Goal: Task Accomplishment & Management: Manage account settings

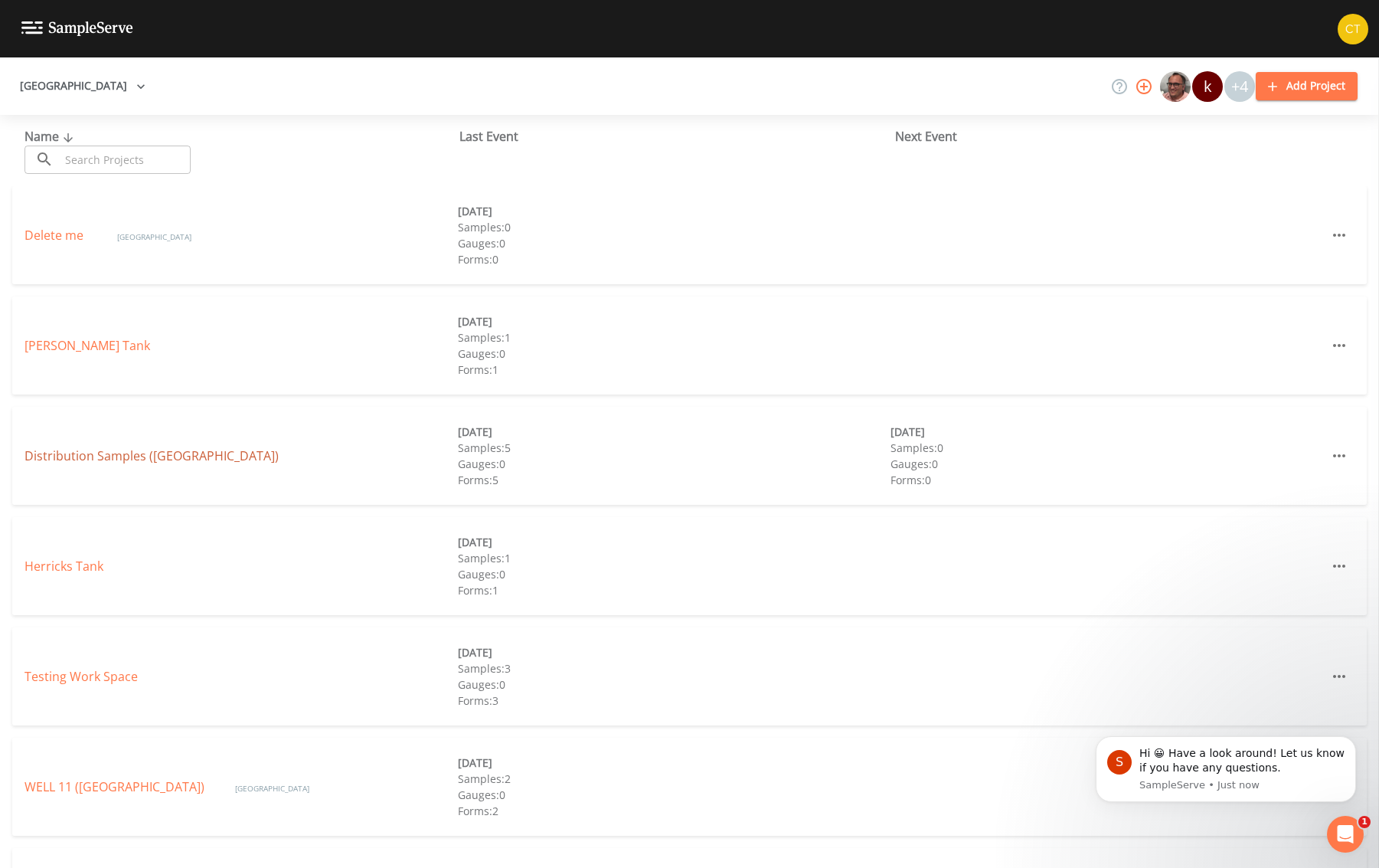
click at [182, 460] on link "Distribution Samples ([GEOGRAPHIC_DATA])" at bounding box center [151, 456] width 255 height 17
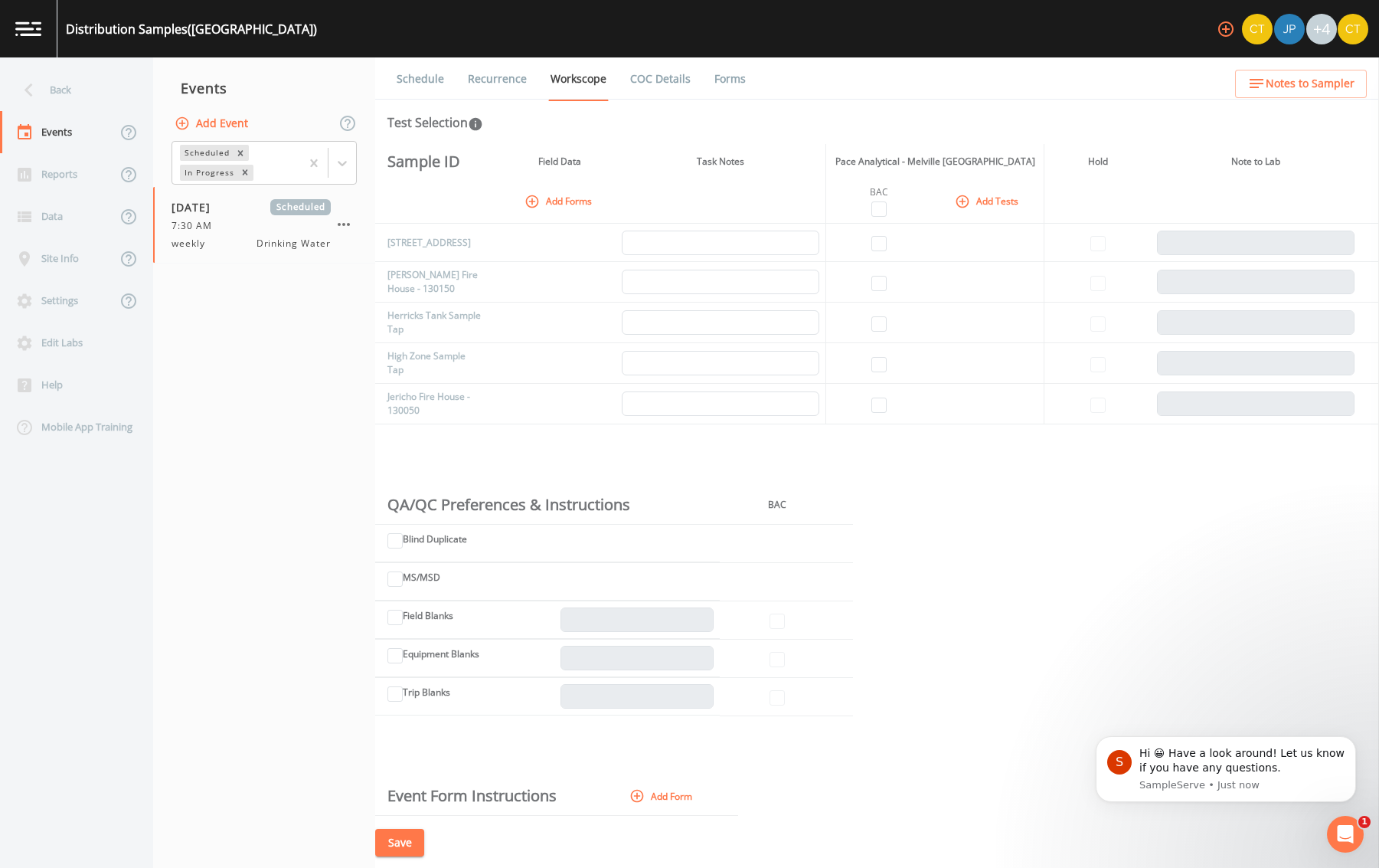
click at [1085, 702] on div "Sample ID Field Data Task Notes Pace Analytical - Melville [GEOGRAPHIC_DATA] Ho…" at bounding box center [877, 480] width 1004 height 673
click at [532, 204] on icon "button" at bounding box center [532, 201] width 15 height 15
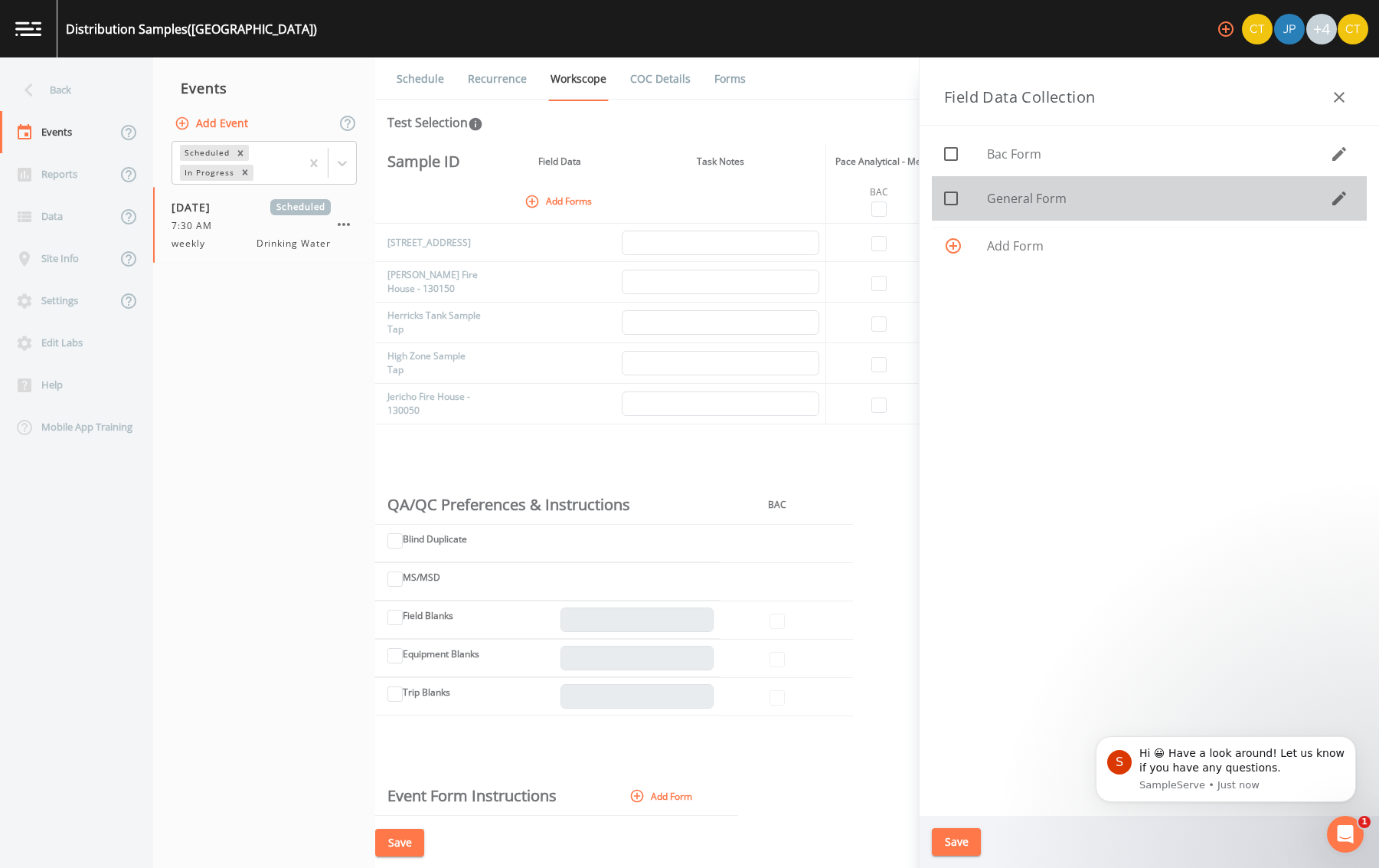
click at [946, 195] on input "checkbox" at bounding box center [942, 190] width 15 height 15
checkbox input "true"
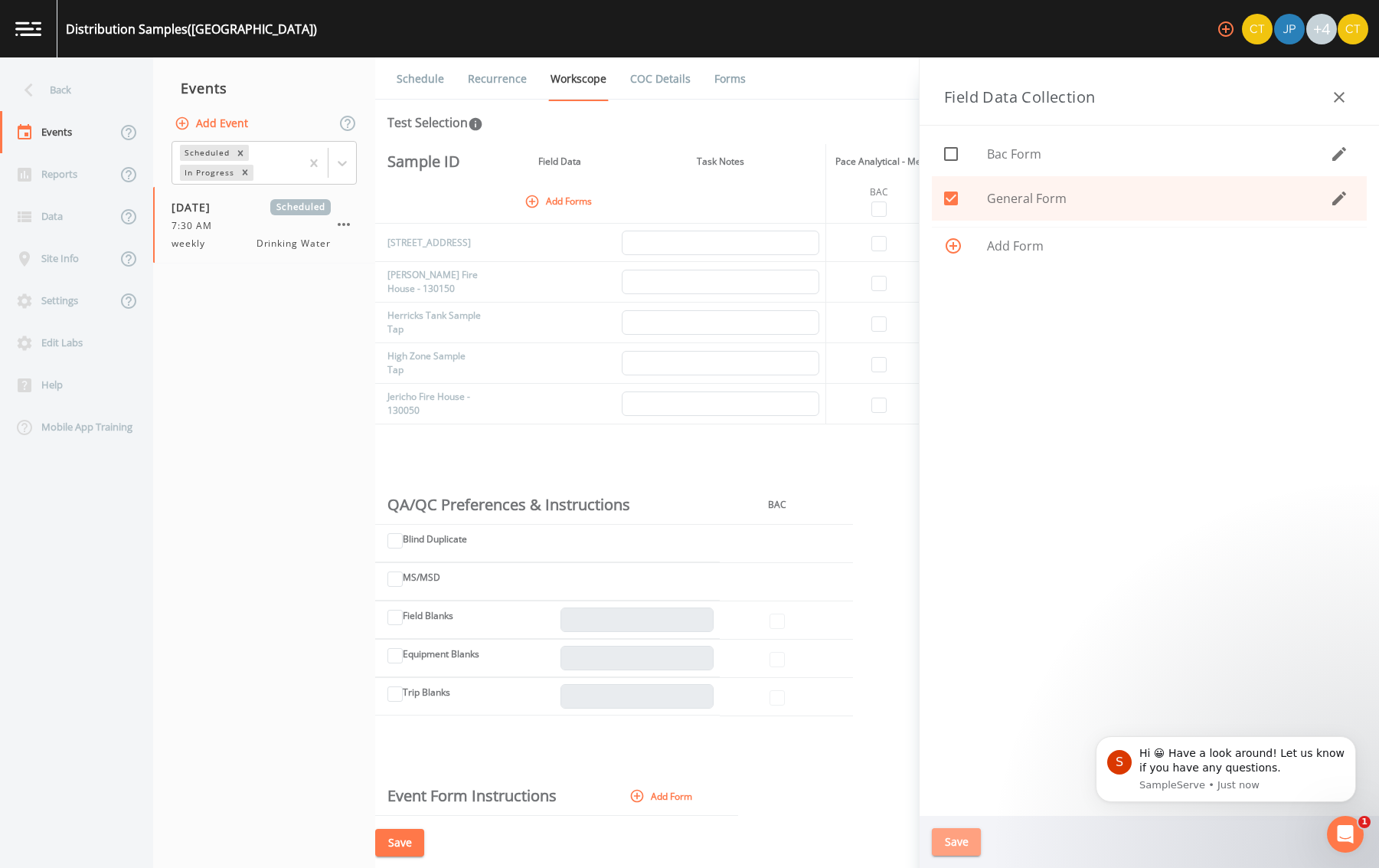
click at [963, 840] on button "Save" at bounding box center [957, 842] width 49 height 28
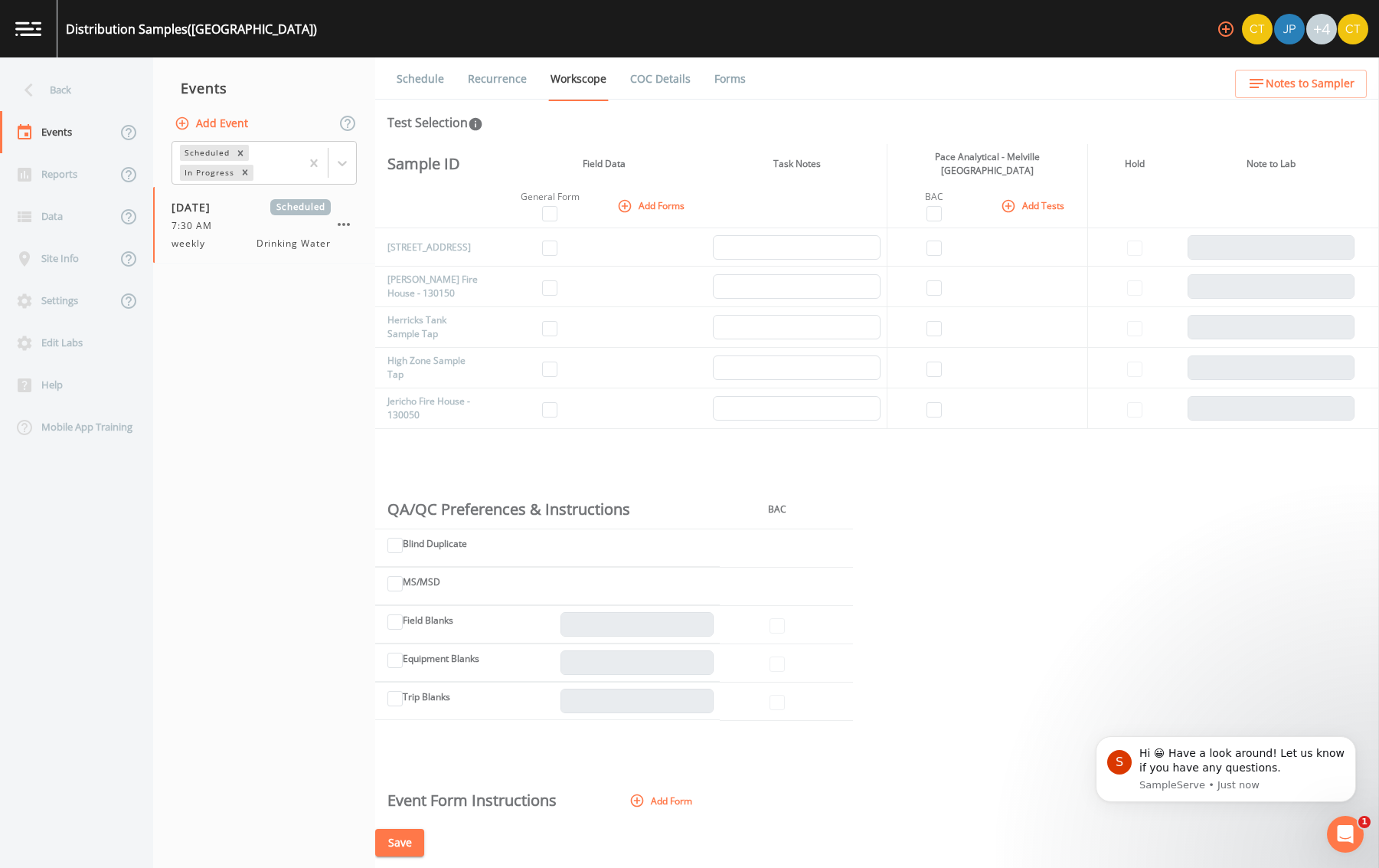
click at [1021, 198] on button "Add Tests" at bounding box center [1034, 205] width 72 height 25
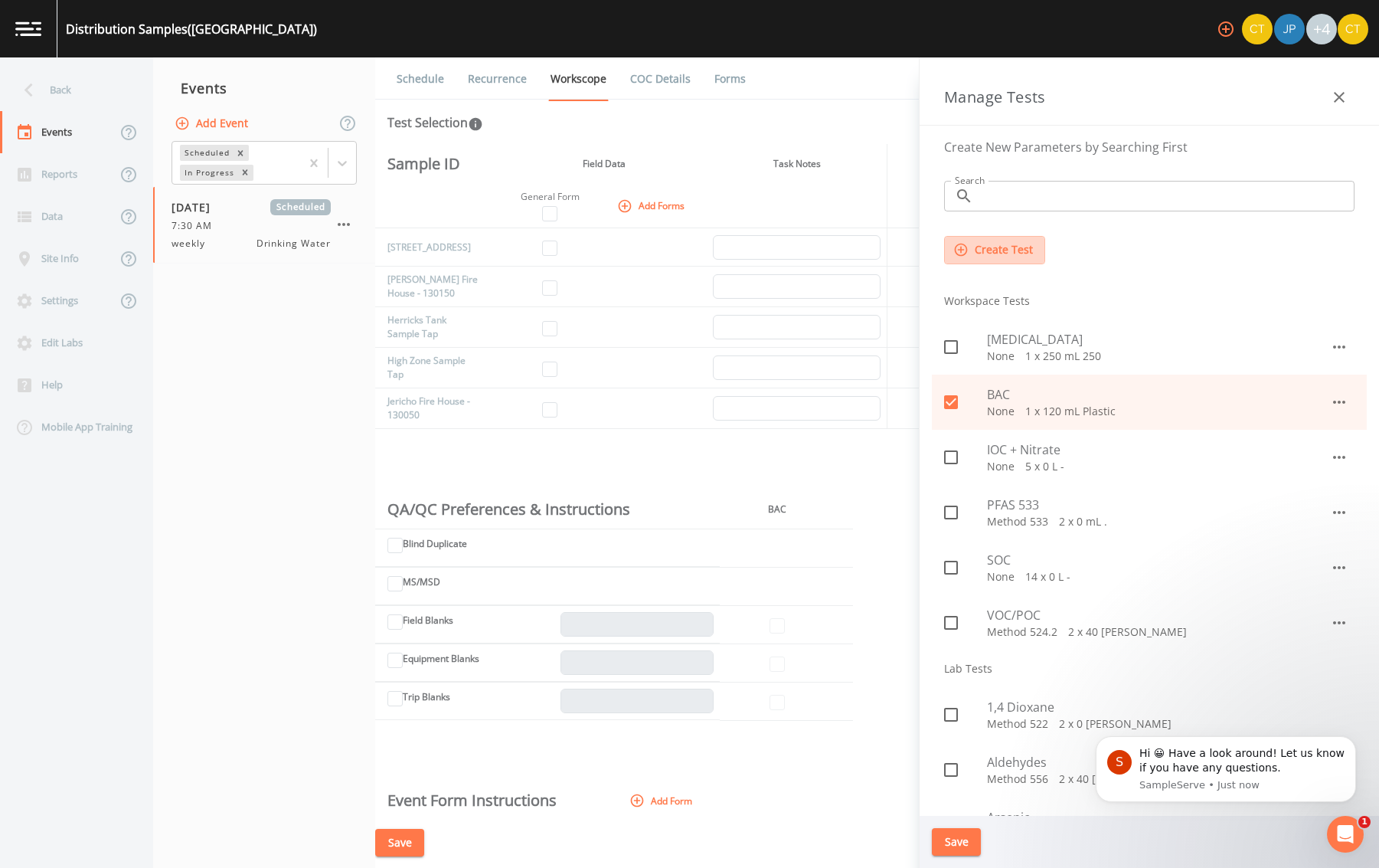
click at [996, 262] on button "Create Test" at bounding box center [995, 250] width 101 height 28
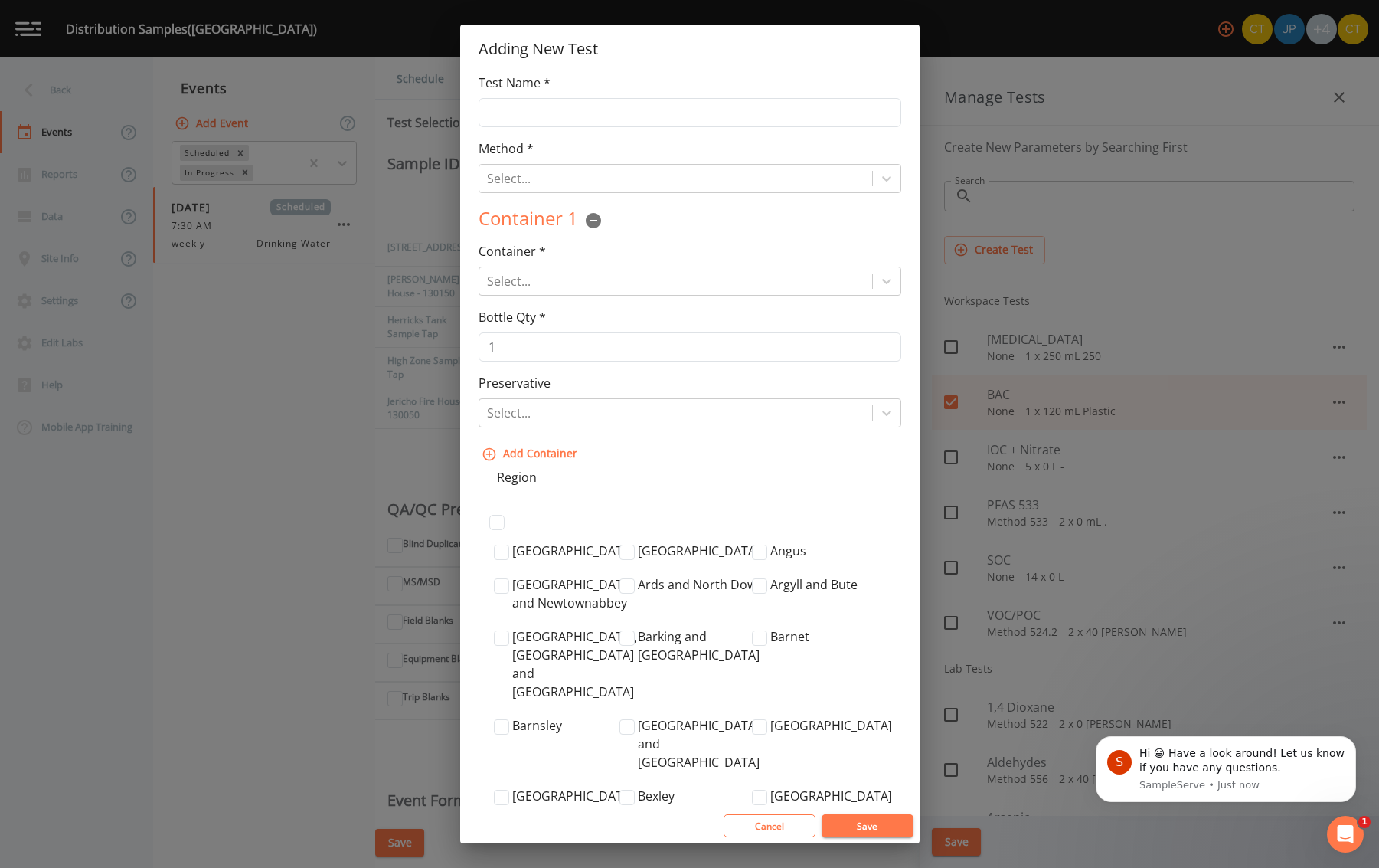
click at [542, 94] on div "Test Name *" at bounding box center [690, 100] width 423 height 54
click at [552, 109] on input "Test Name *" at bounding box center [690, 112] width 423 height 29
type input "Disinfection Byproduct(DBP)"
click at [569, 180] on div at bounding box center [676, 178] width 377 height 21
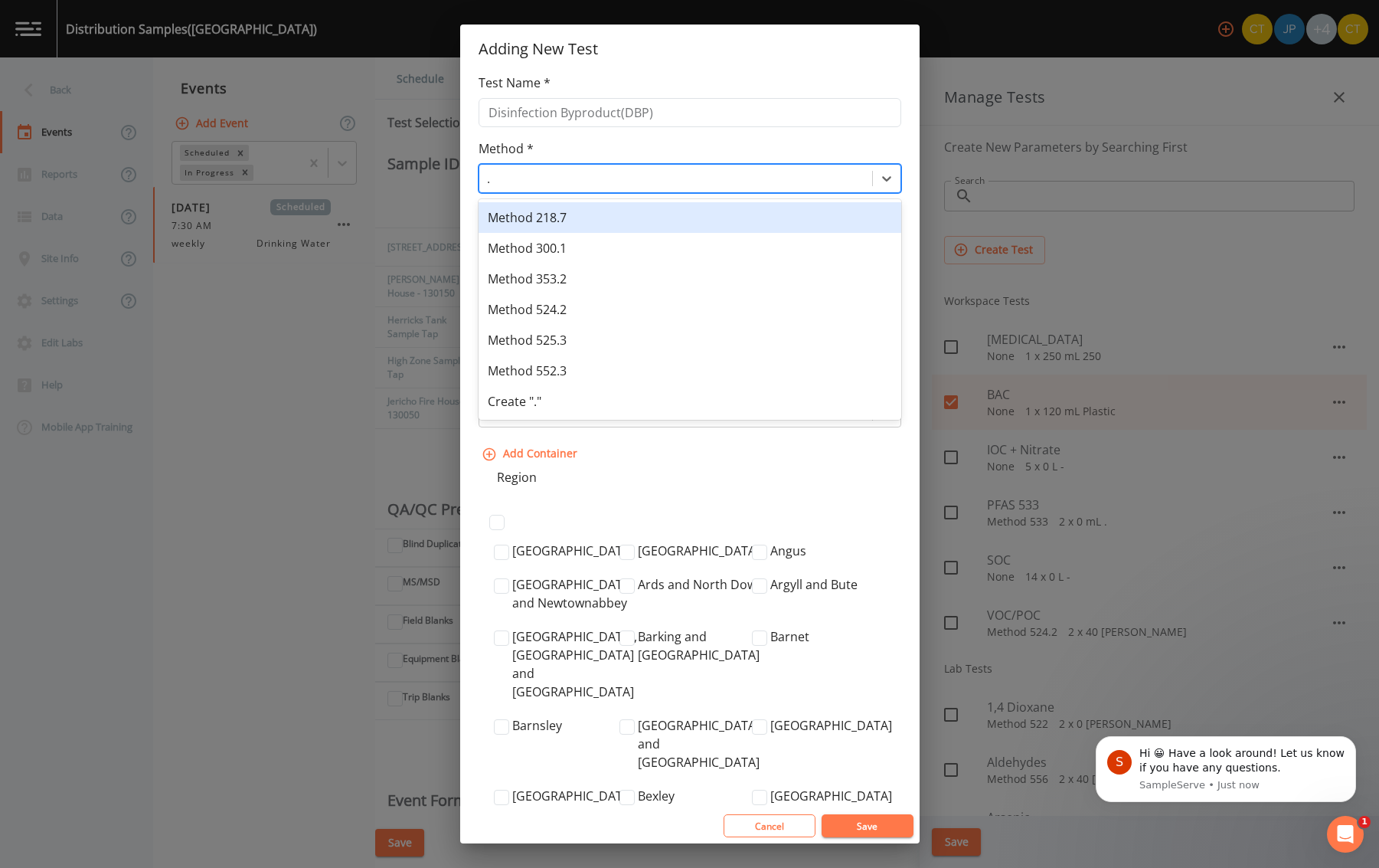
type input "."
click at [546, 157] on div "Method * 7 results available for search term .. Use Up and Down to choose optio…" at bounding box center [690, 166] width 423 height 54
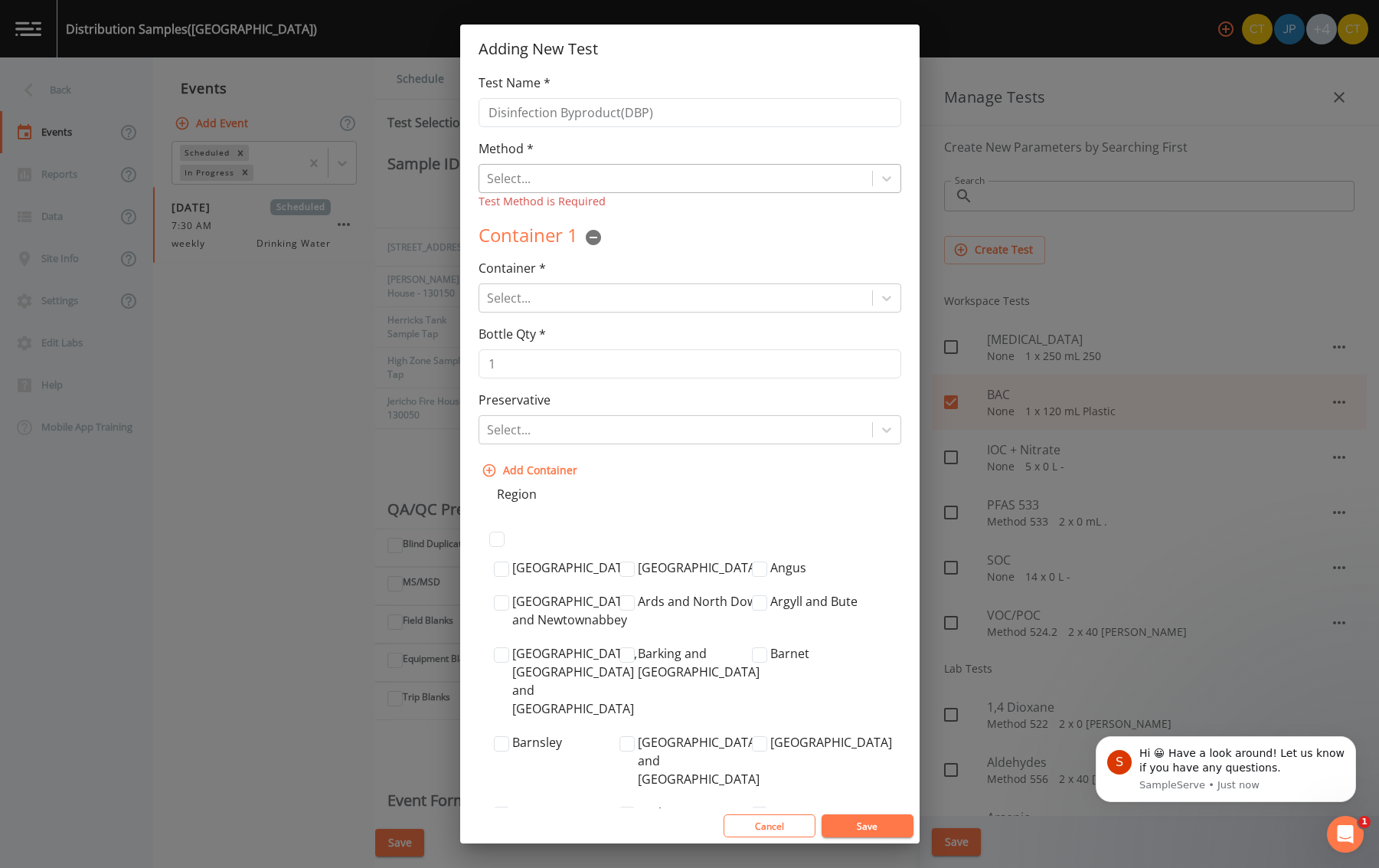
click at [558, 177] on div at bounding box center [676, 178] width 377 height 21
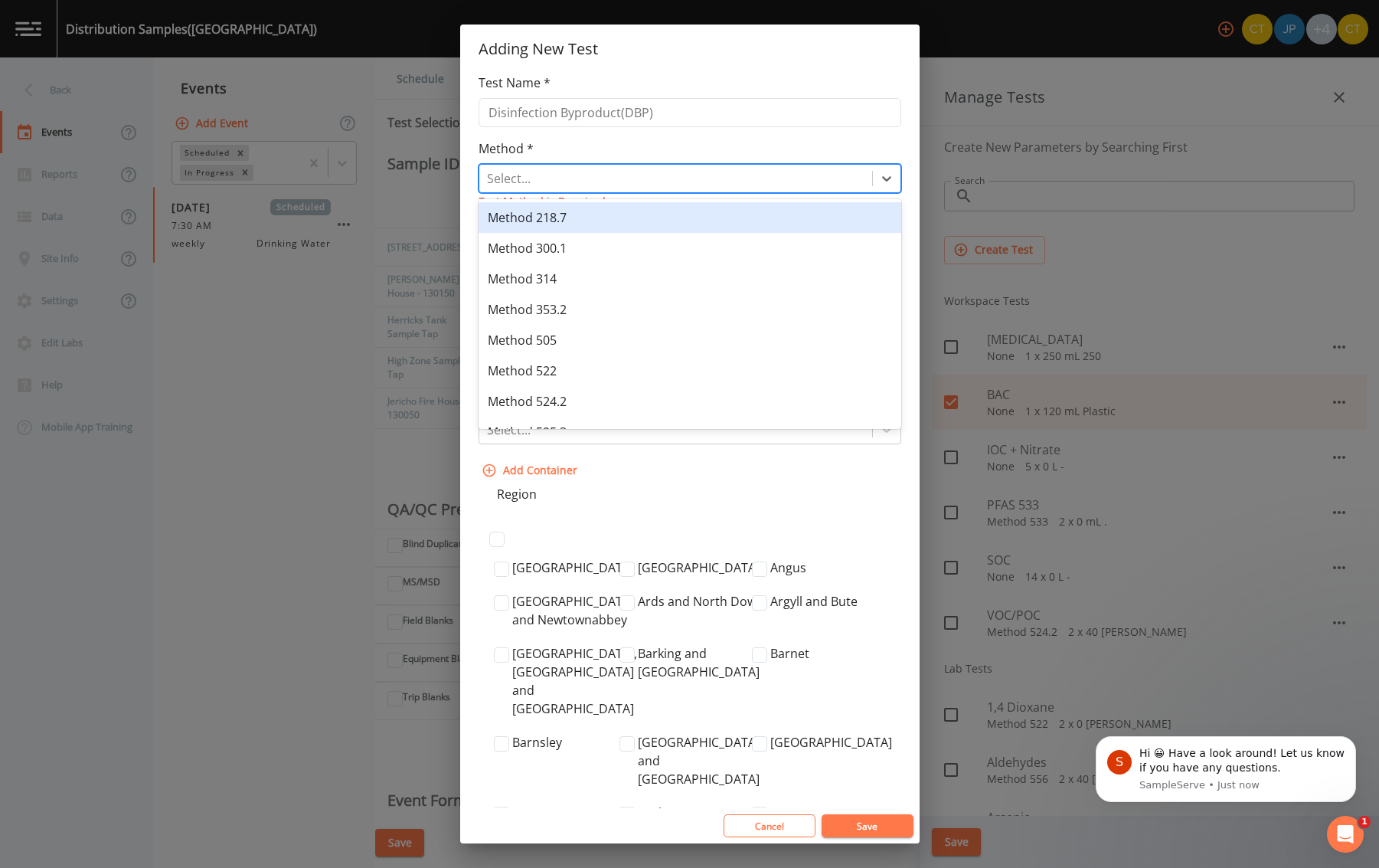
type input "."
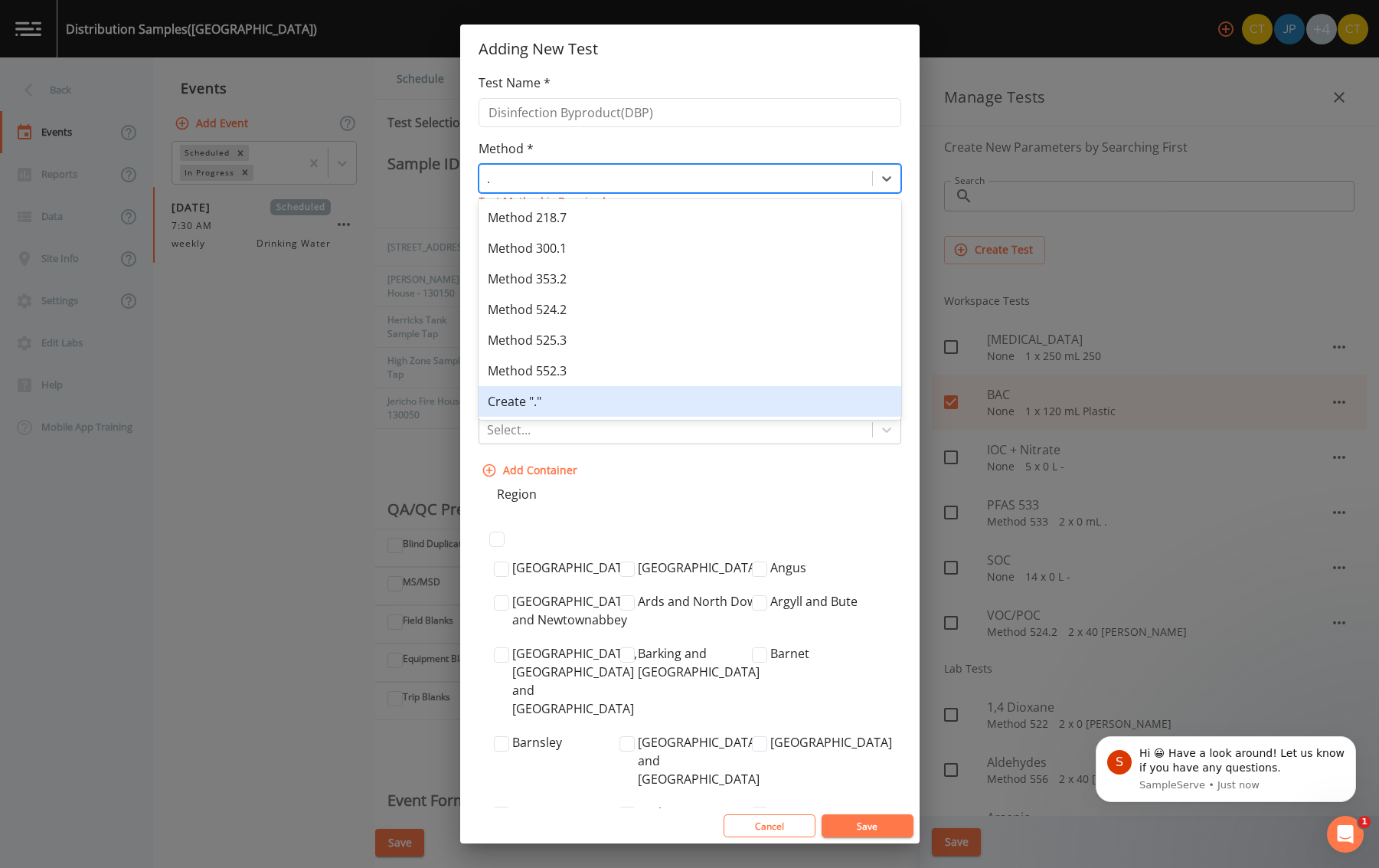
click at [535, 396] on div "Create "."" at bounding box center [690, 401] width 423 height 31
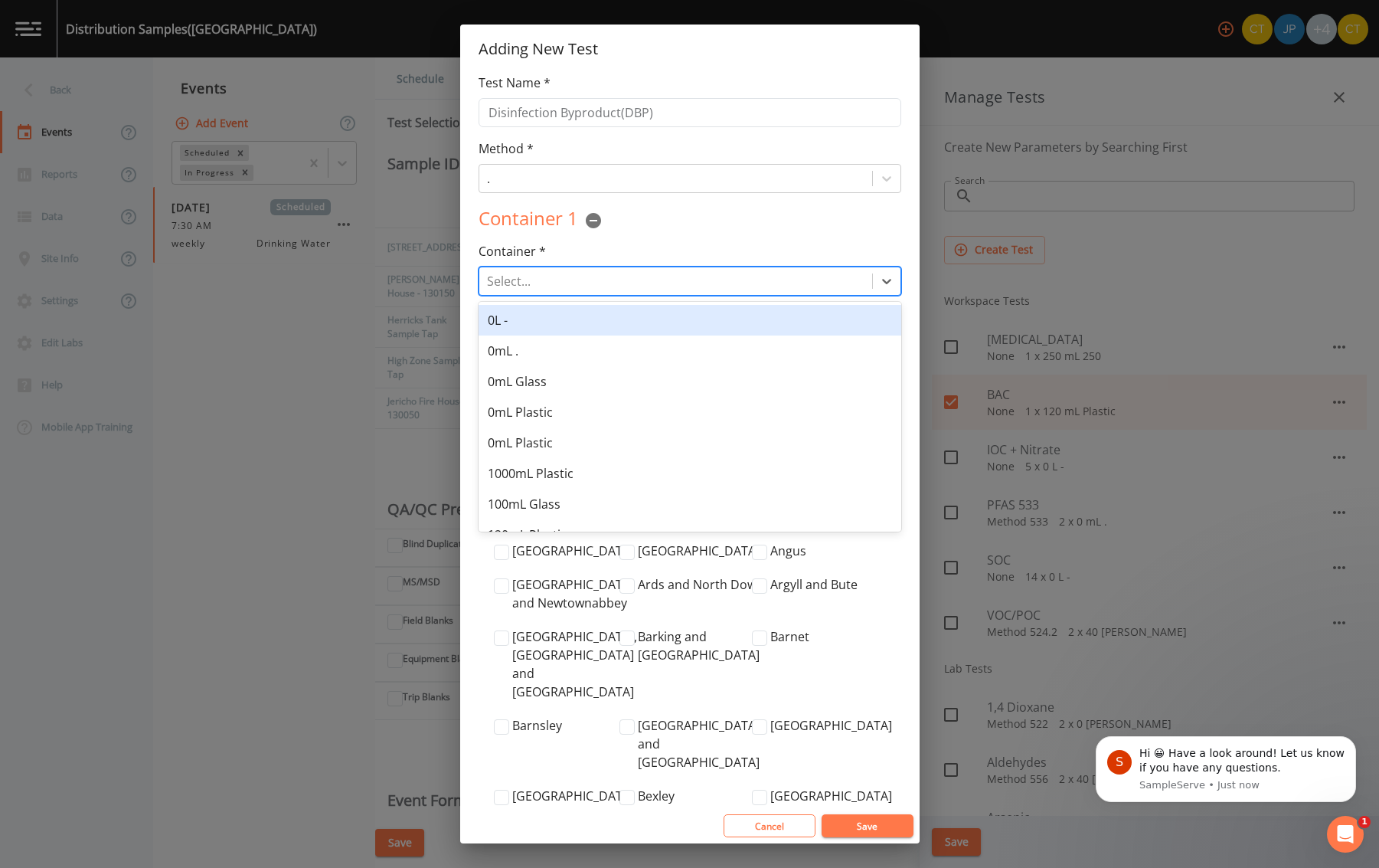
click at [639, 273] on div at bounding box center [676, 281] width 377 height 21
type input "."
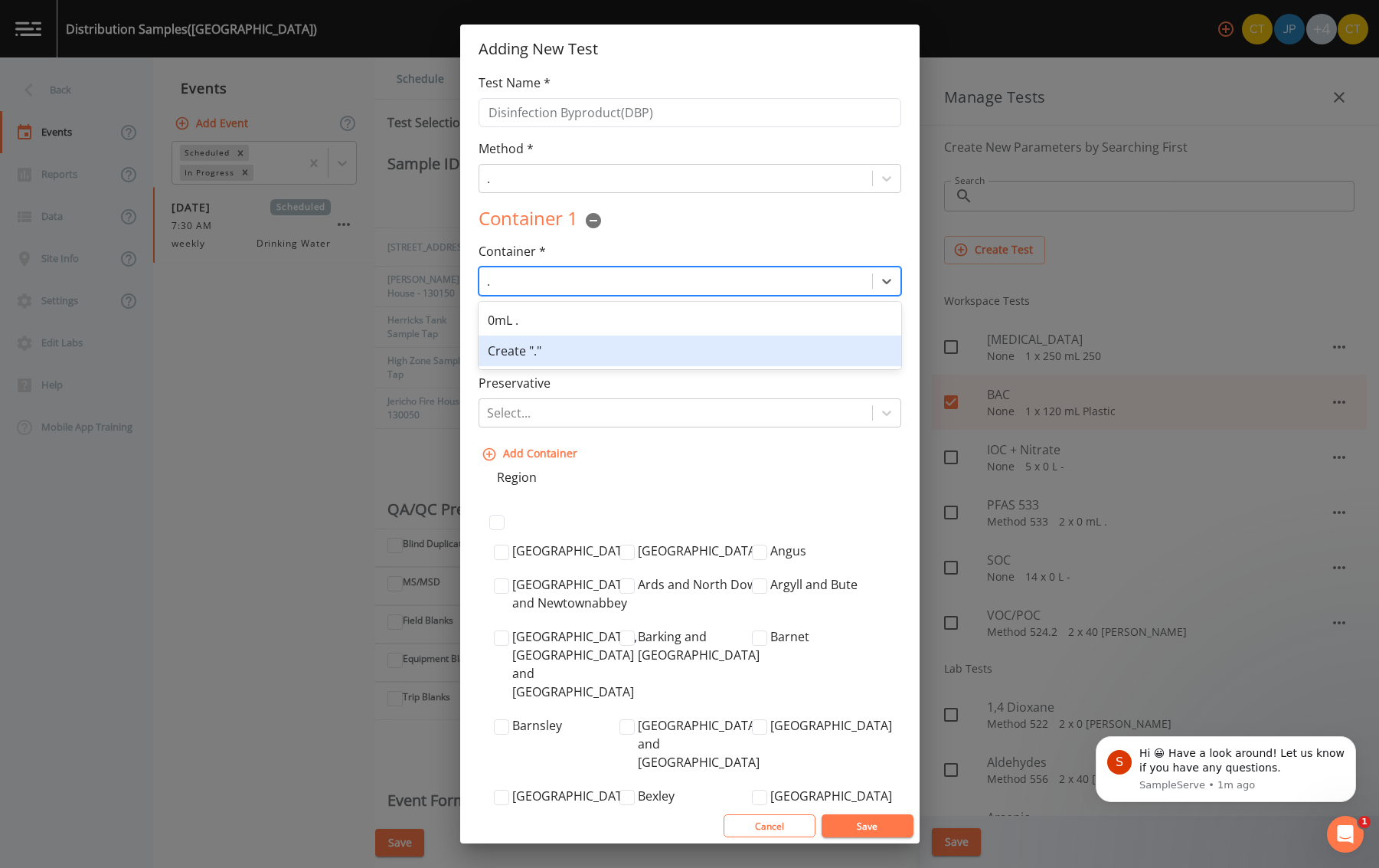
click at [573, 340] on div "Create "."" at bounding box center [690, 351] width 423 height 31
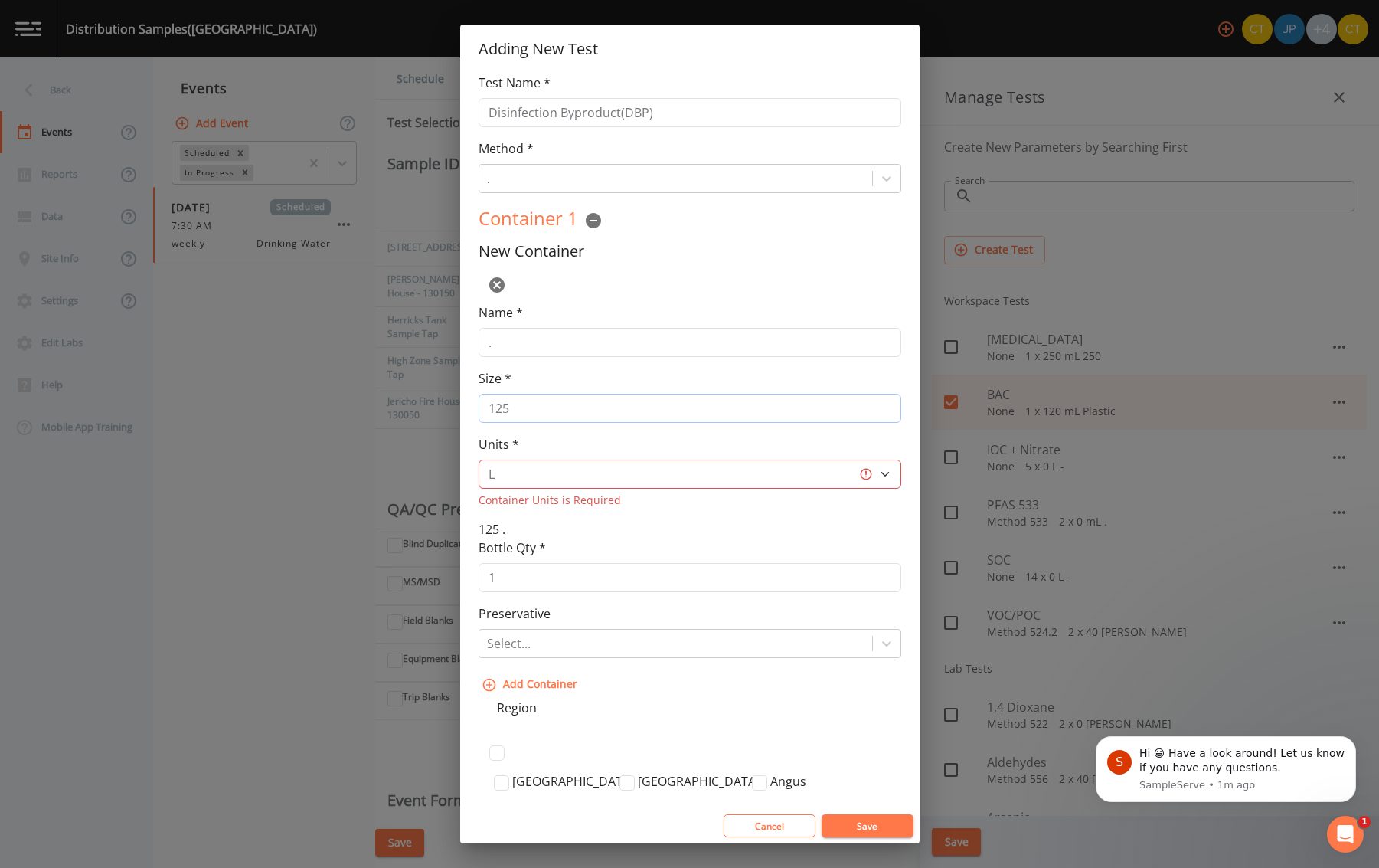
click at [574, 411] on input "125" at bounding box center [690, 408] width 423 height 29
drag, startPoint x: 491, startPoint y: 417, endPoint x: 468, endPoint y: 417, distance: 23.0
click at [468, 417] on div "Test Name * Disinfection Byproduct(DBP) Method * . Container 1 New Container Na…" at bounding box center [690, 440] width 460 height 735
click at [531, 475] on select "L gal mL oz" at bounding box center [690, 474] width 423 height 29
click at [478, 460] on select "L gal mL oz" at bounding box center [690, 474] width 423 height 29
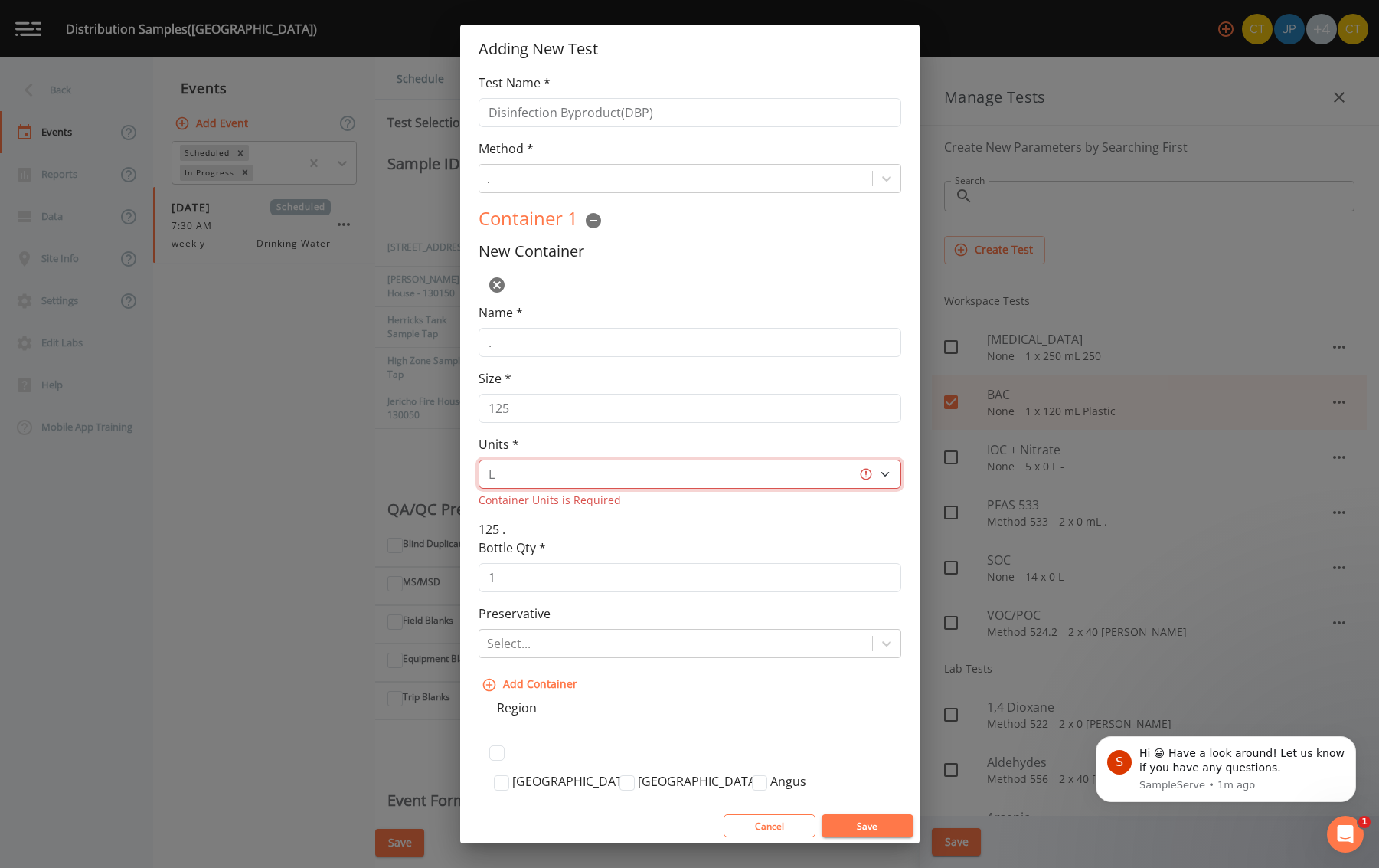
click at [546, 474] on select "L gal mL oz" at bounding box center [690, 474] width 423 height 29
select select "mL"
click at [478, 460] on select "L gal mL oz" at bounding box center [690, 474] width 423 height 29
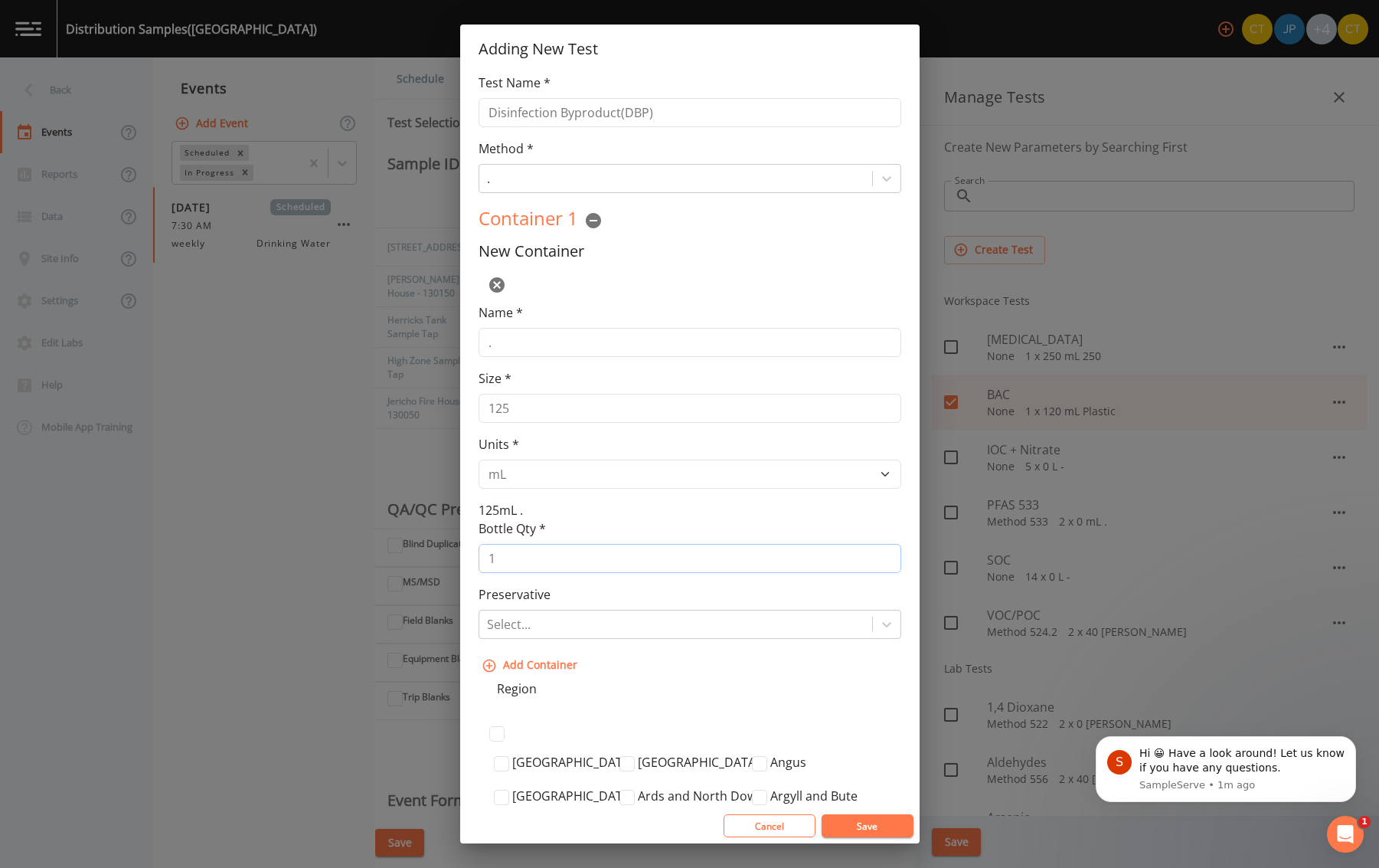
drag, startPoint x: 551, startPoint y: 563, endPoint x: 470, endPoint y: 565, distance: 81.0
click at [470, 565] on div "Test Name * Disinfection Byproduct(DBP) Method * . Container 1 New Container Na…" at bounding box center [690, 440] width 460 height 735
type input "3"
click at [599, 514] on div "New Container Name * . Size * 125 Units * L gal mL oz 125mL ." at bounding box center [690, 380] width 423 height 277
click at [618, 112] on input "Disinfection Byproduct(DBP)" at bounding box center [690, 112] width 423 height 29
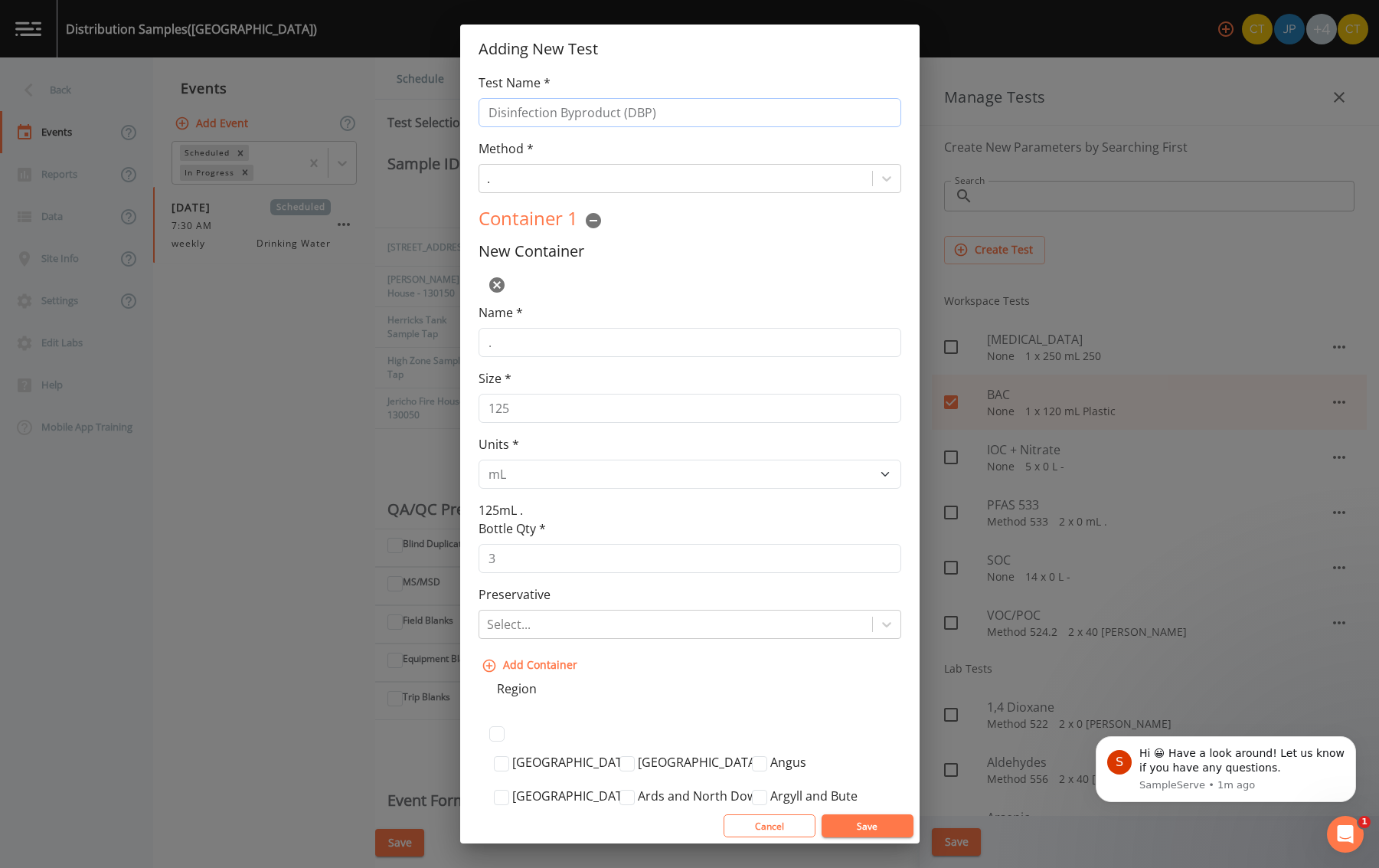
type input "Disinfection Byproduct (DBP)"
click at [881, 825] on button "Save" at bounding box center [867, 826] width 92 height 23
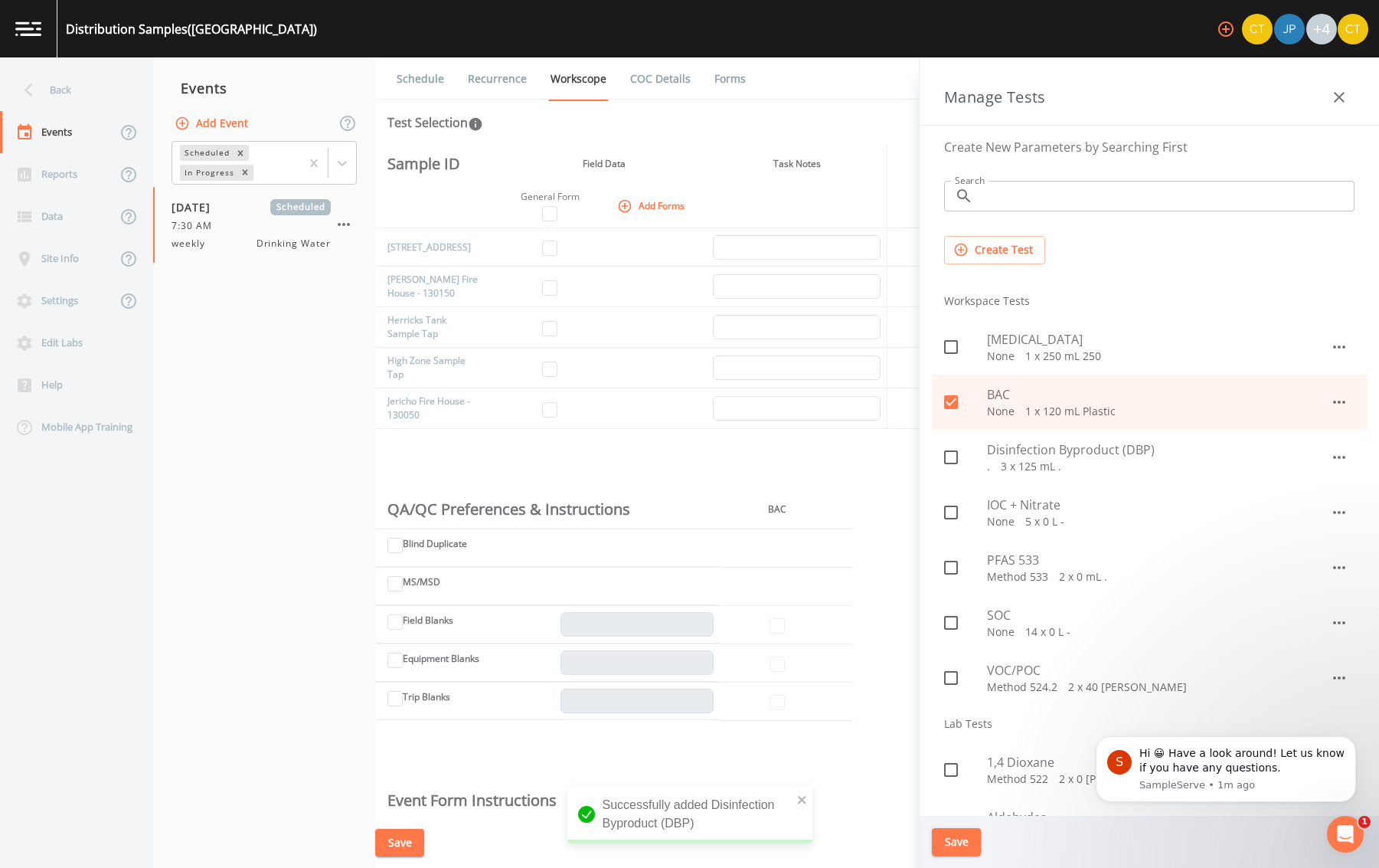
click at [1173, 460] on p ".   3 x 125 mL ." at bounding box center [1159, 466] width 343 height 15
checkbox input "true"
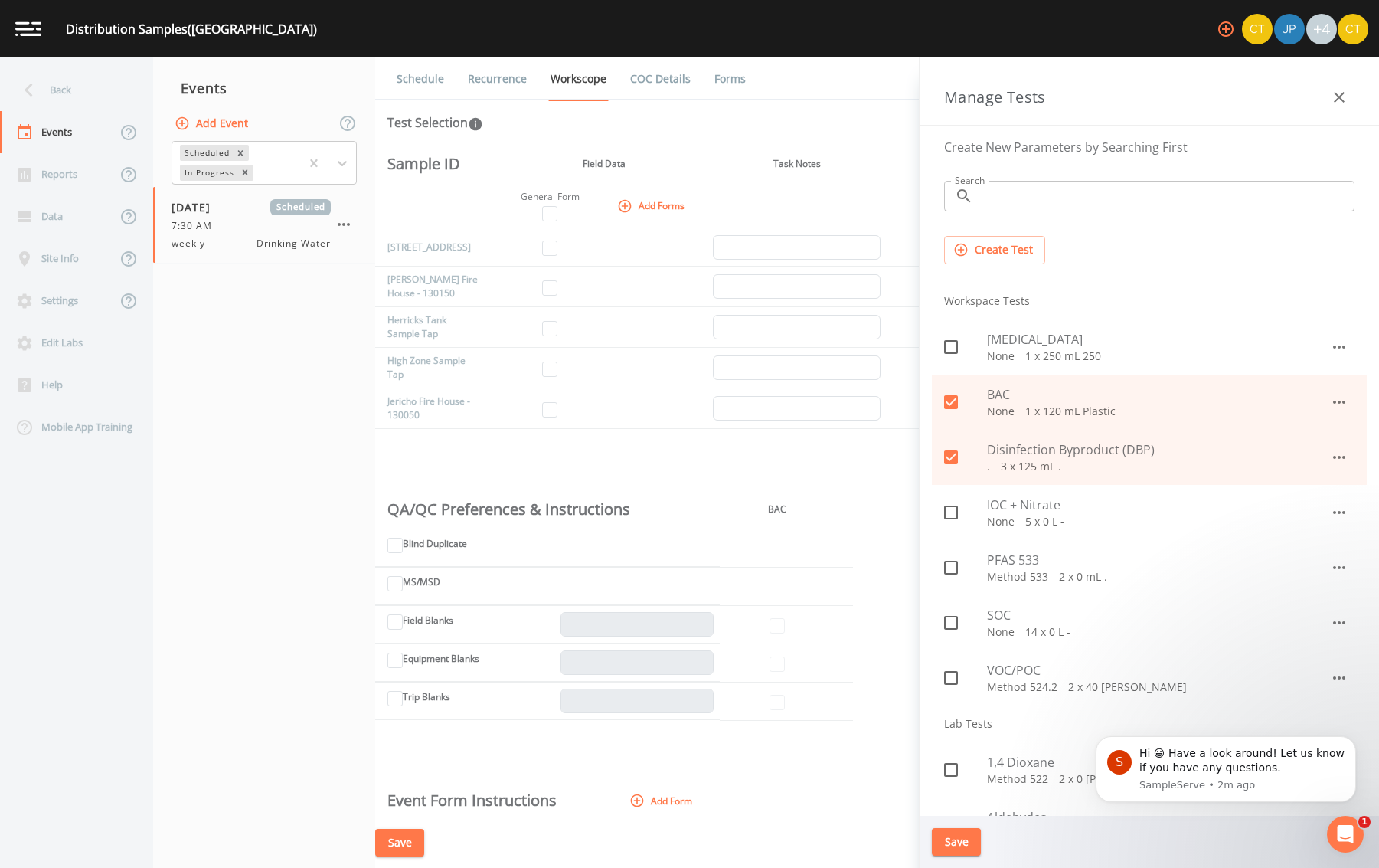
click at [954, 401] on icon at bounding box center [951, 402] width 19 height 19
checkbox input "false"
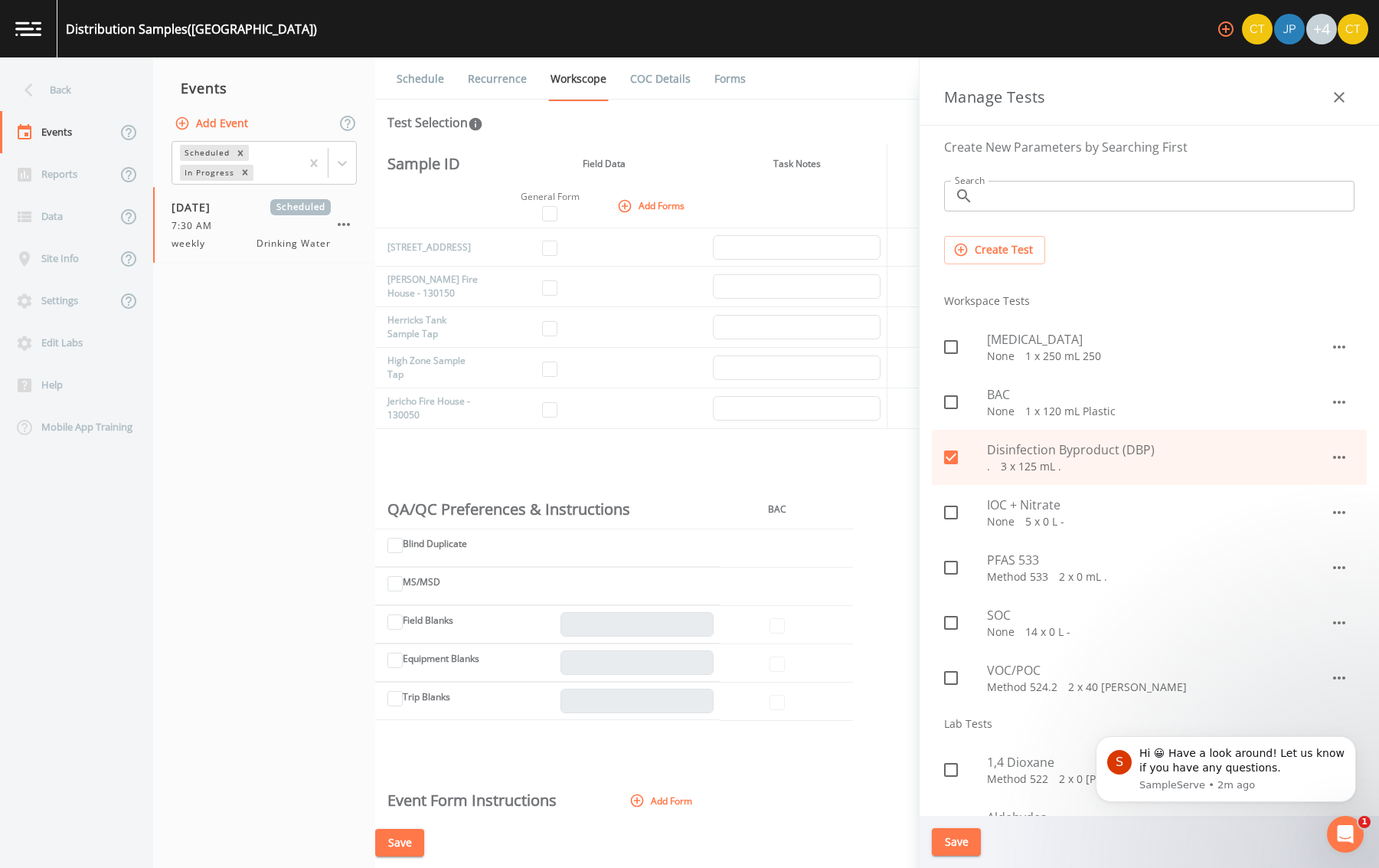
click at [945, 836] on button "Save" at bounding box center [957, 842] width 49 height 28
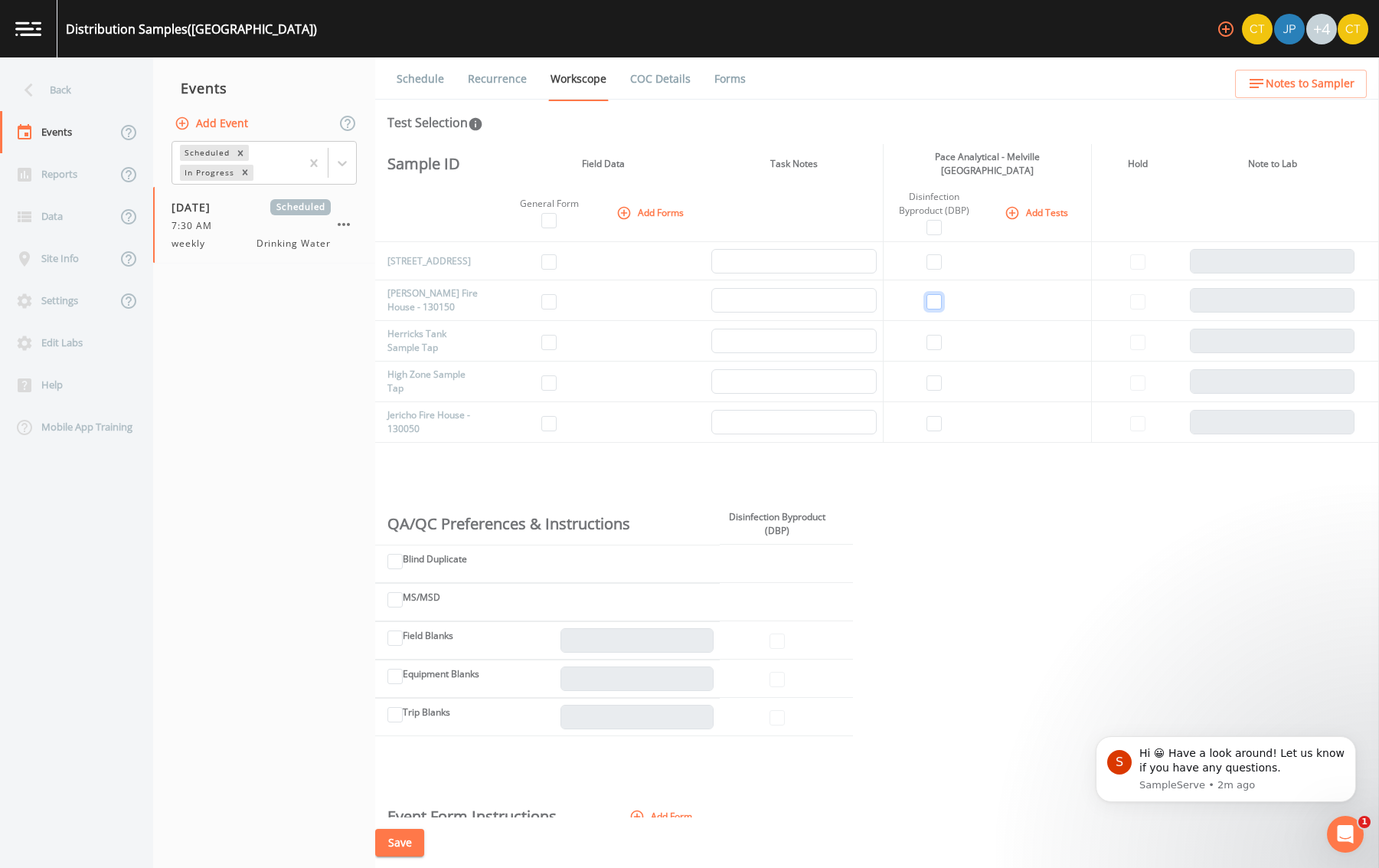
click at [933, 299] on input "checkbox" at bounding box center [934, 301] width 15 height 15
checkbox input "true"
click at [929, 425] on input "checkbox" at bounding box center [934, 423] width 15 height 15
checkbox input "true"
click at [400, 73] on link "Schedule" at bounding box center [421, 79] width 52 height 43
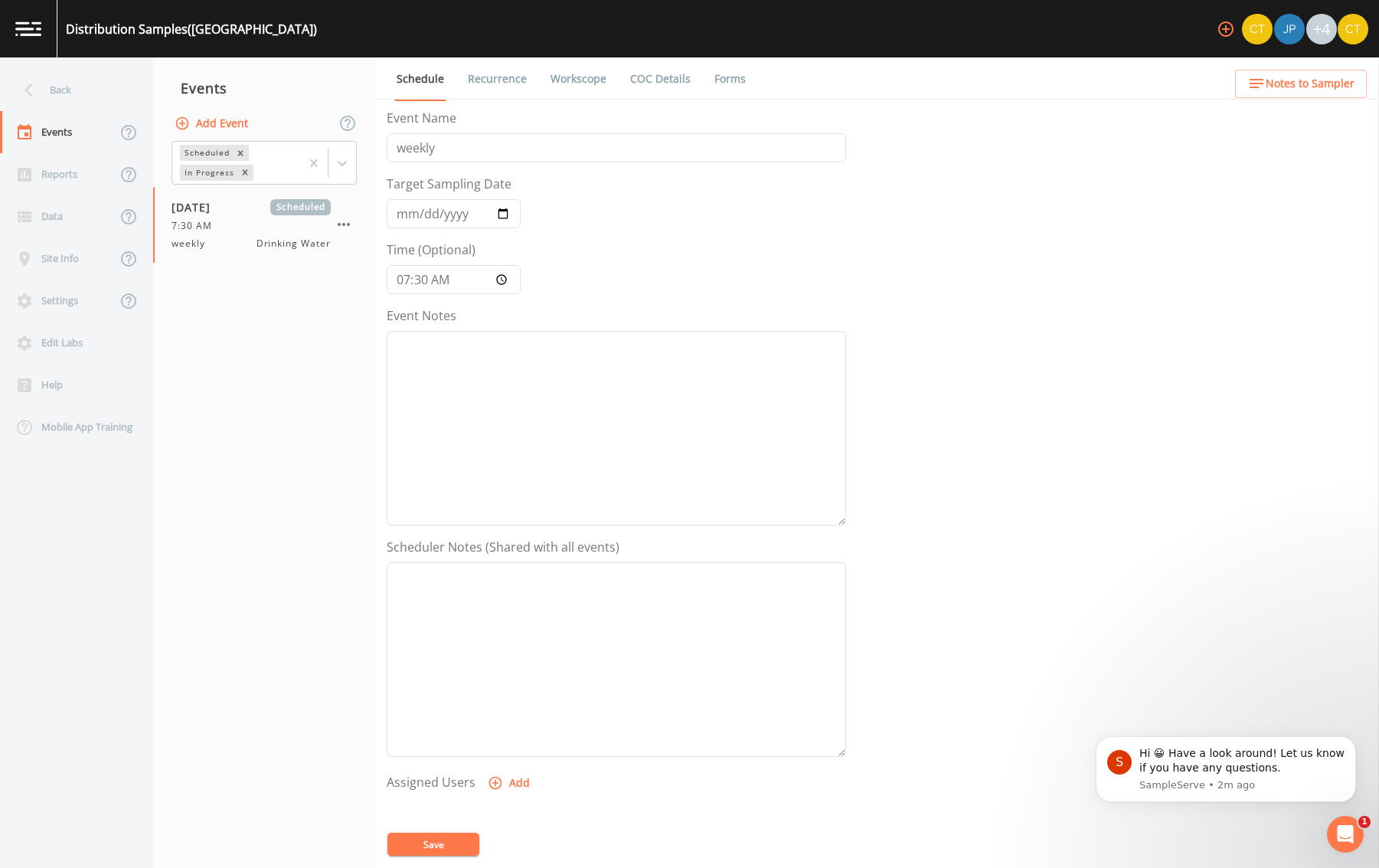
click at [500, 76] on link "Recurrence" at bounding box center [497, 79] width 63 height 43
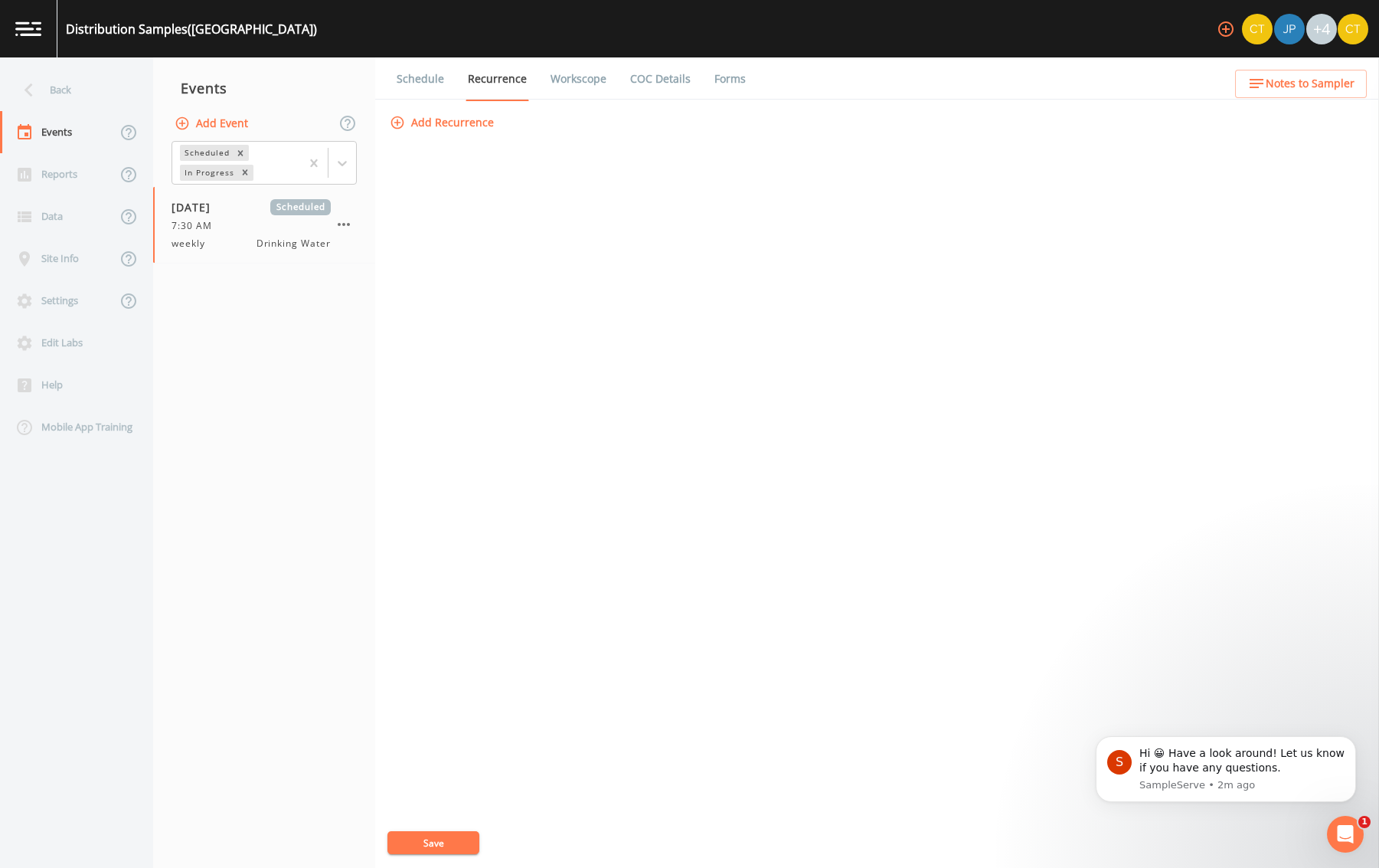
click at [425, 78] on link "Schedule" at bounding box center [421, 79] width 52 height 43
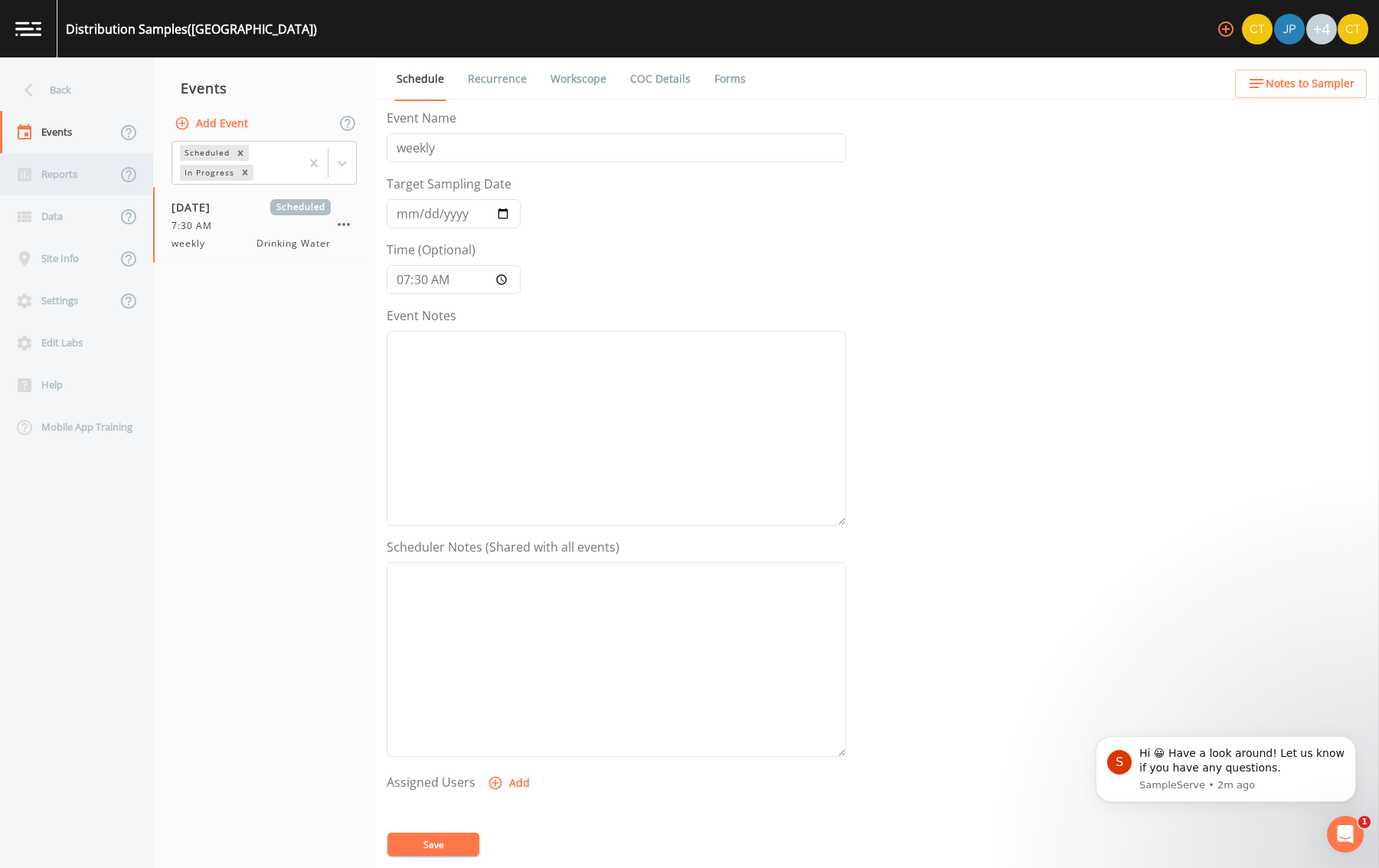
click at [70, 161] on div "Reports" at bounding box center [58, 174] width 116 height 42
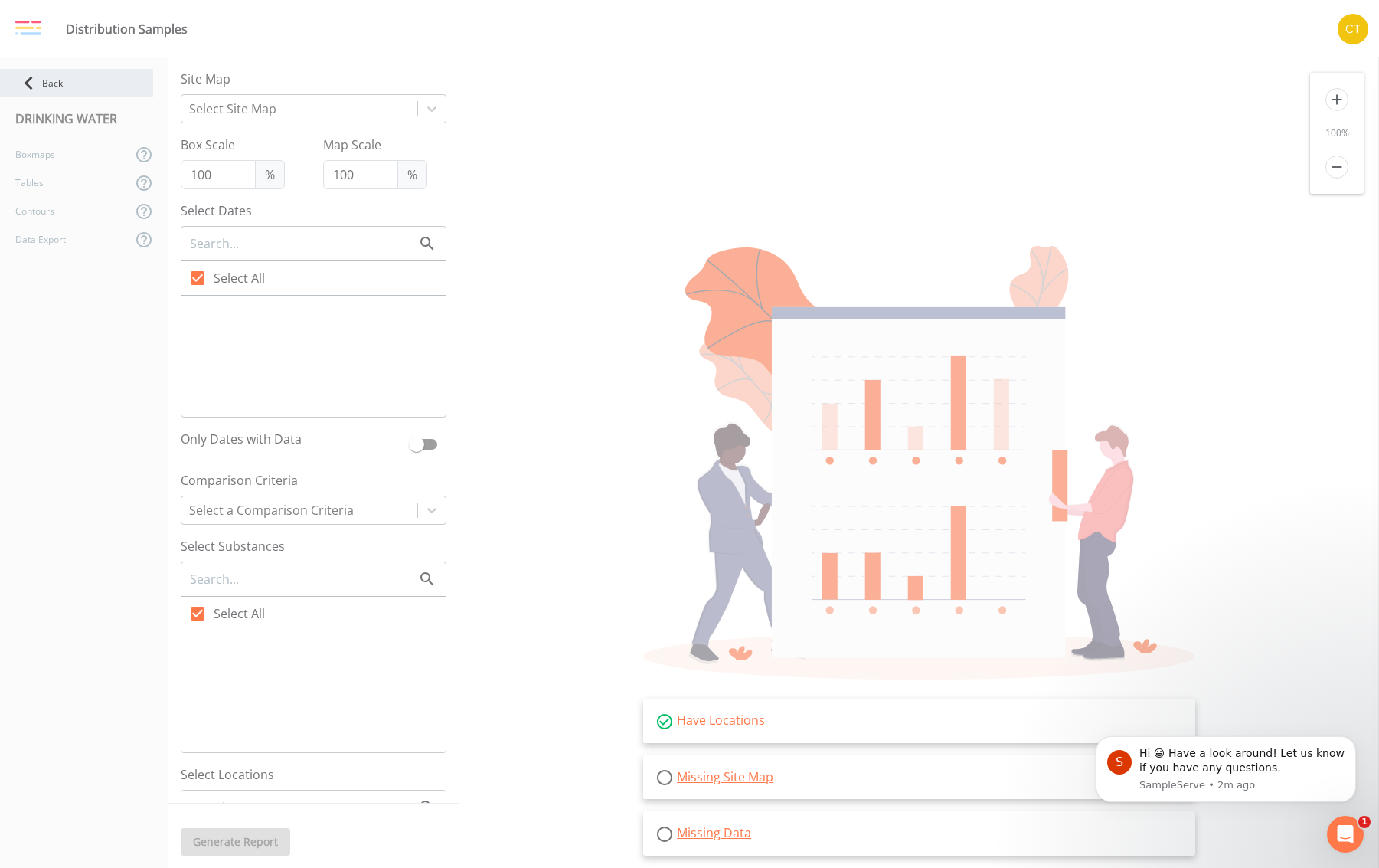
click at [57, 85] on div "Back" at bounding box center [76, 83] width 153 height 28
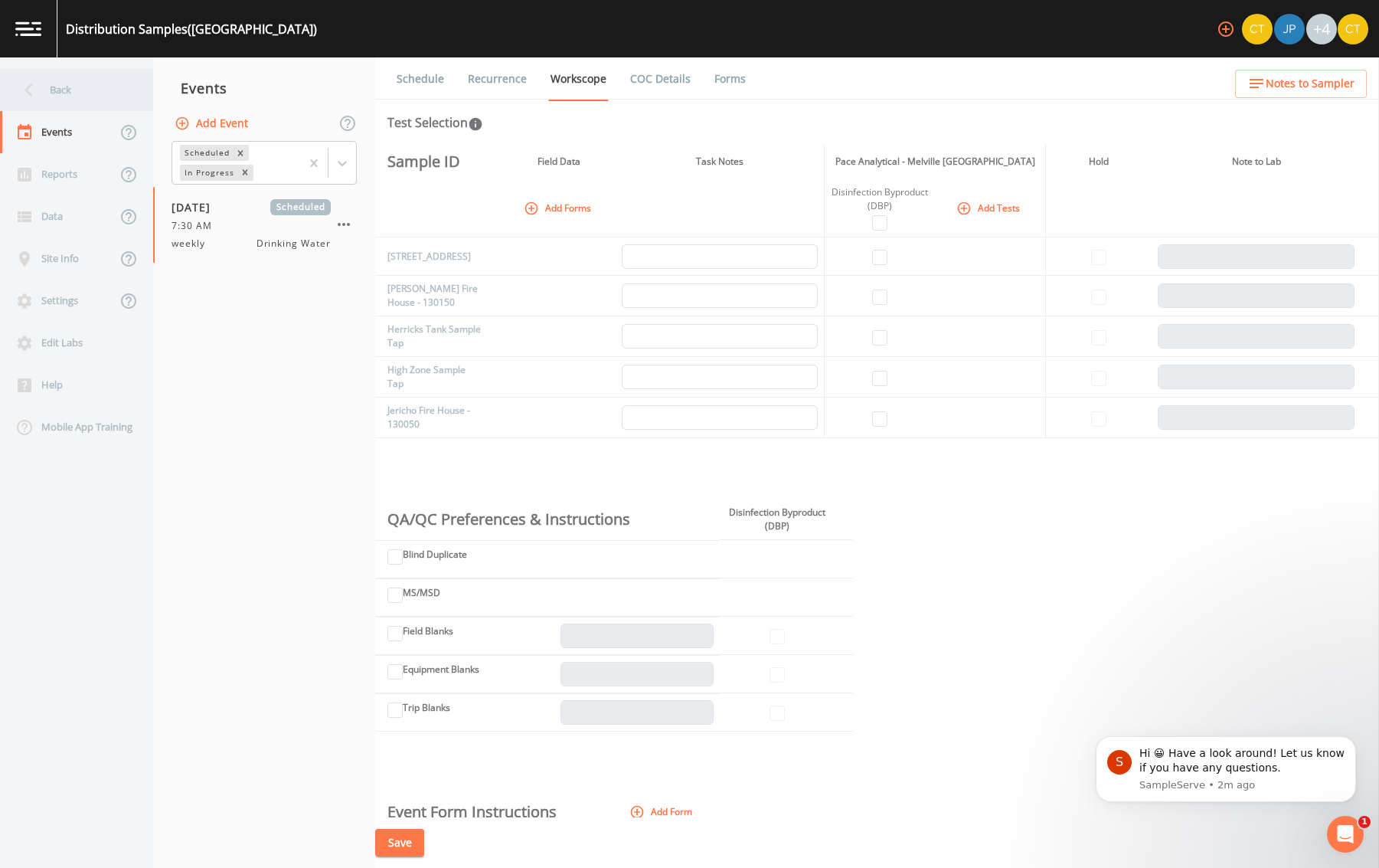
click at [33, 85] on icon at bounding box center [28, 89] width 27 height 27
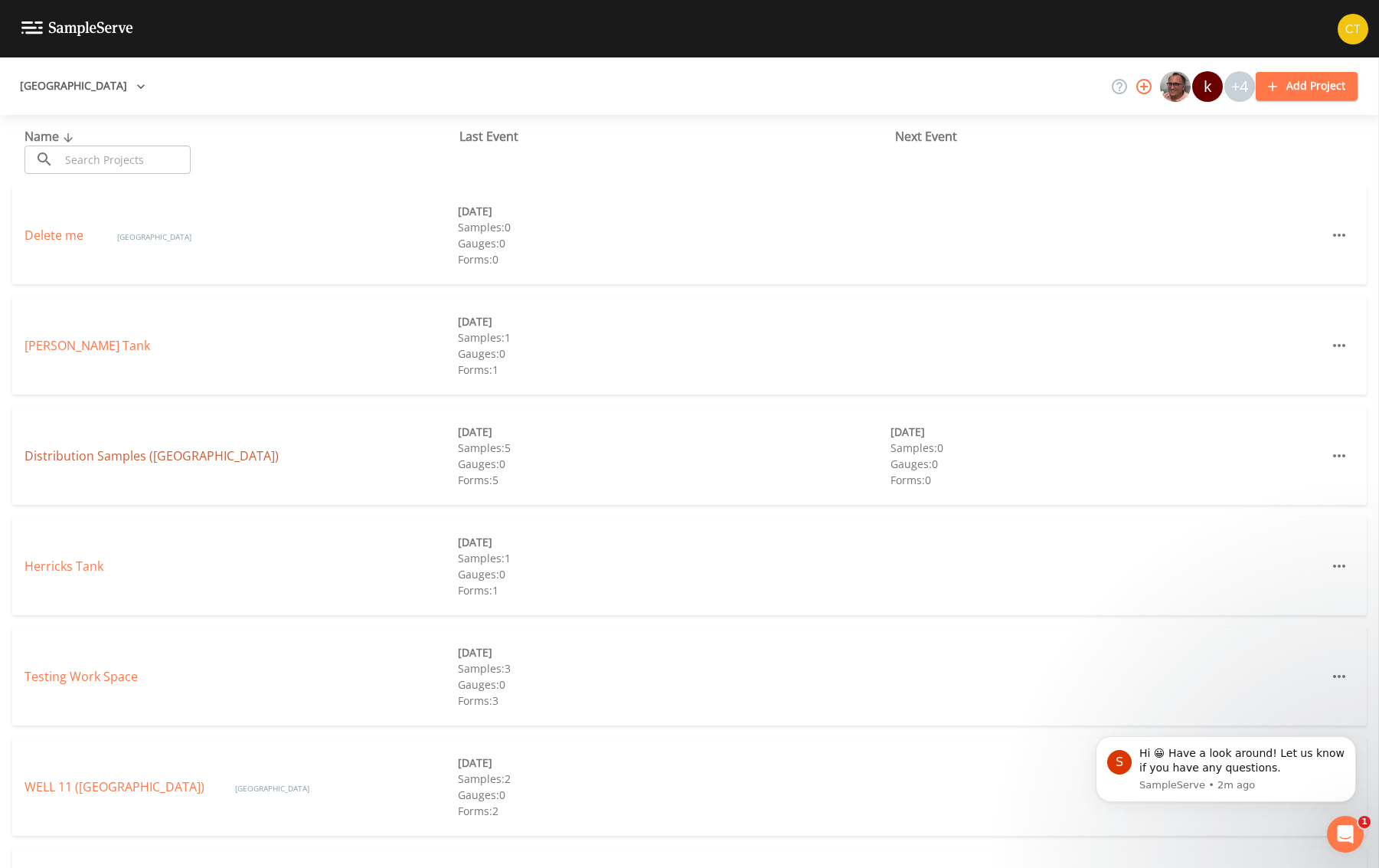
click at [127, 451] on link "Distribution Samples ([GEOGRAPHIC_DATA])" at bounding box center [151, 456] width 255 height 17
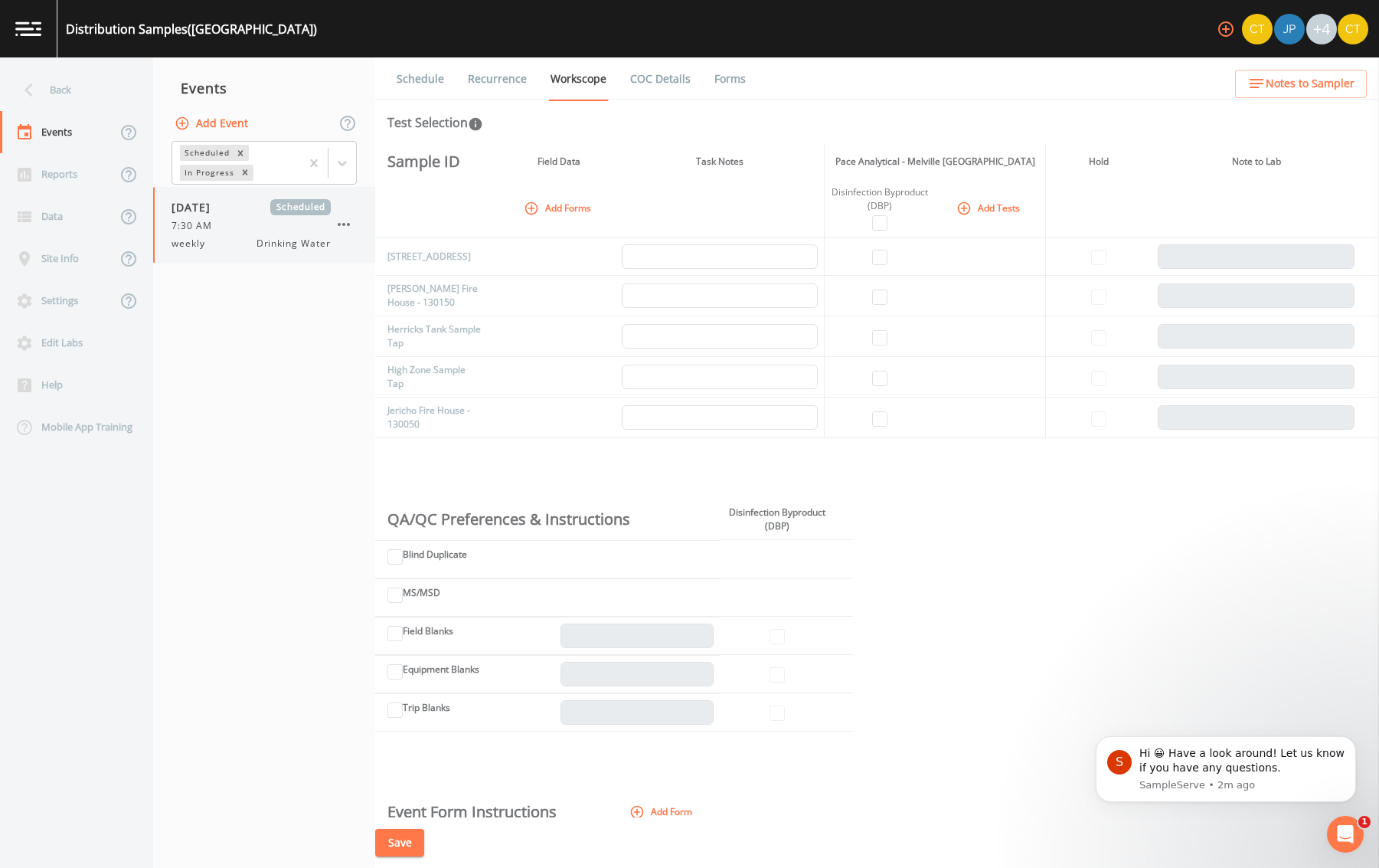
click at [184, 239] on span "weekly" at bounding box center [193, 243] width 43 height 14
click at [218, 229] on span "7:30 AM" at bounding box center [196, 225] width 50 height 14
click at [967, 207] on icon "button" at bounding box center [965, 208] width 13 height 13
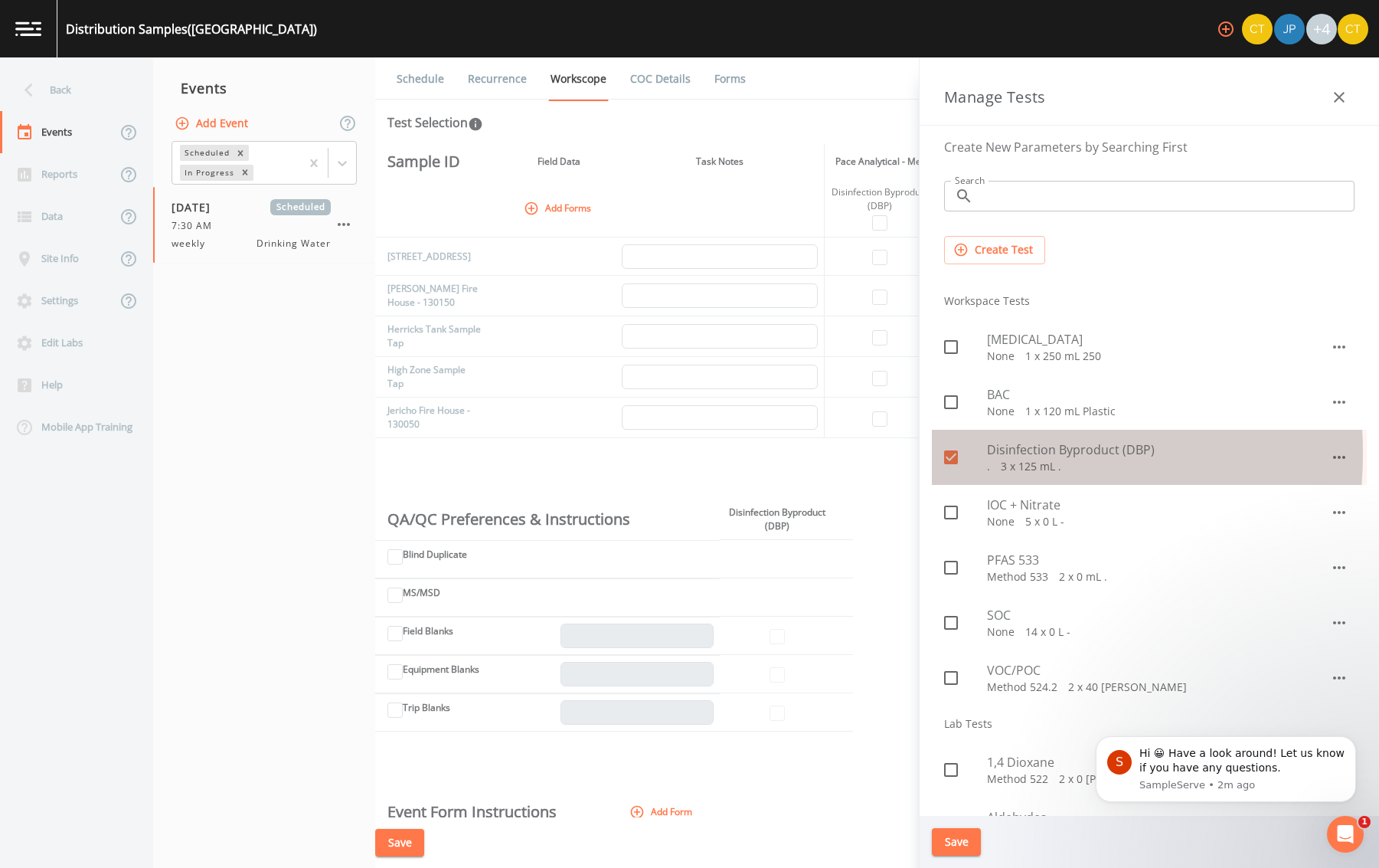
click at [954, 453] on icon at bounding box center [951, 456] width 14 height 14
checkbox input "false"
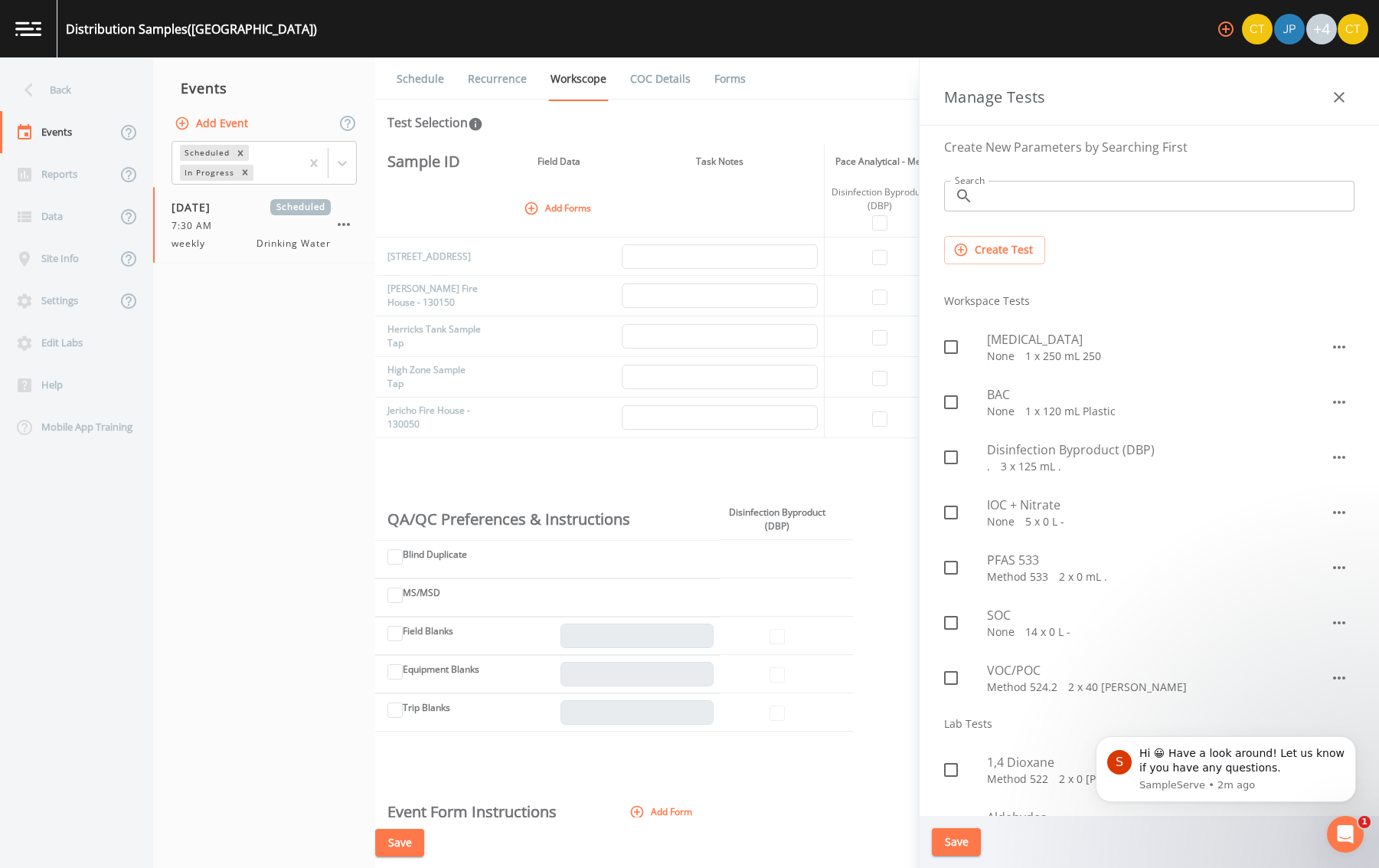
click at [954, 399] on icon at bounding box center [951, 402] width 19 height 19
checkbox input "true"
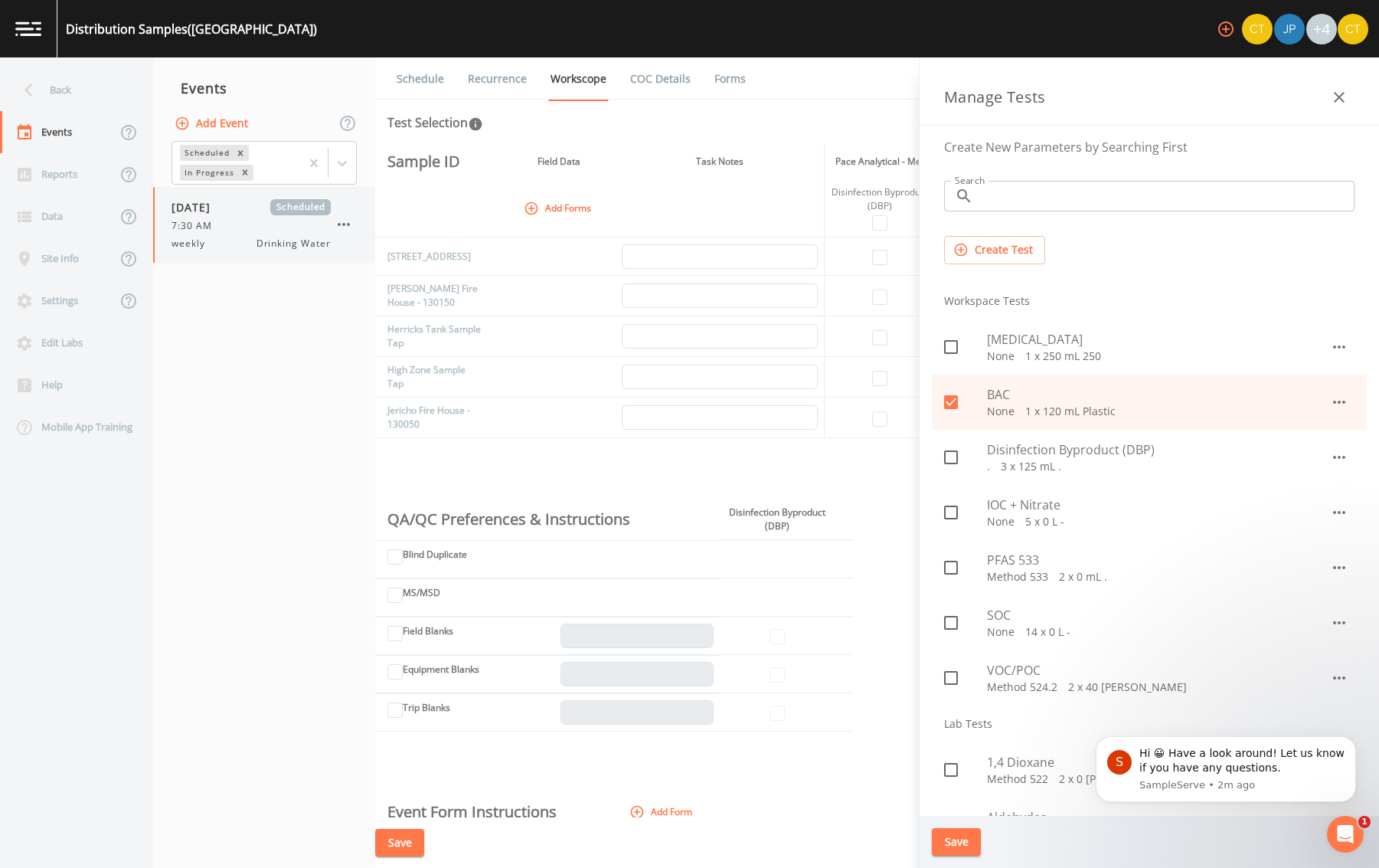
click at [341, 216] on icon "button" at bounding box center [343, 225] width 19 height 19
click at [400, 319] on p "Delete" at bounding box center [420, 314] width 98 height 19
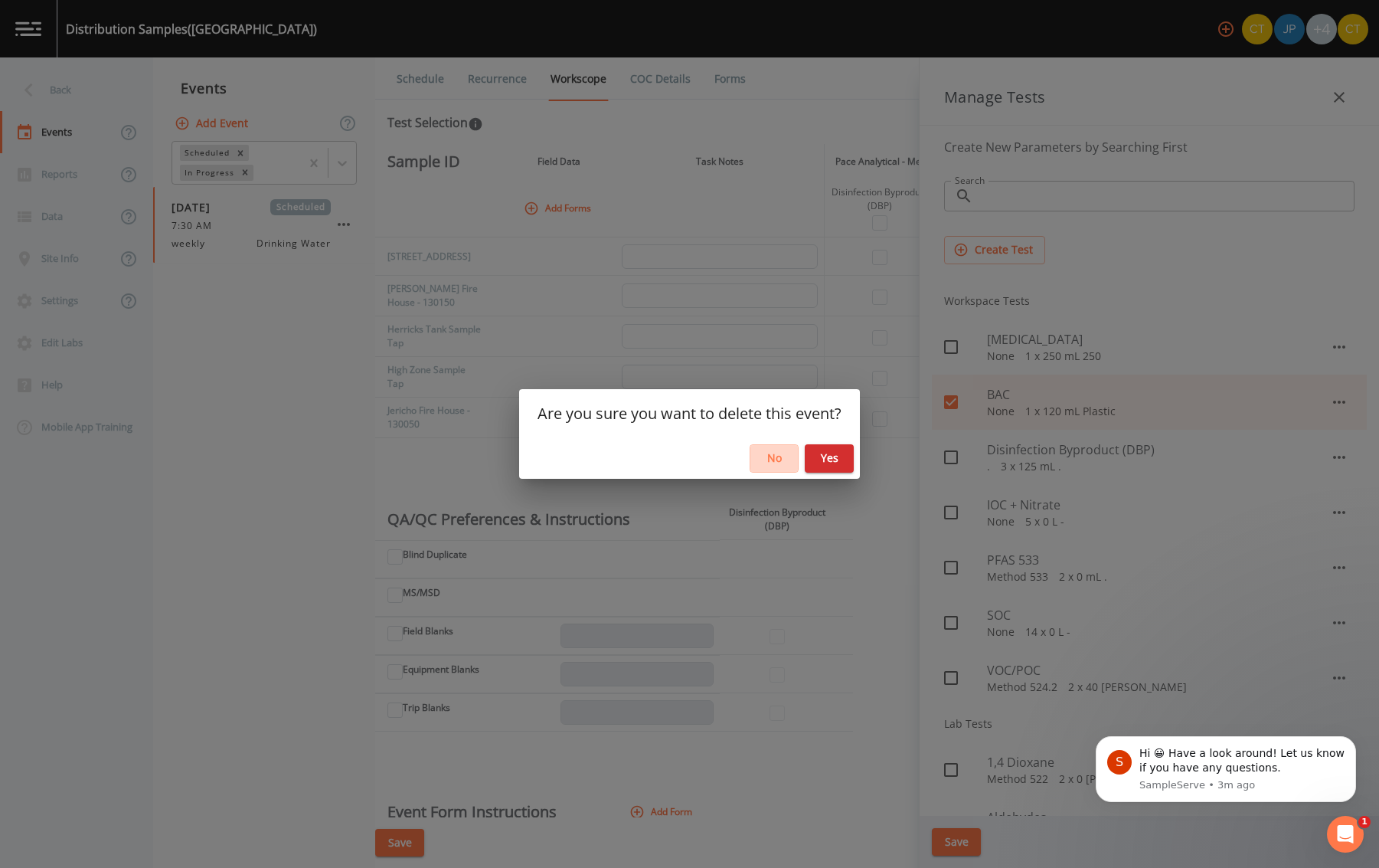
click at [788, 458] on button "No" at bounding box center [775, 458] width 49 height 28
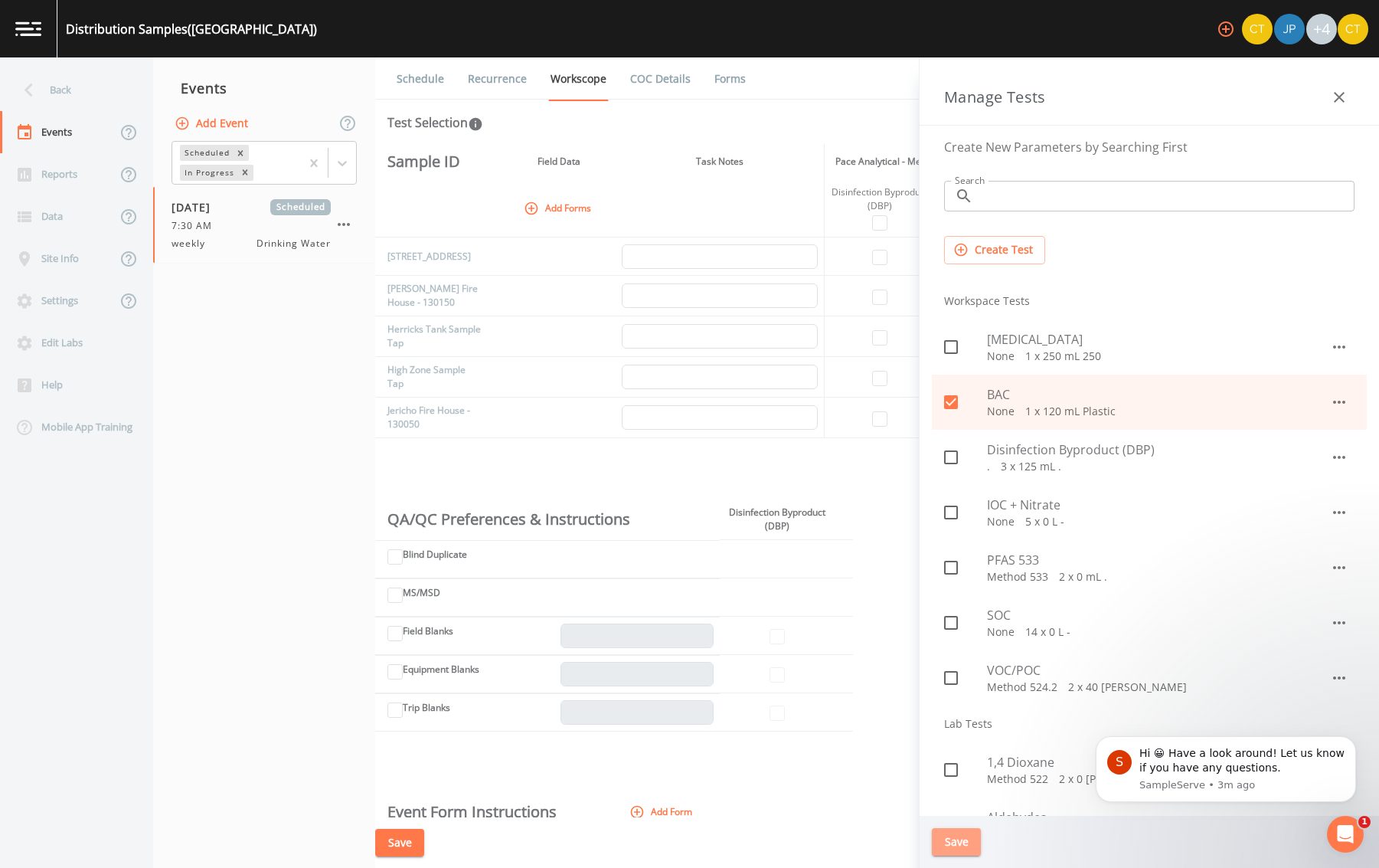
click at [972, 836] on button "Save" at bounding box center [957, 842] width 49 height 28
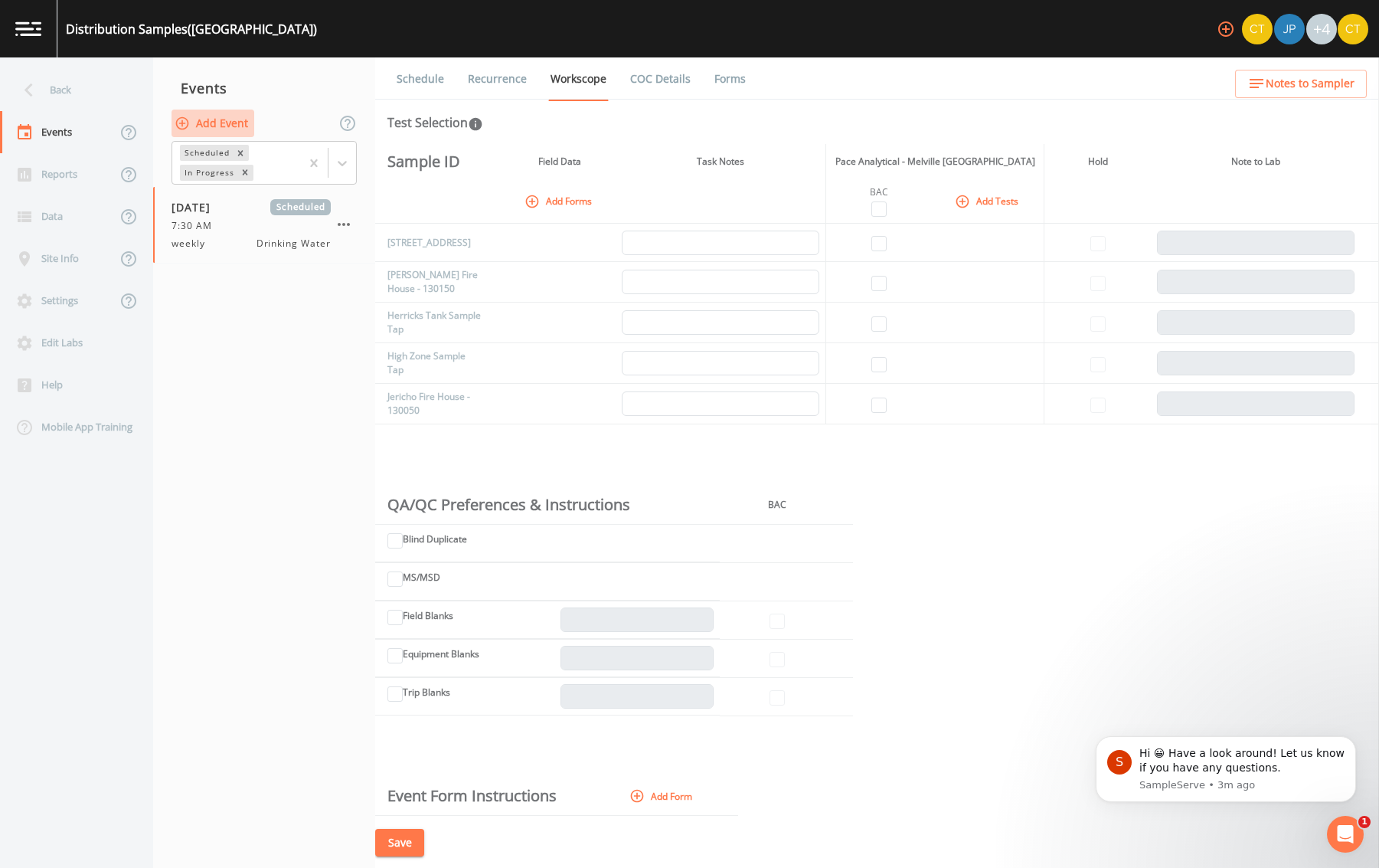
click at [202, 126] on button "Add Event" at bounding box center [213, 124] width 83 height 28
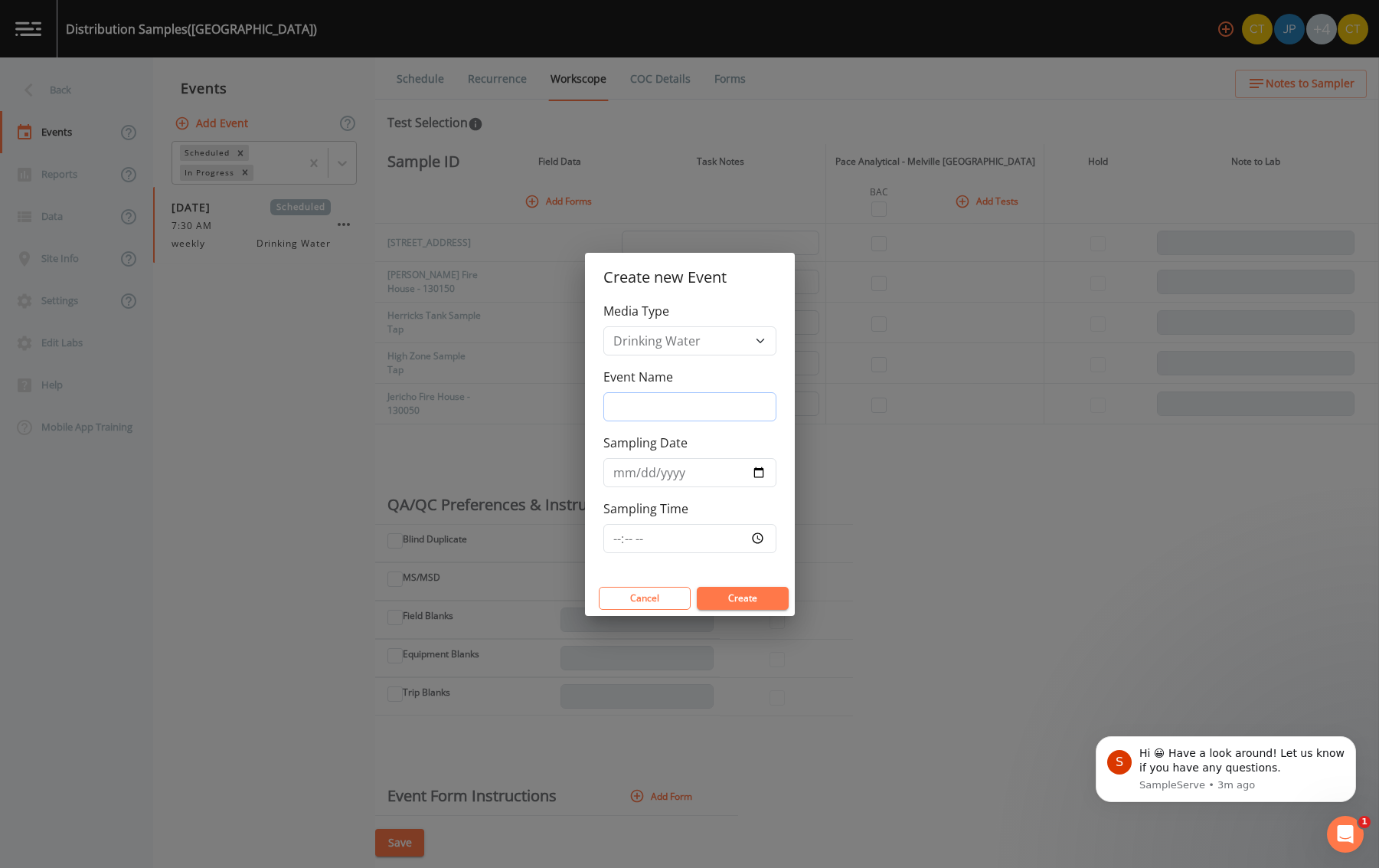
click at [695, 409] on input "Event Name" at bounding box center [690, 407] width 173 height 29
type input "DBP"
click at [762, 482] on input "Sampling Date" at bounding box center [690, 473] width 173 height 29
click at [756, 476] on input "Sampling Date" at bounding box center [690, 473] width 173 height 29
type input "[DATE]"
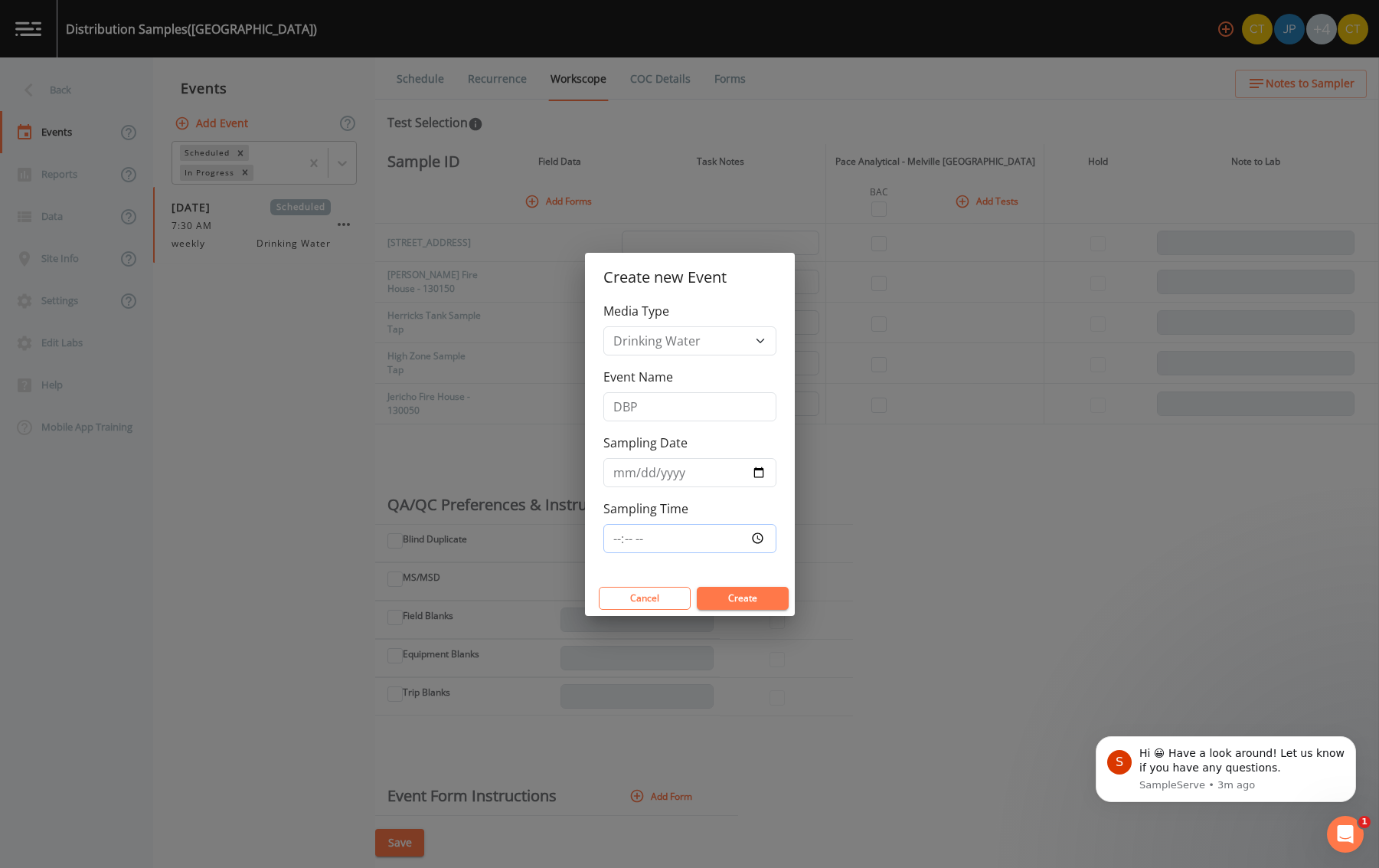
click at [616, 539] on input "Sampling Time" at bounding box center [690, 539] width 173 height 29
type input "07:30"
click at [737, 606] on button "Create" at bounding box center [743, 598] width 92 height 23
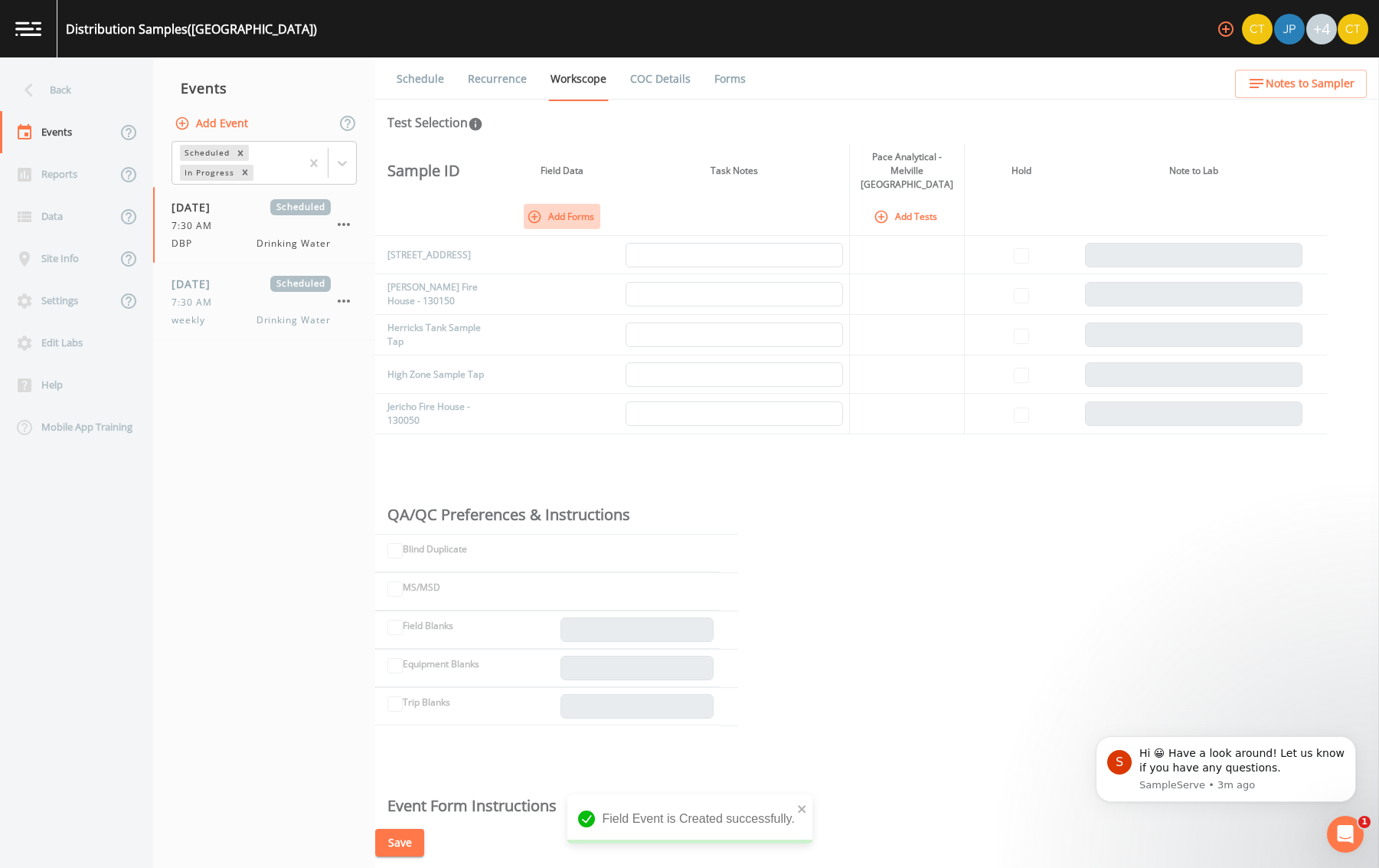
click at [541, 209] on icon "button" at bounding box center [535, 216] width 15 height 15
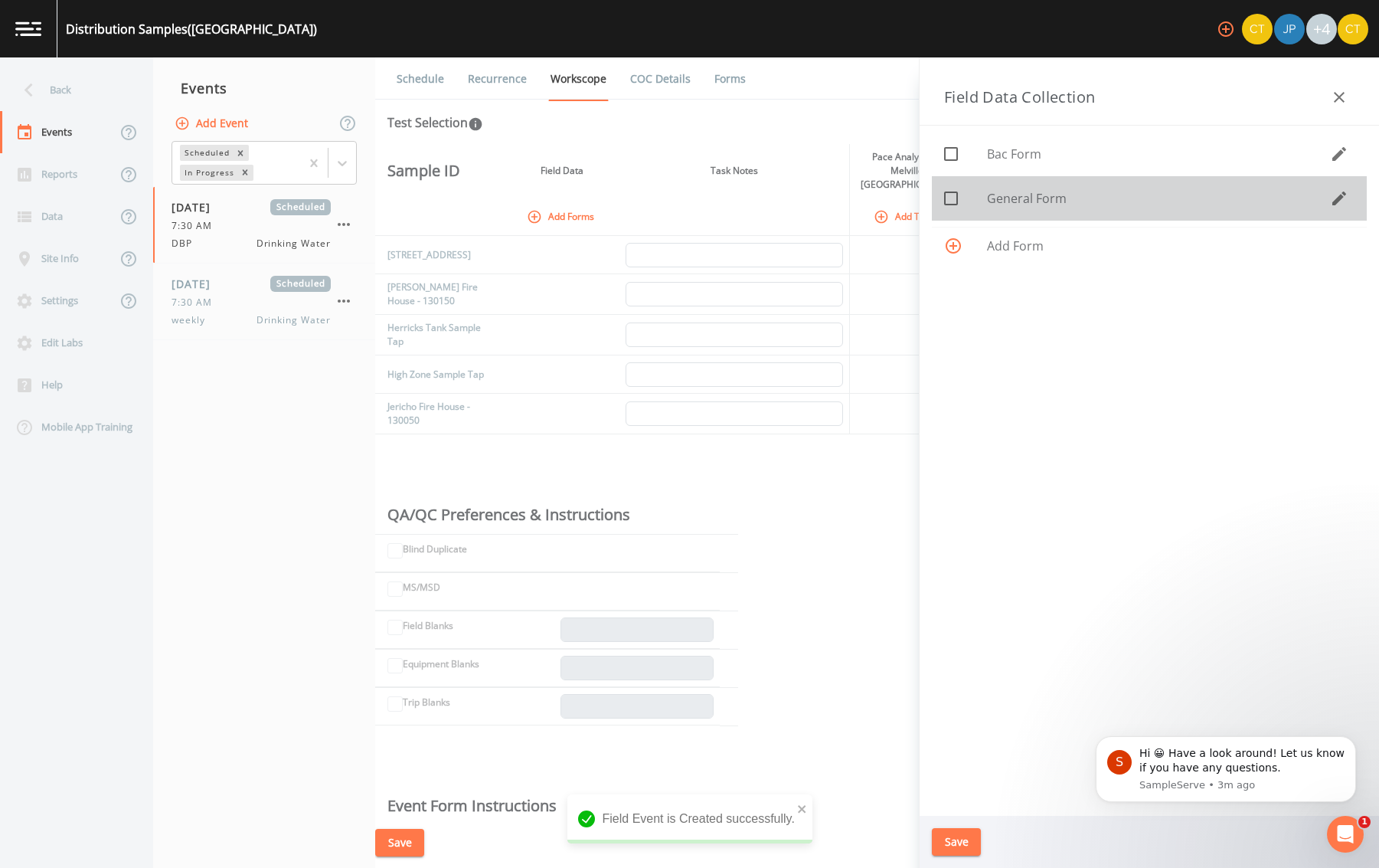
click at [968, 197] on div at bounding box center [966, 198] width 43 height 33
checkbox input "true"
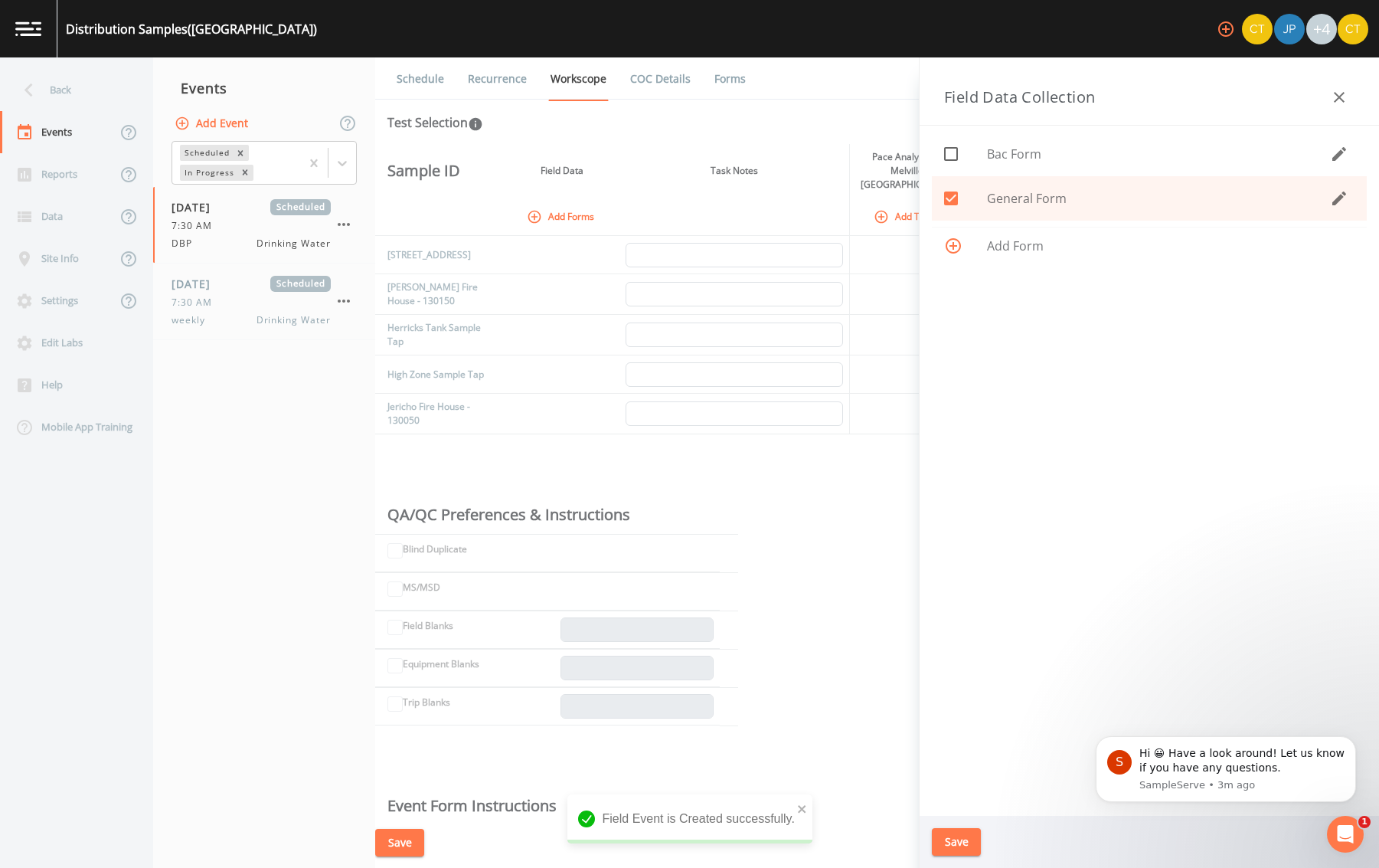
click at [974, 832] on button "Save" at bounding box center [957, 842] width 49 height 28
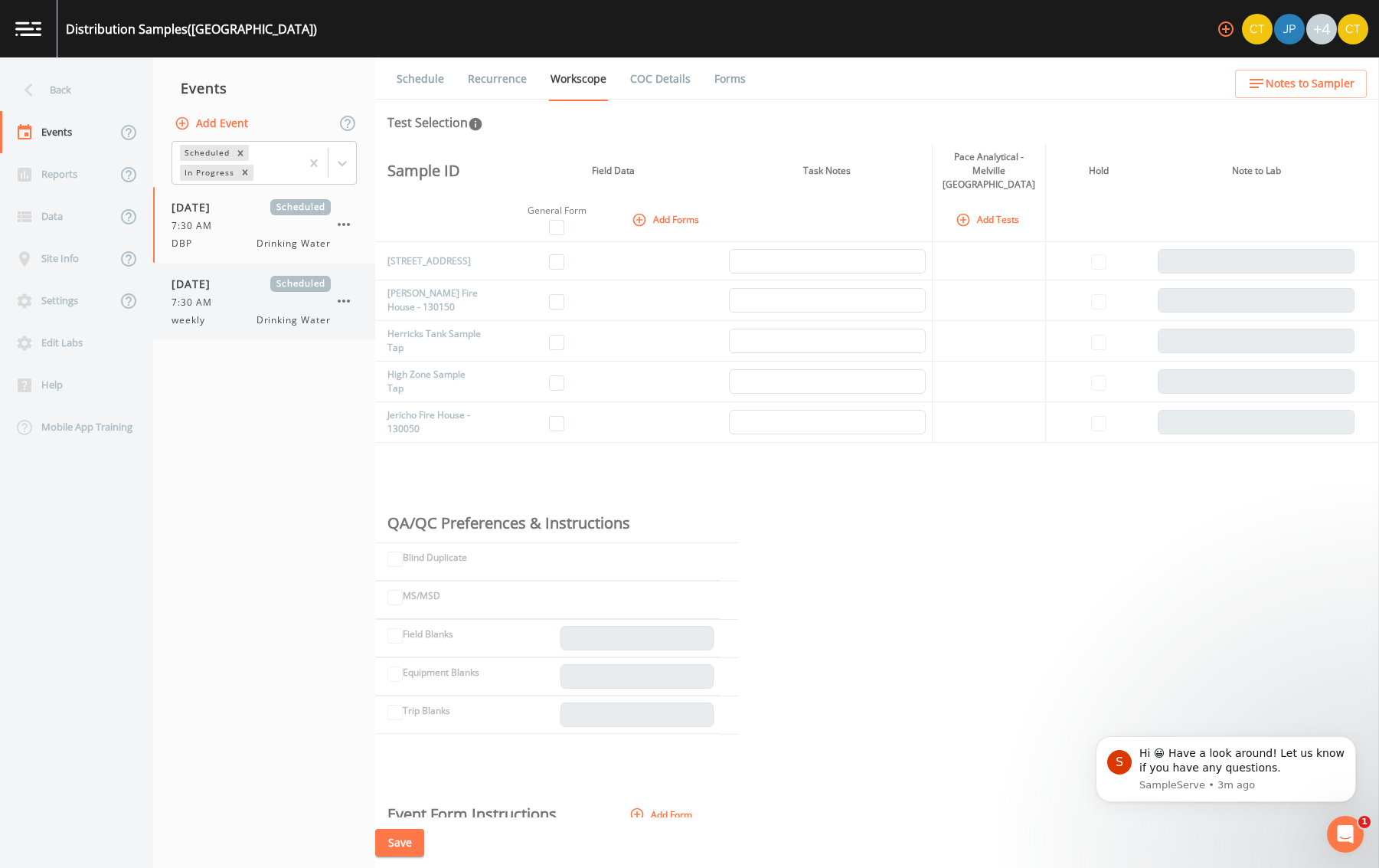
click at [256, 308] on div "7:30 AM" at bounding box center [251, 302] width 159 height 14
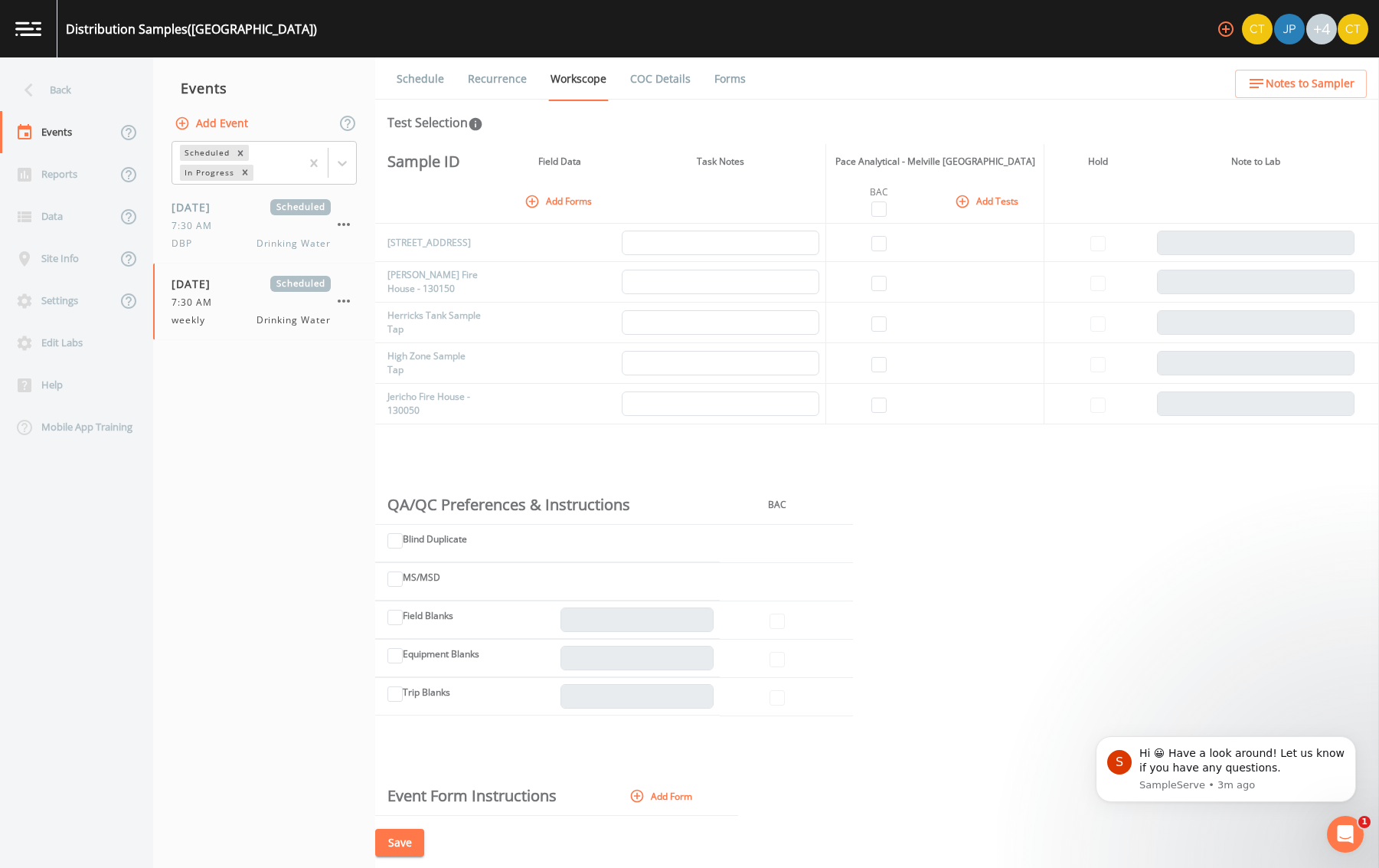
click at [538, 203] on icon "button" at bounding box center [532, 201] width 15 height 15
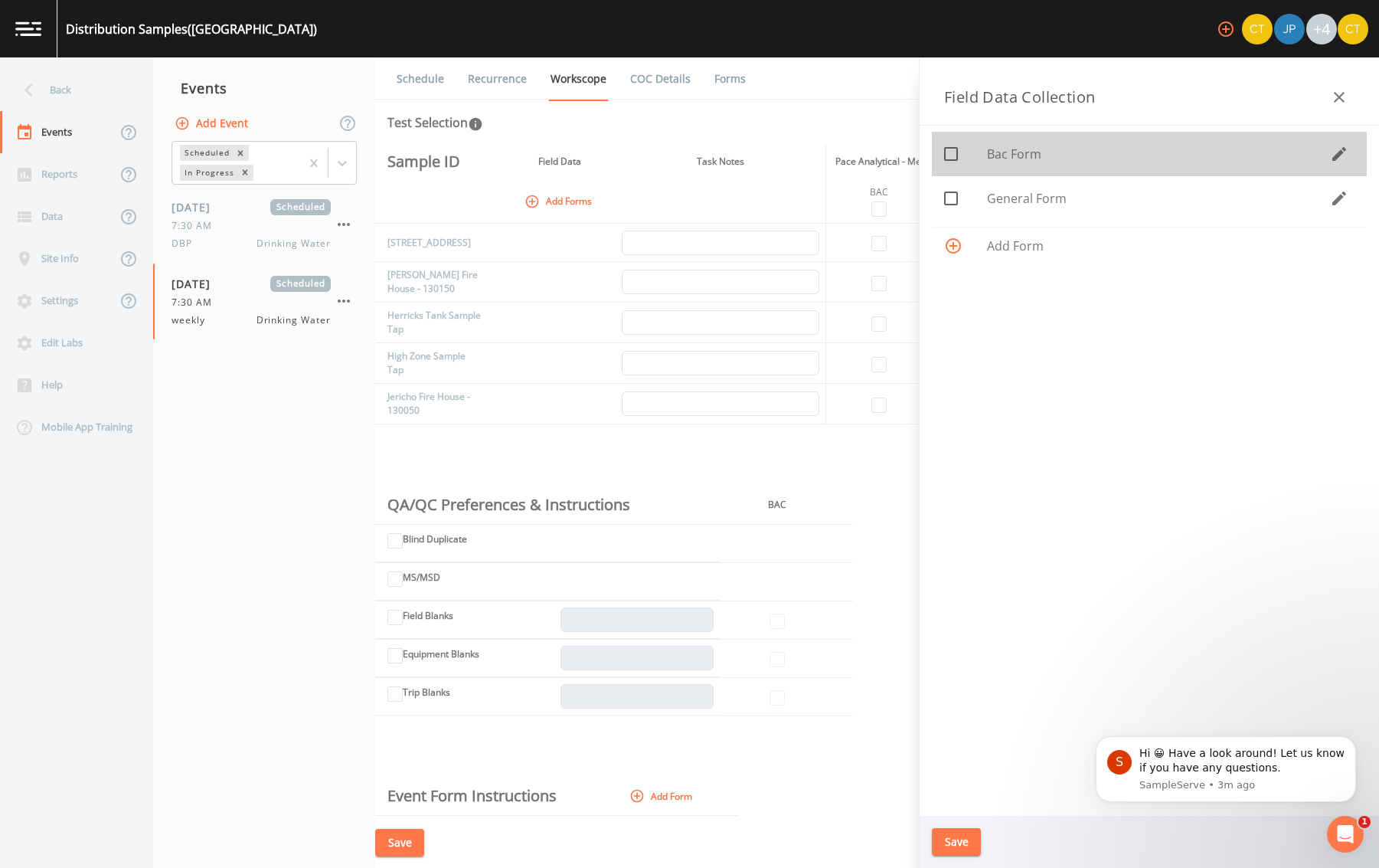
click at [953, 151] on icon at bounding box center [951, 154] width 19 height 19
checkbox input "true"
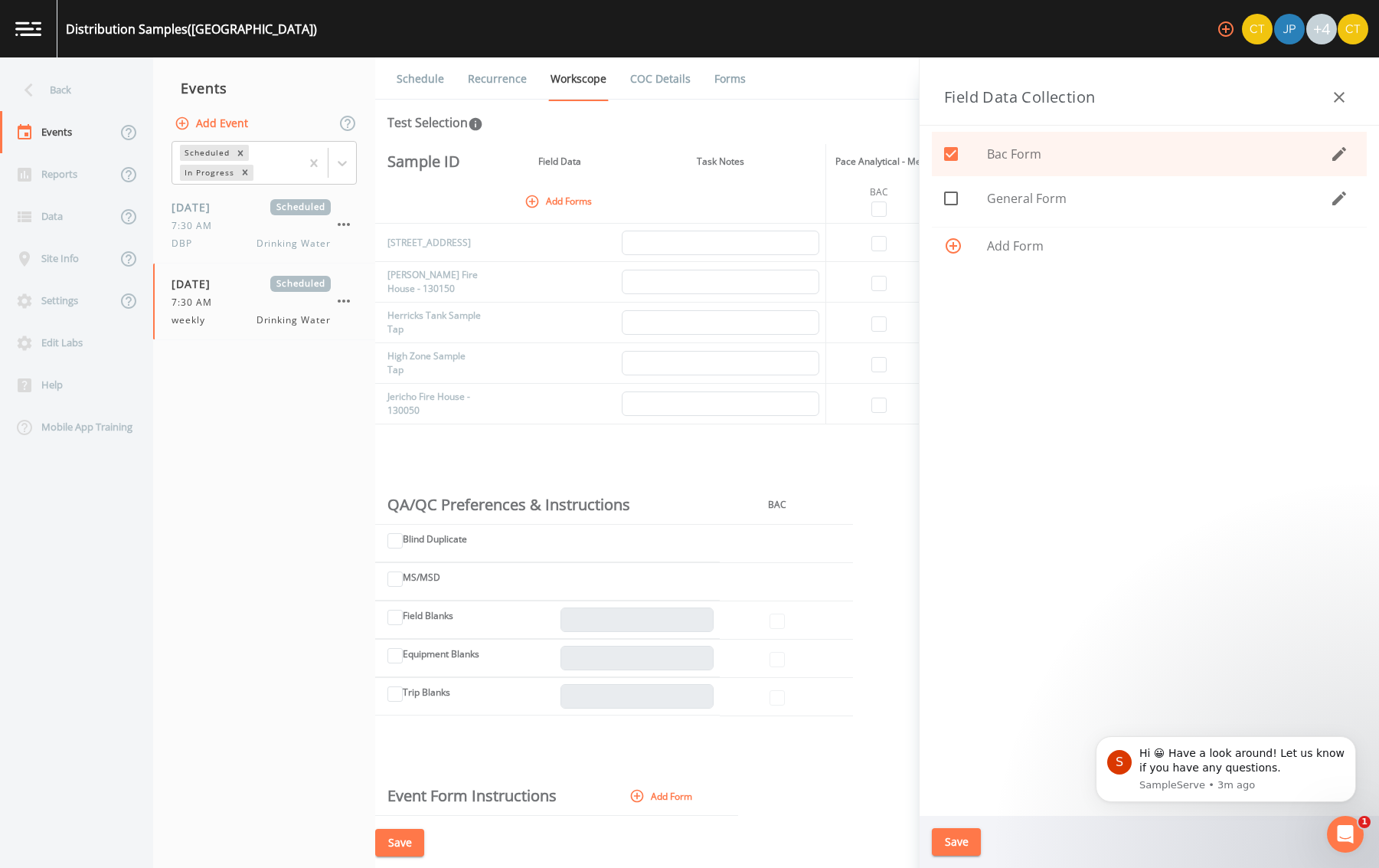
click at [955, 201] on icon at bounding box center [951, 198] width 19 height 19
checkbox input "true"
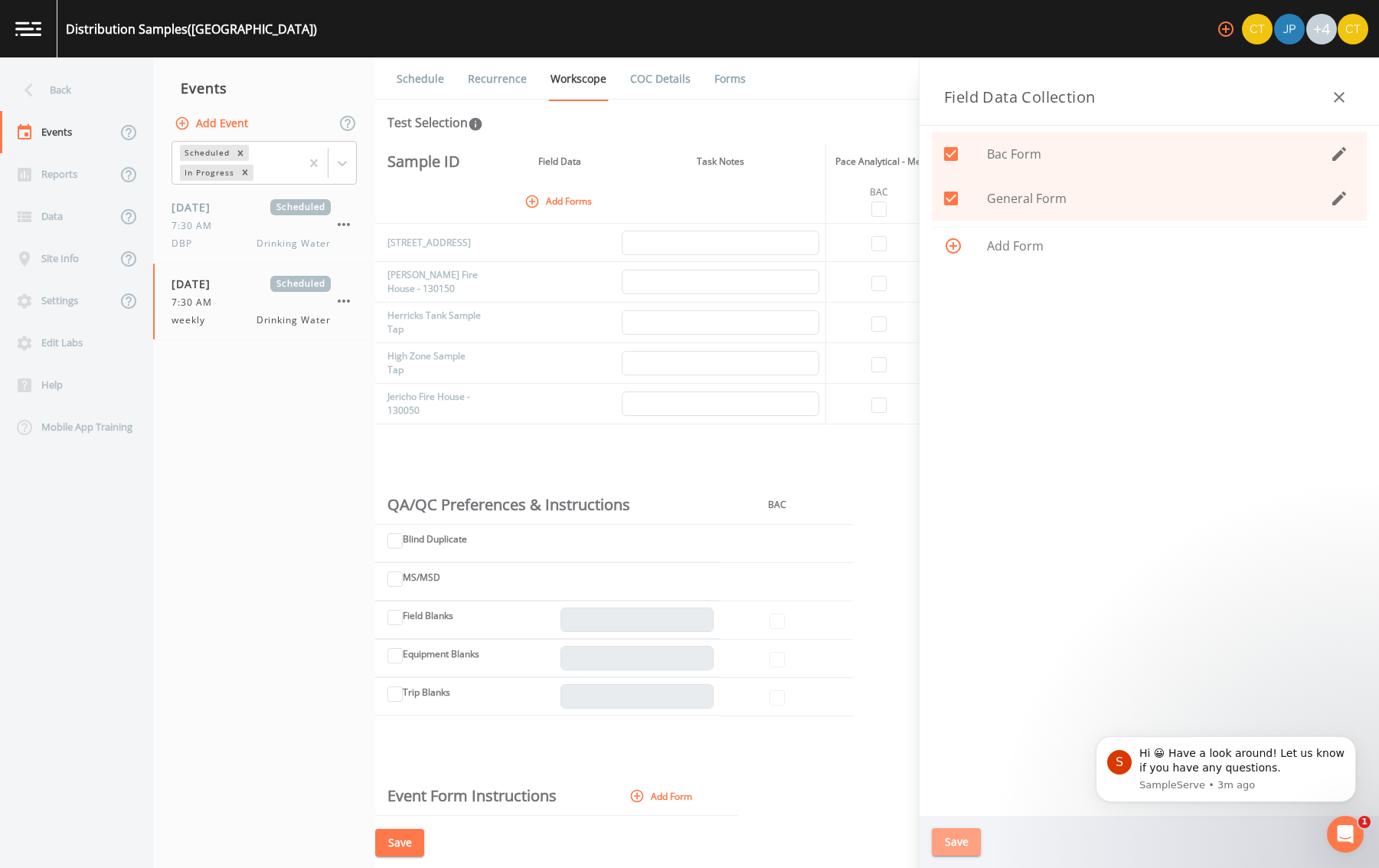
click at [962, 840] on button "Save" at bounding box center [957, 842] width 49 height 28
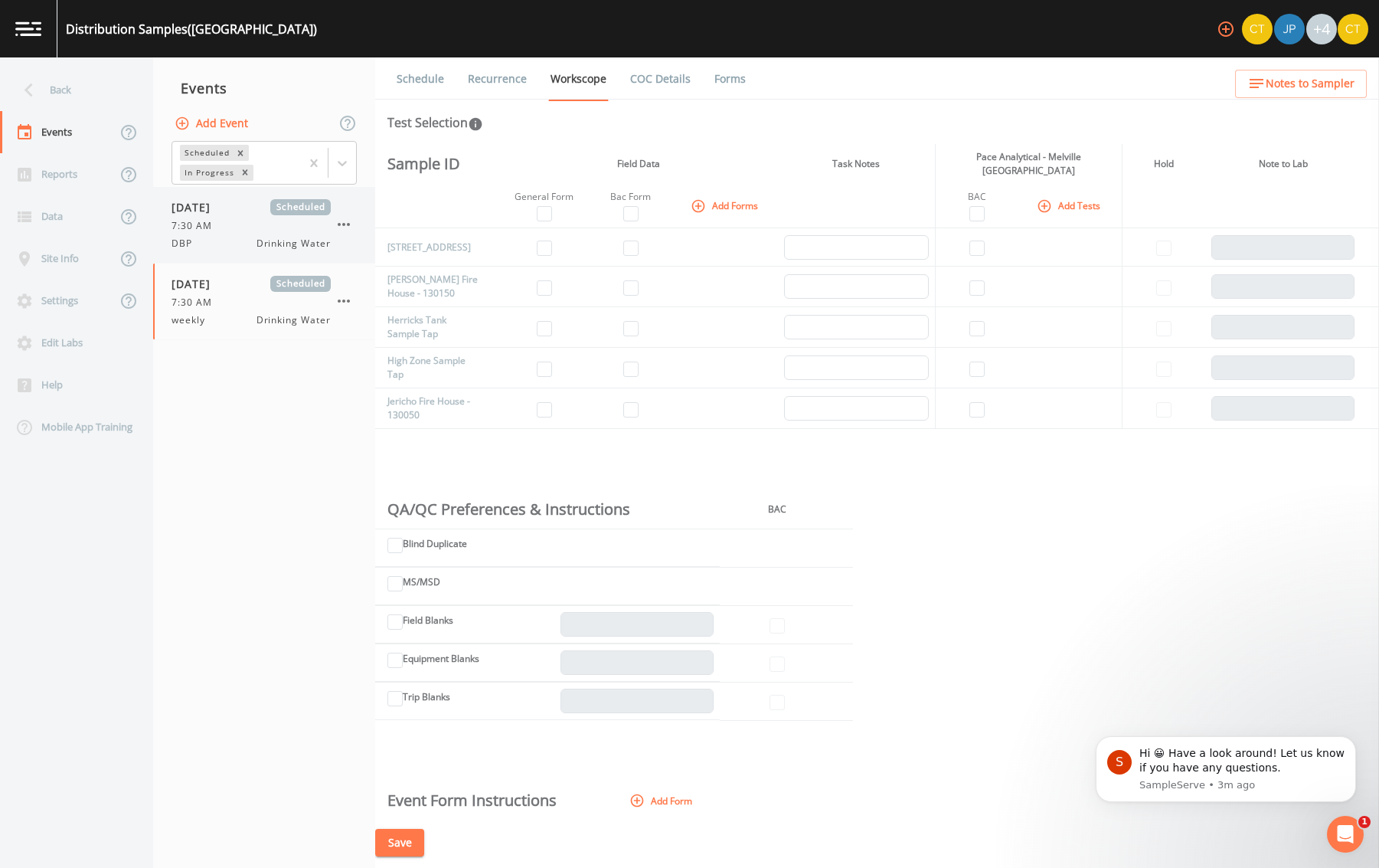
click at [221, 208] on span "[DATE]" at bounding box center [196, 207] width 50 height 16
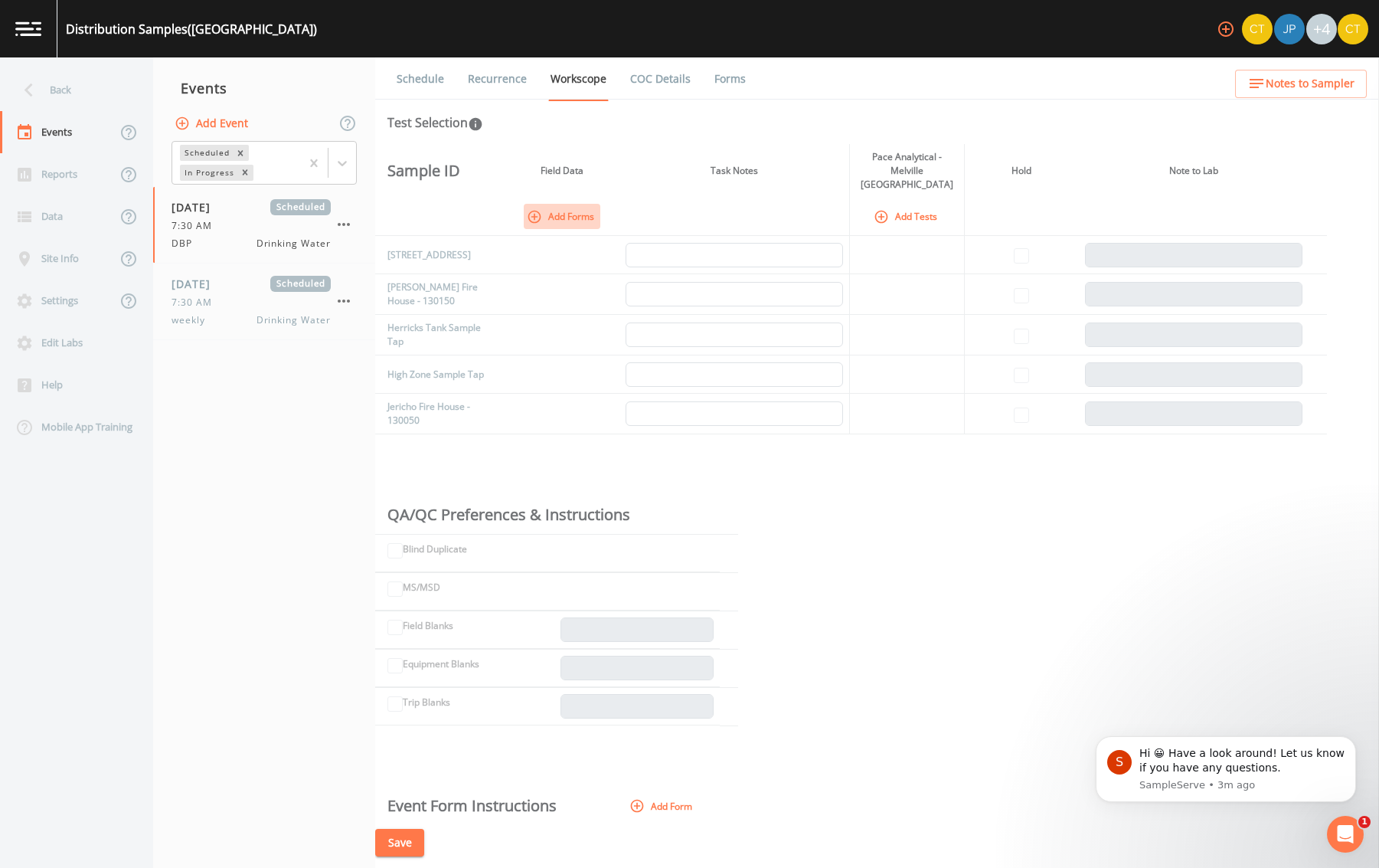
click at [565, 203] on button "Add Forms" at bounding box center [562, 216] width 76 height 25
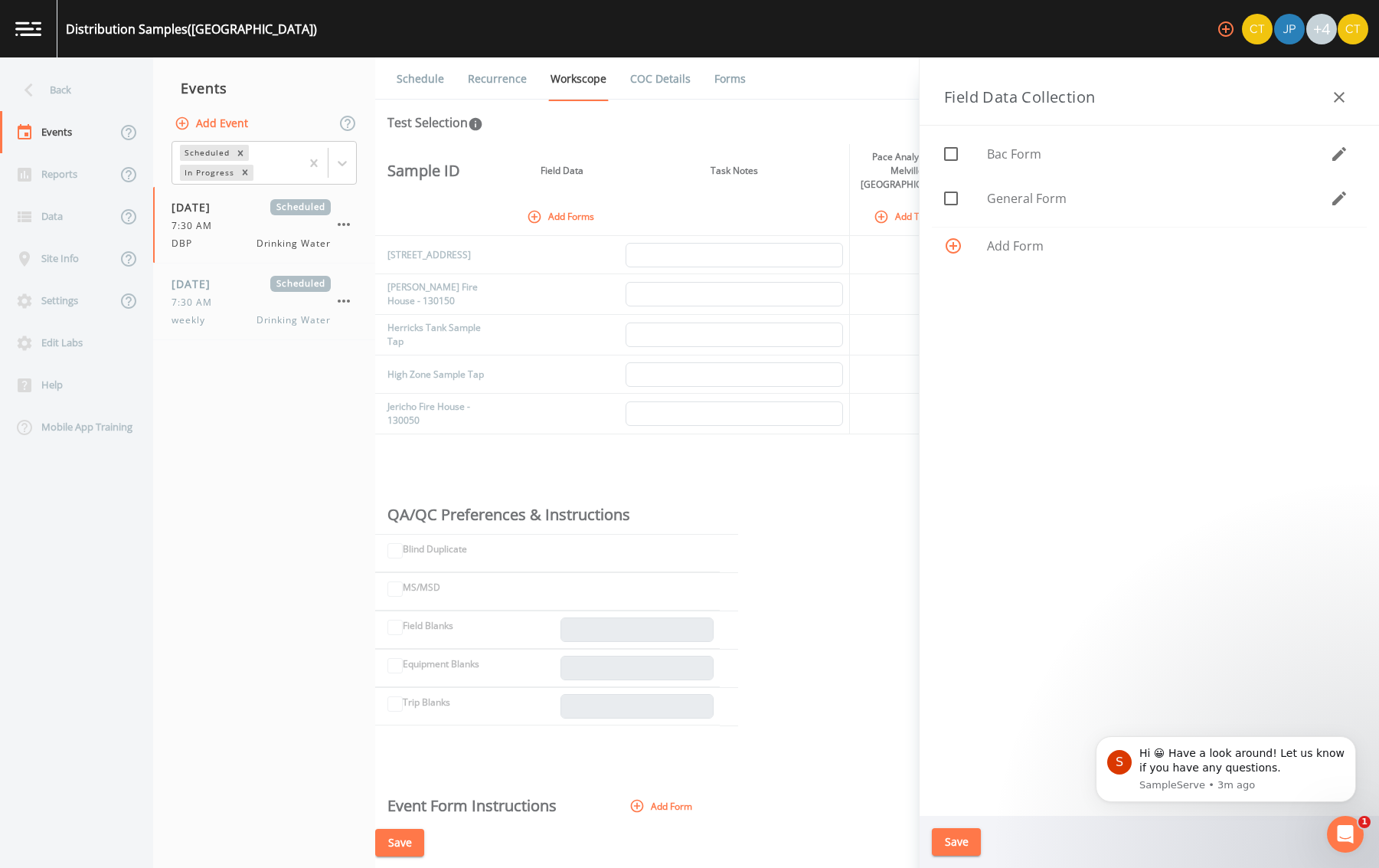
click at [1003, 204] on span "General Form" at bounding box center [1159, 198] width 343 height 19
checkbox input "true"
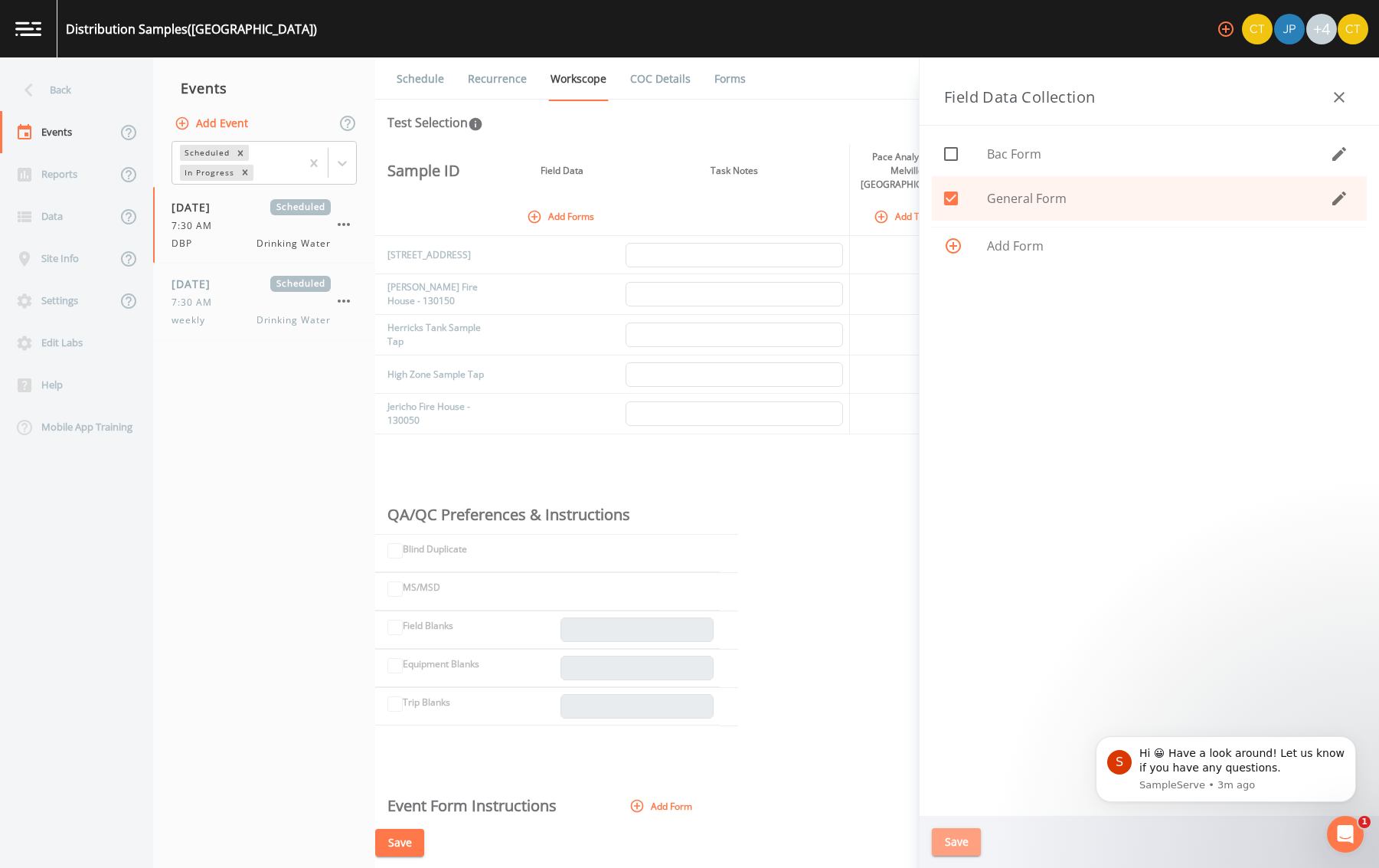
click at [949, 842] on button "Save" at bounding box center [957, 842] width 49 height 28
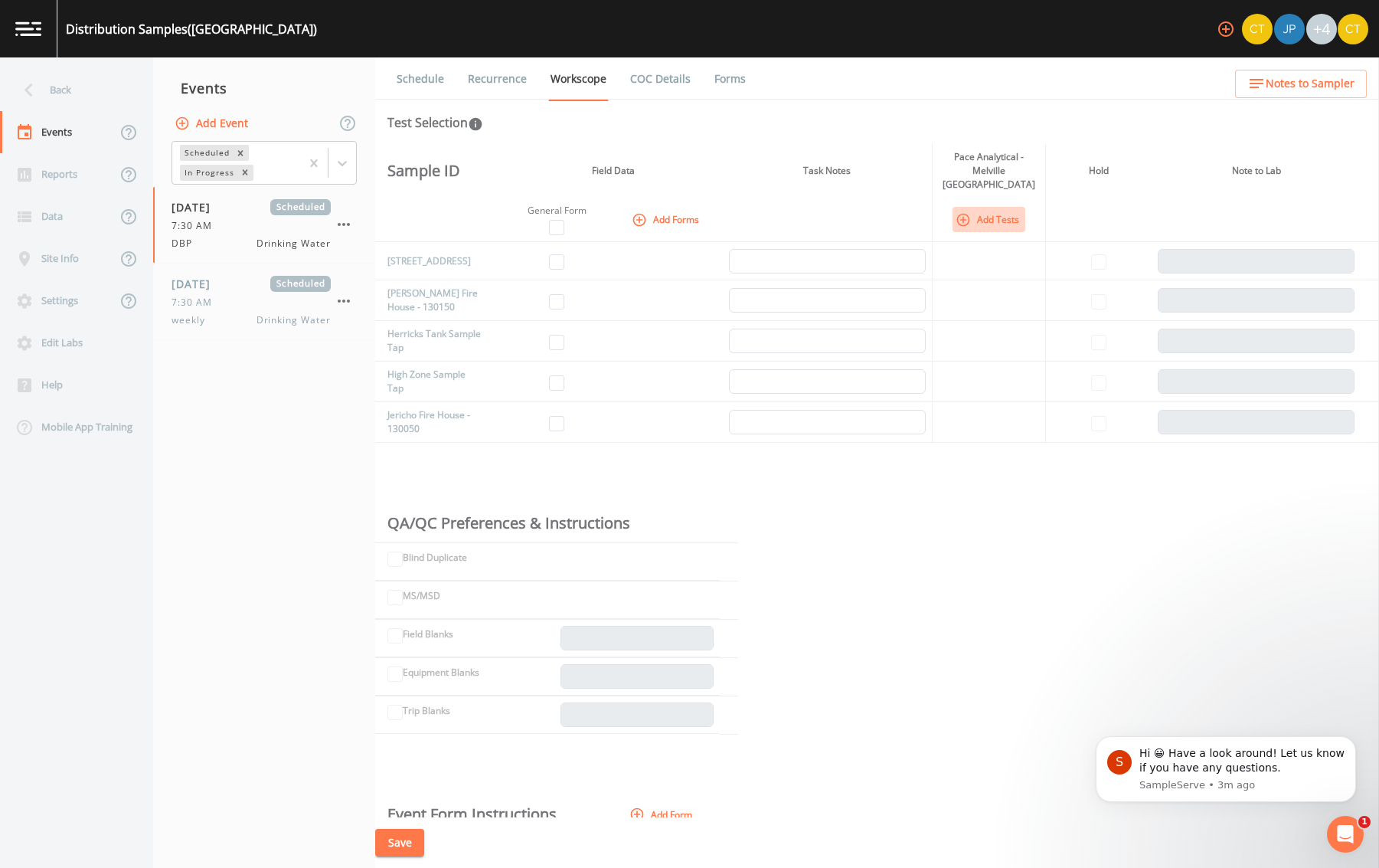
click at [967, 212] on icon "button" at bounding box center [963, 220] width 15 height 15
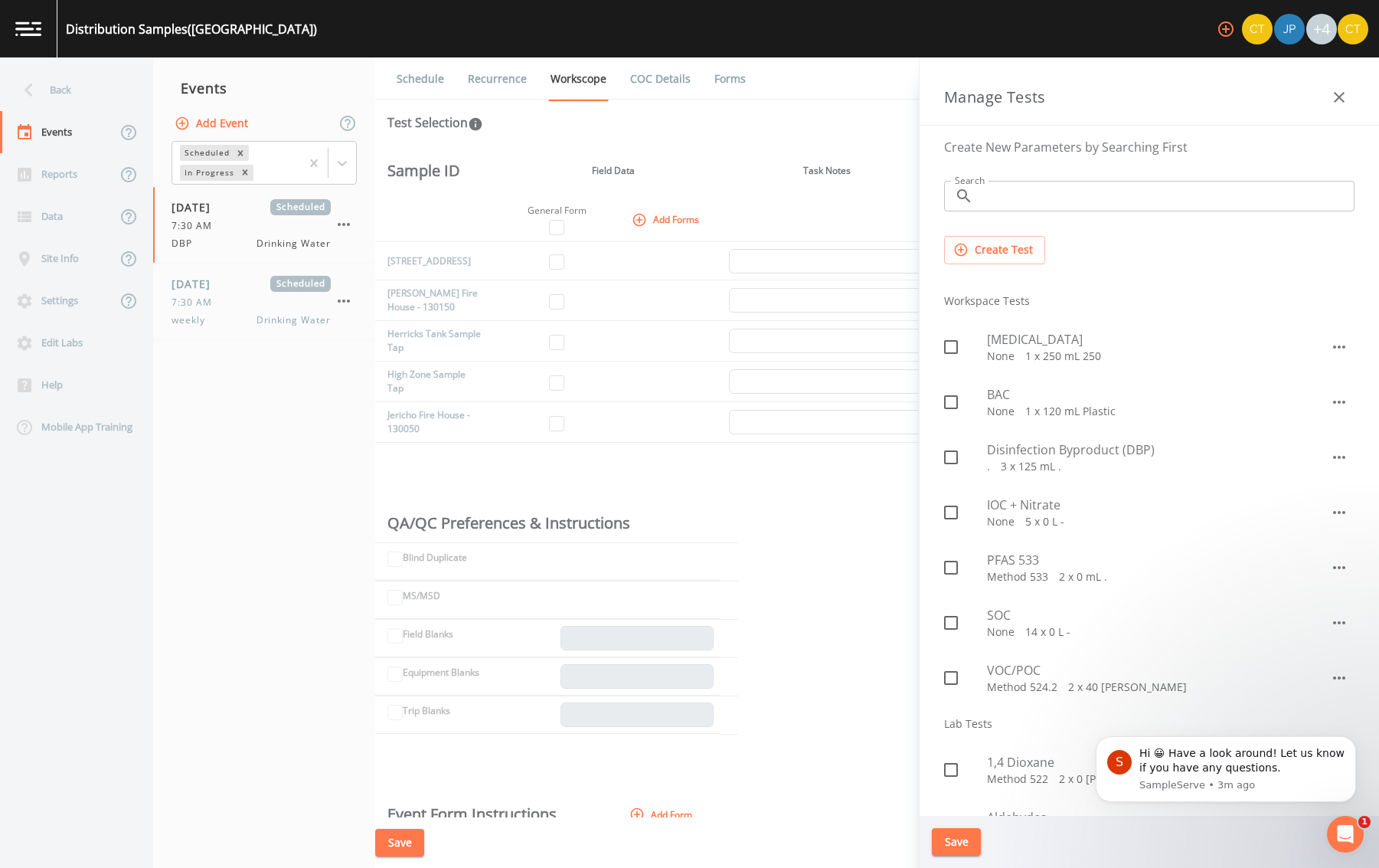
click at [954, 456] on icon at bounding box center [951, 457] width 19 height 19
checkbox input "true"
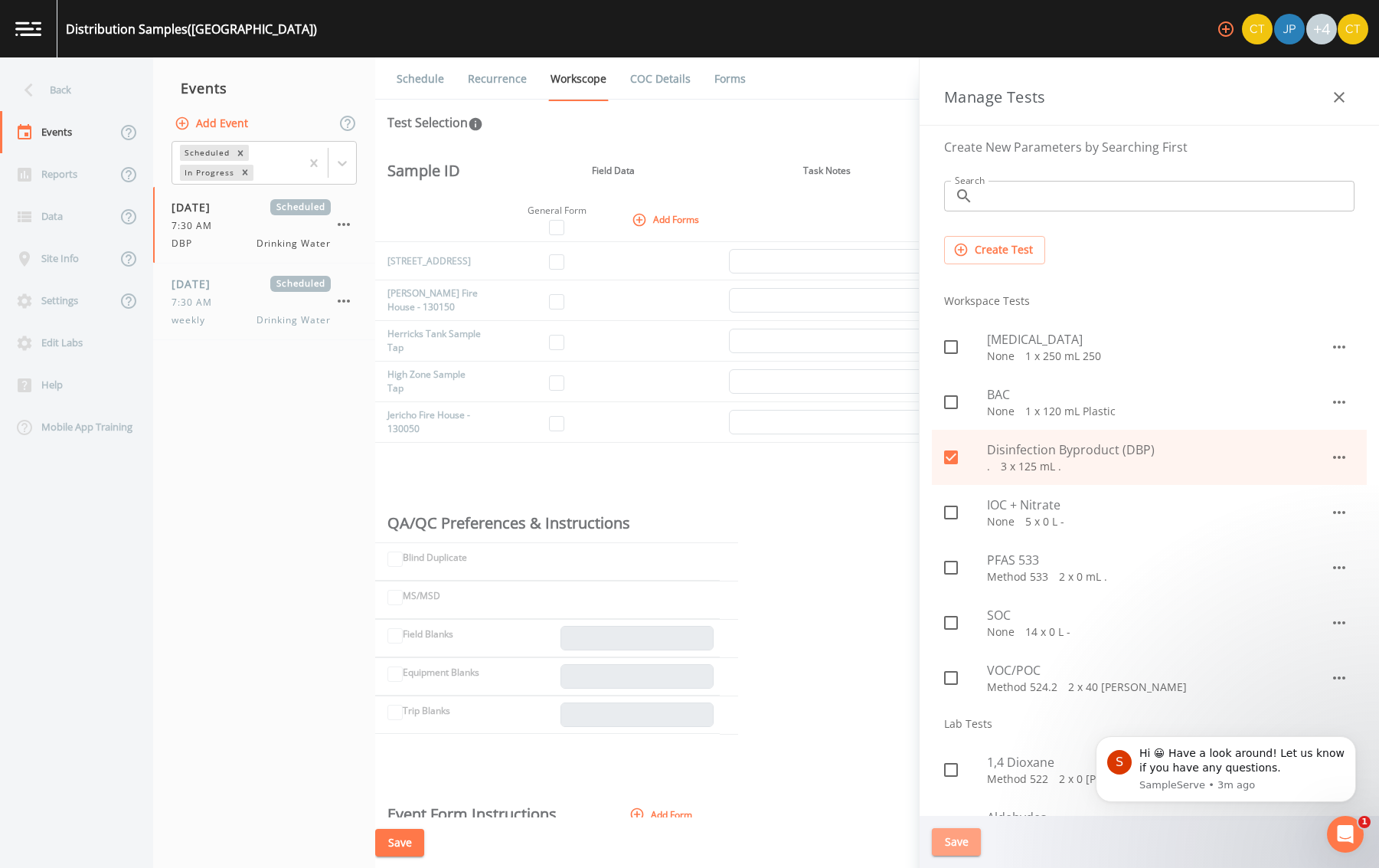
click at [971, 831] on button "Save" at bounding box center [957, 842] width 49 height 28
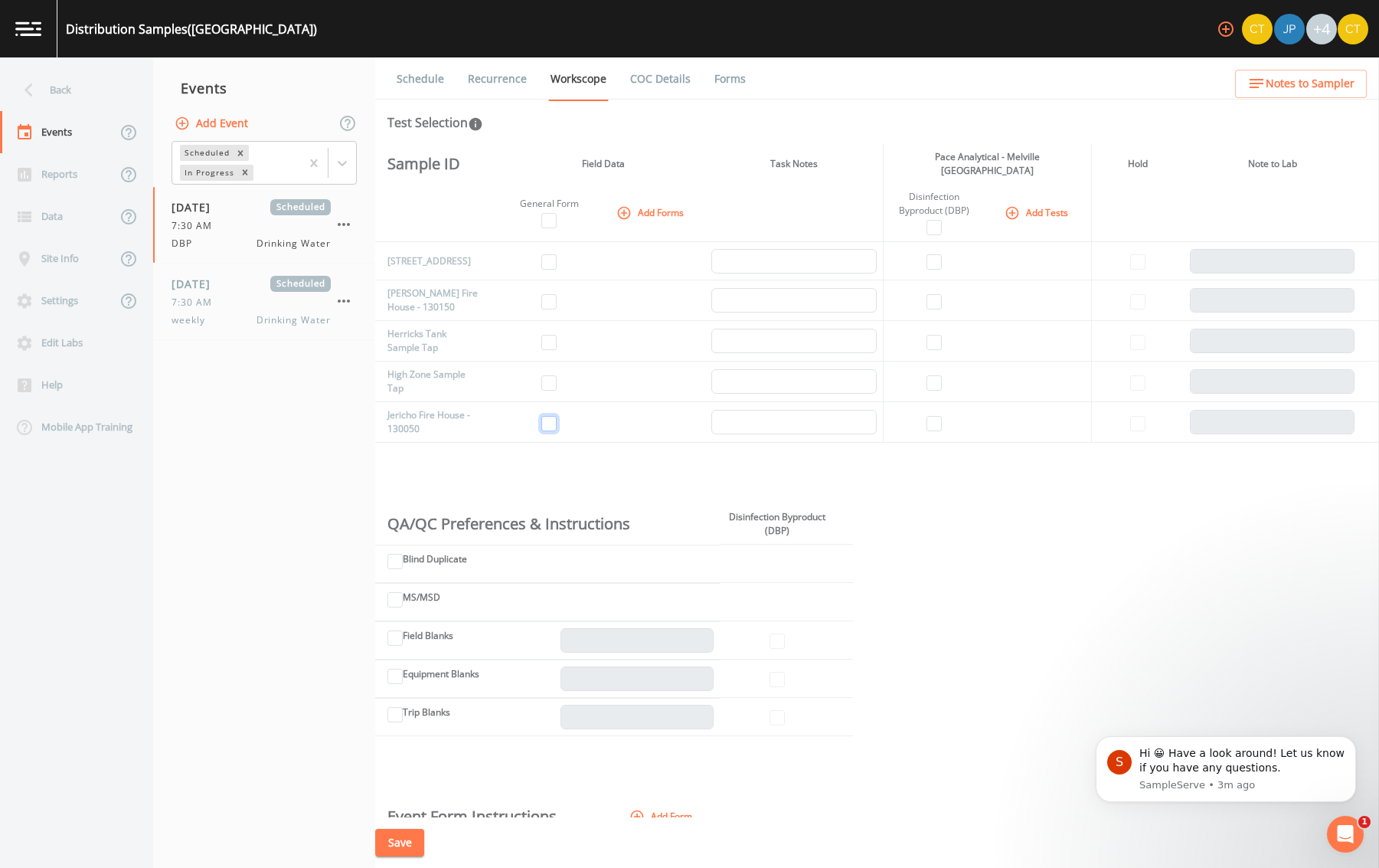
click at [550, 427] on input "checkbox" at bounding box center [549, 423] width 15 height 15
checkbox input "true"
click at [546, 297] on input "checkbox" at bounding box center [549, 301] width 15 height 15
checkbox input "true"
click at [927, 300] on input "checkbox" at bounding box center [934, 301] width 15 height 15
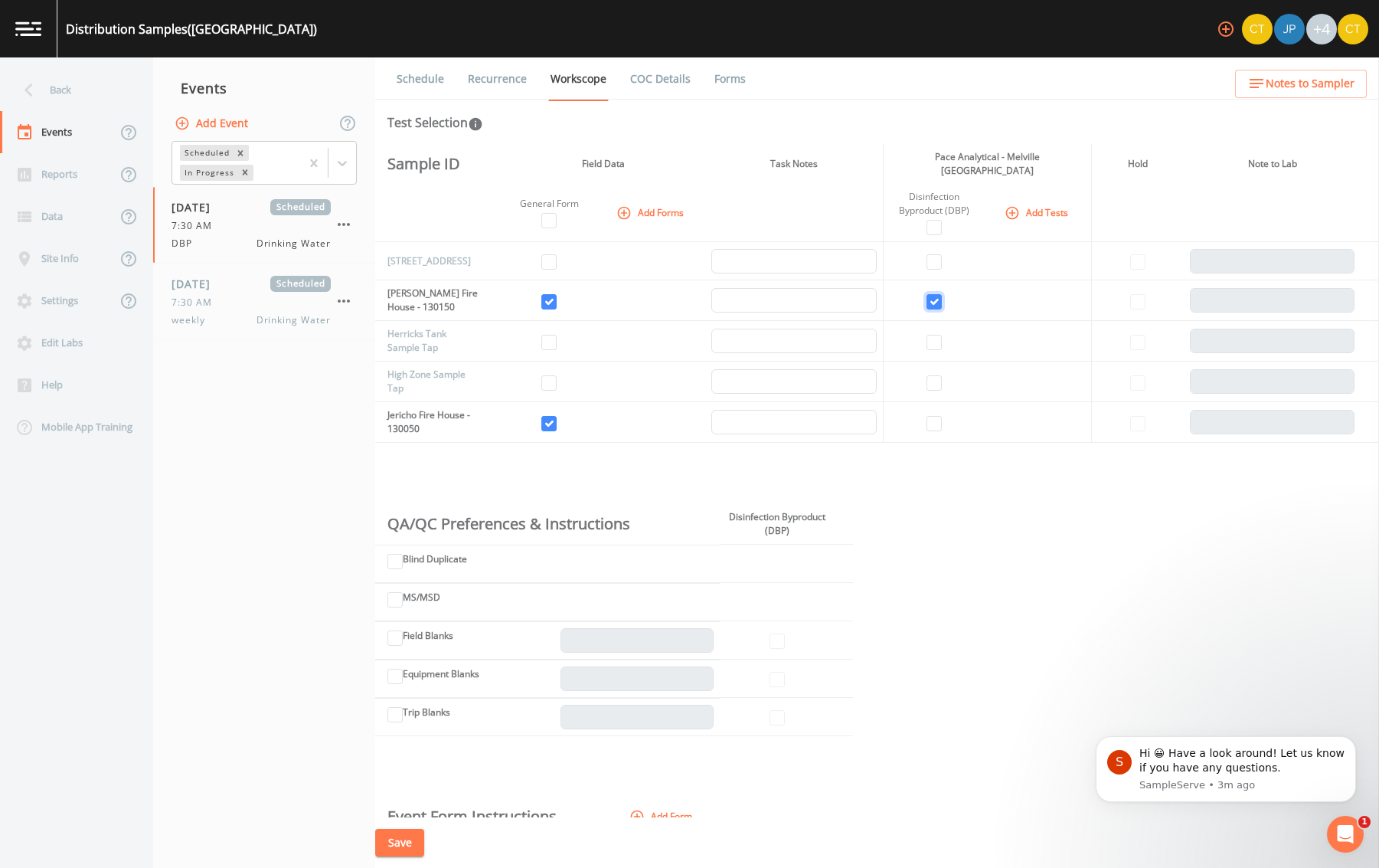
checkbox input "true"
click at [936, 417] on input "checkbox" at bounding box center [934, 423] width 15 height 15
checkbox input "true"
click at [399, 849] on button "Save" at bounding box center [399, 843] width 49 height 28
click at [1020, 207] on button "Add Tests" at bounding box center [1037, 212] width 72 height 25
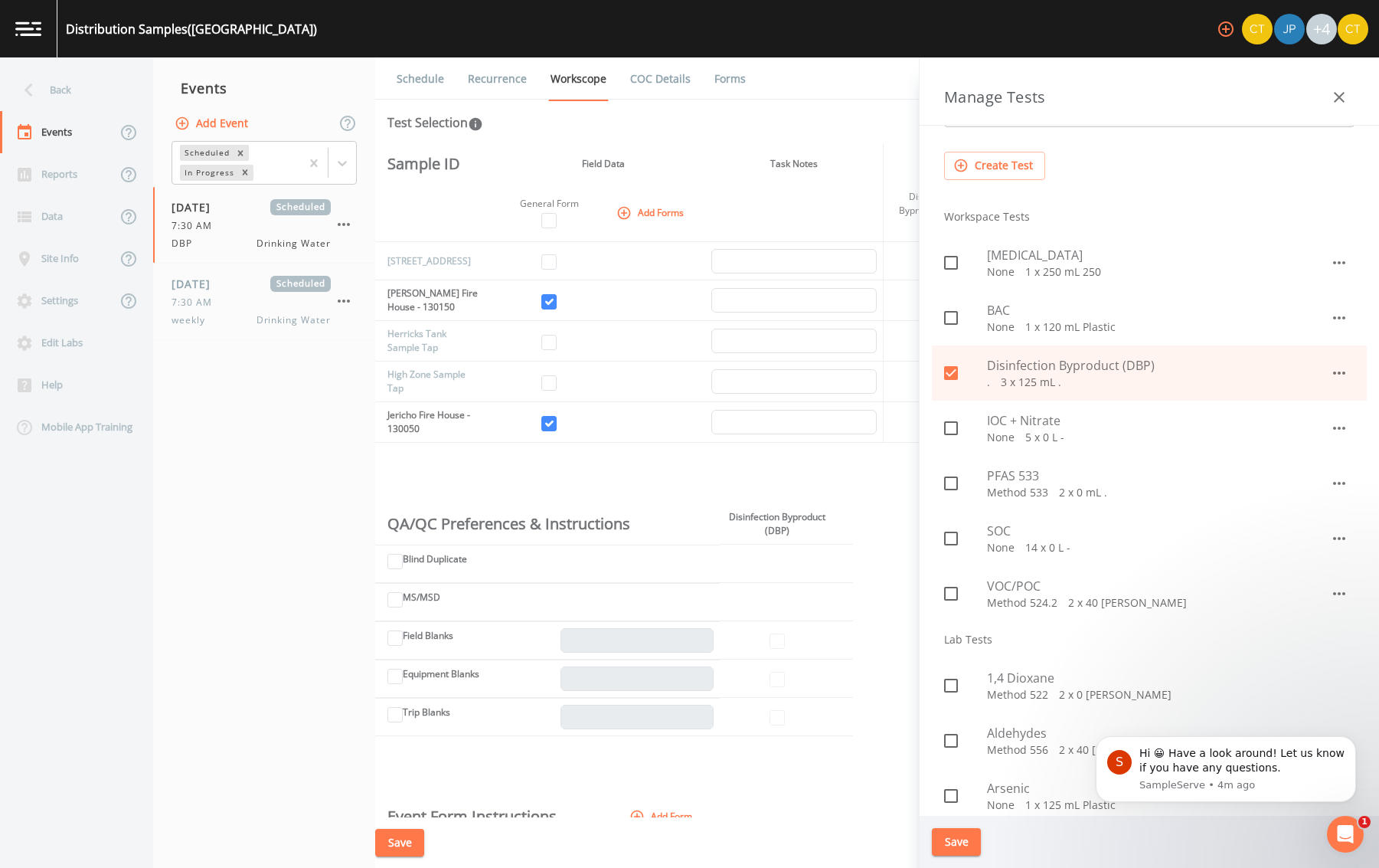
scroll to position [153, 0]
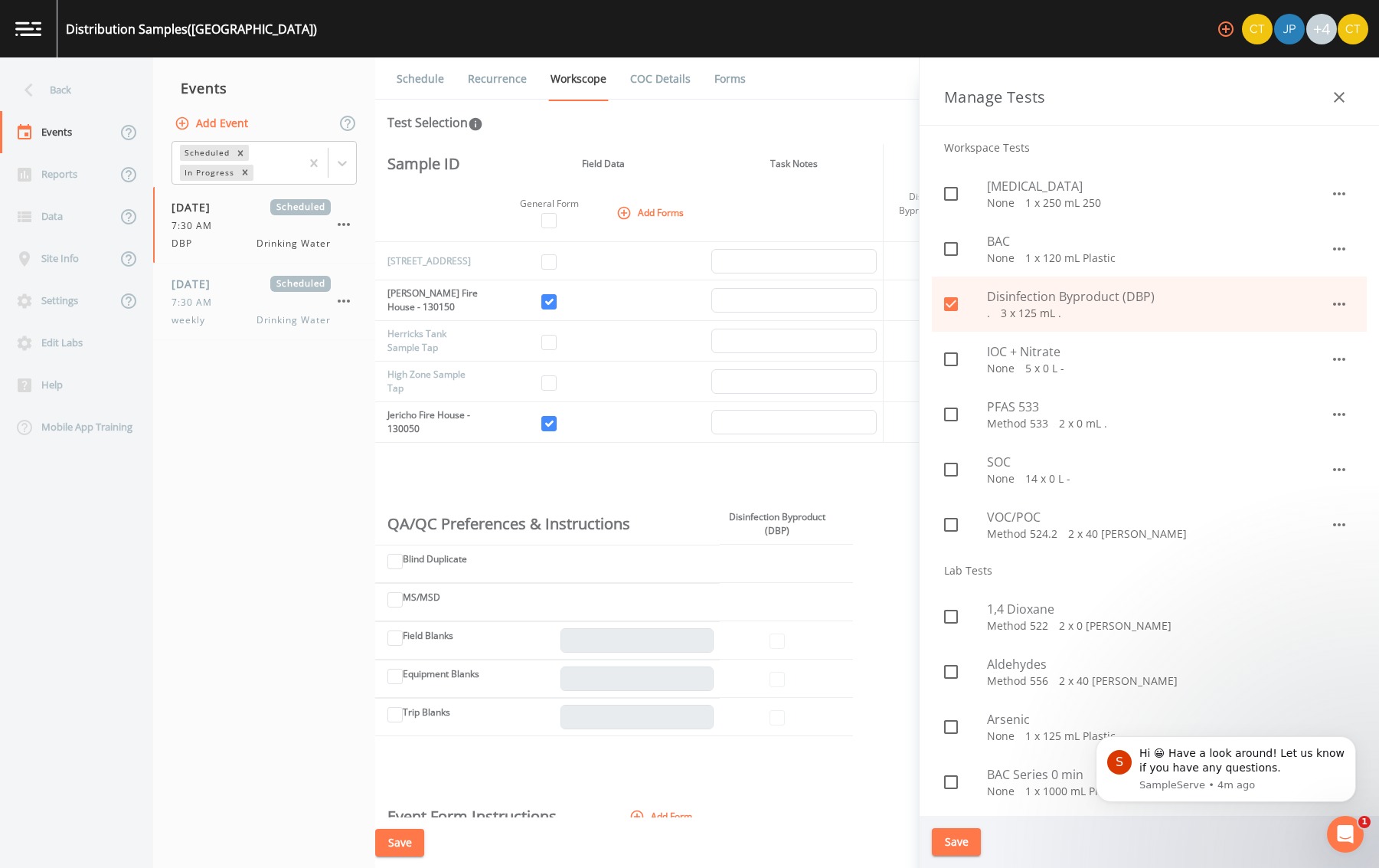
click at [1333, 358] on icon "button" at bounding box center [1339, 360] width 12 height 3
click at [1113, 299] on div at bounding box center [689, 434] width 1379 height 868
click at [951, 364] on div at bounding box center [689, 434] width 1379 height 868
click at [951, 360] on div at bounding box center [689, 434] width 1379 height 868
click at [1333, 359] on div at bounding box center [689, 434] width 1379 height 868
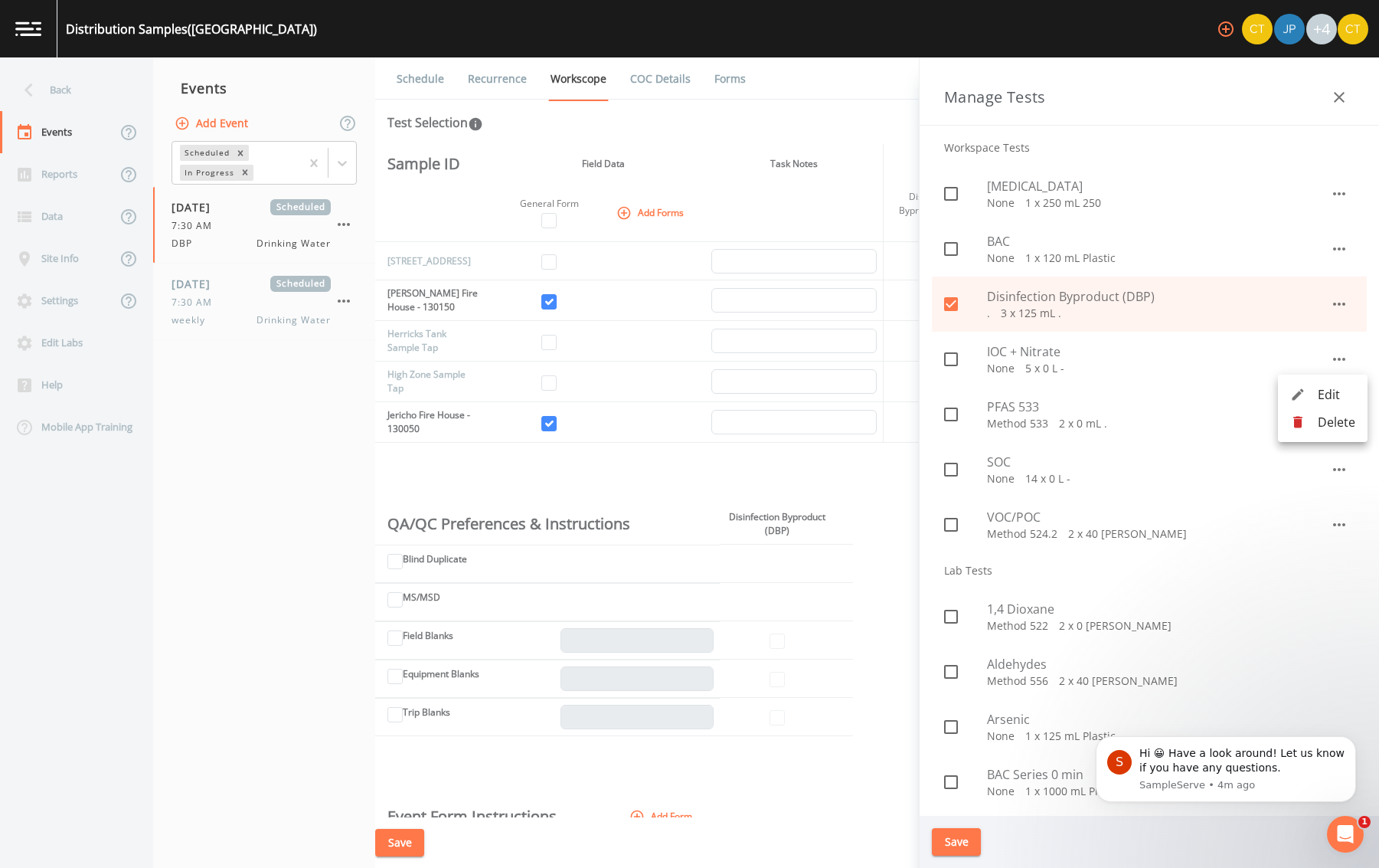
click at [1338, 280] on div at bounding box center [689, 434] width 1379 height 868
click at [672, 346] on div at bounding box center [689, 434] width 1379 height 868
click at [763, 144] on div at bounding box center [689, 434] width 1379 height 868
click at [49, 173] on div at bounding box center [689, 434] width 1379 height 868
click at [622, 75] on div at bounding box center [689, 434] width 1379 height 868
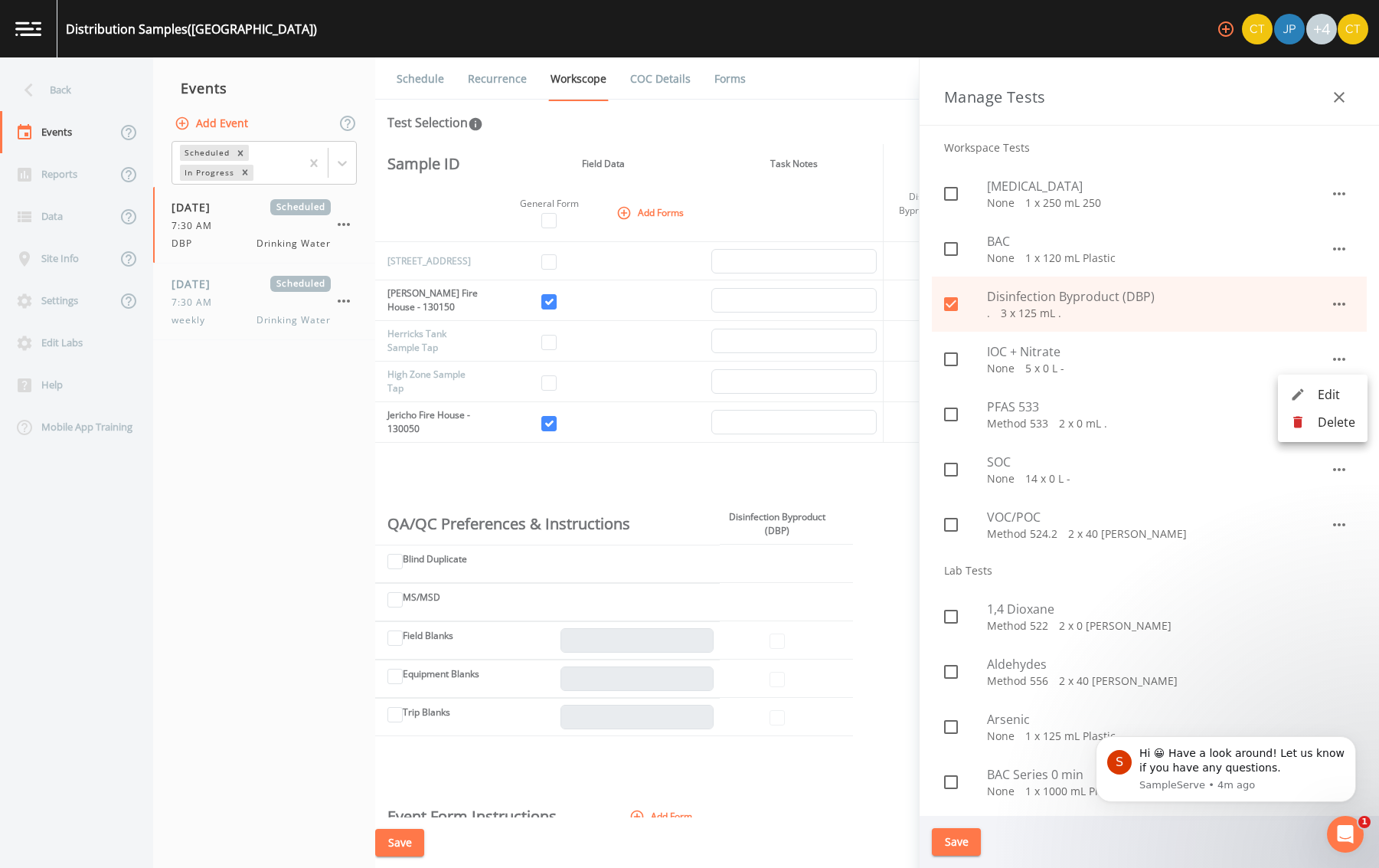
click at [1338, 98] on div at bounding box center [689, 434] width 1379 height 868
click at [1309, 404] on li "Edit" at bounding box center [1323, 395] width 89 height 28
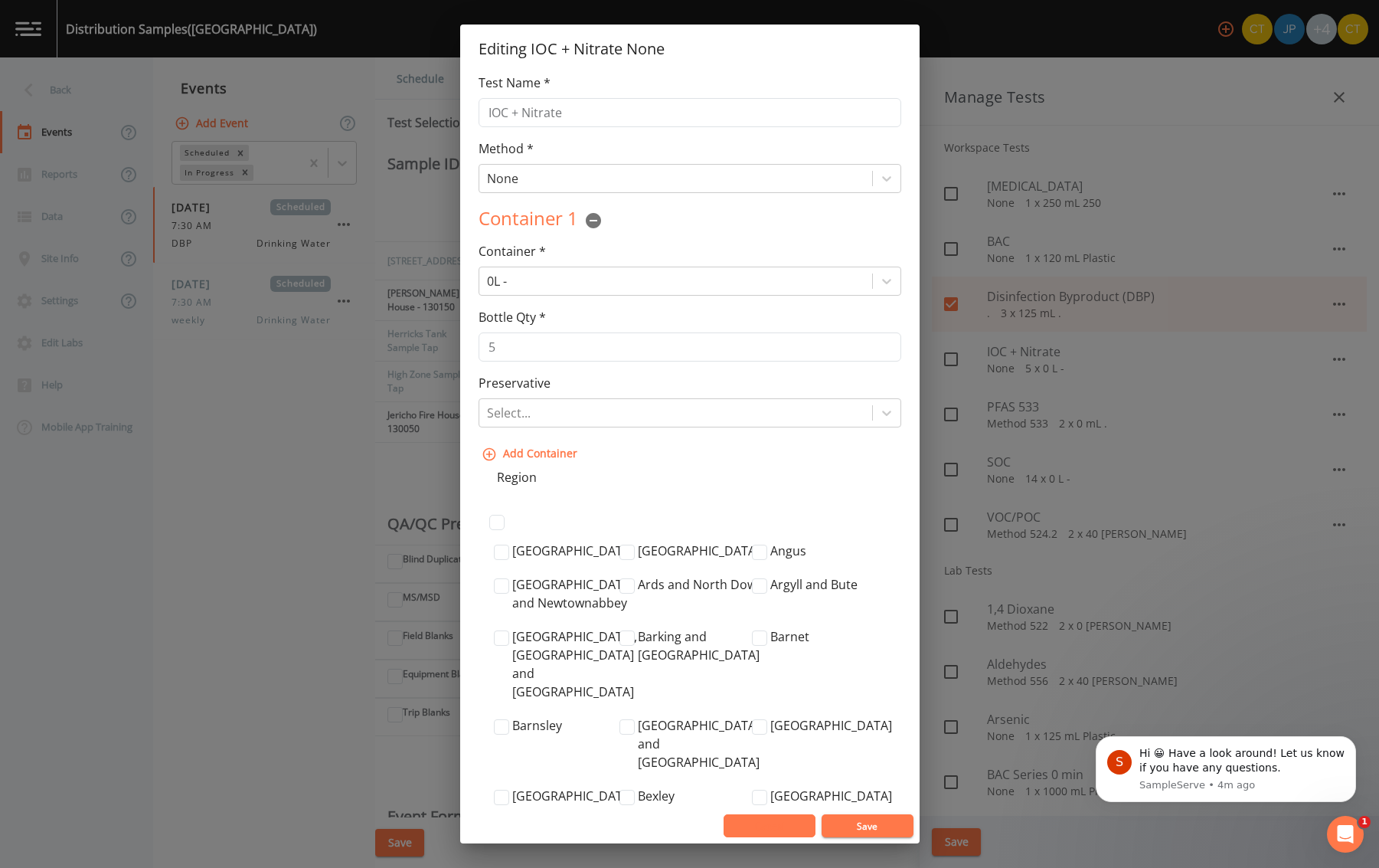
click at [751, 831] on button "Cancel" at bounding box center [770, 826] width 92 height 23
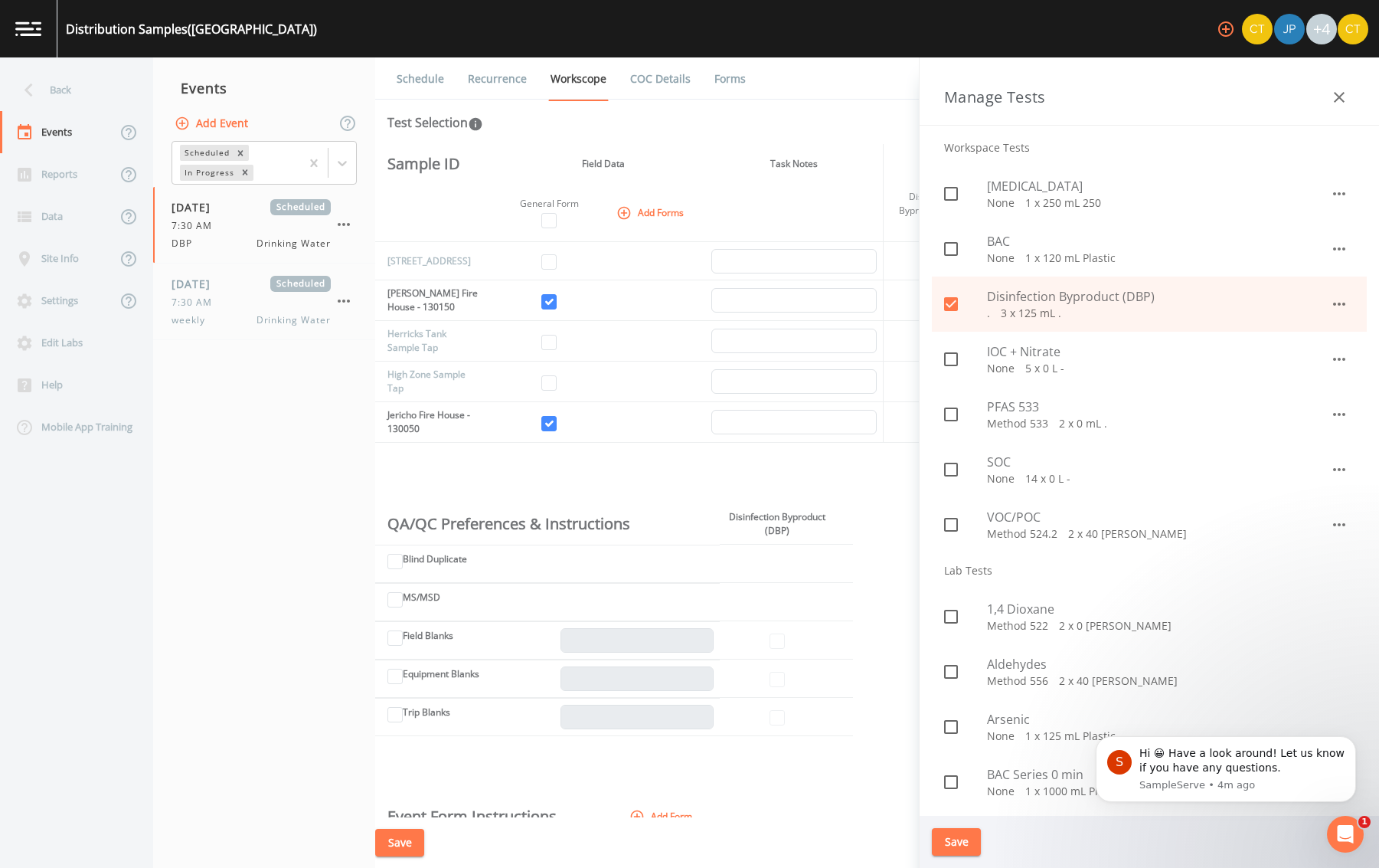
click at [950, 359] on icon at bounding box center [951, 359] width 19 height 19
checkbox input "true"
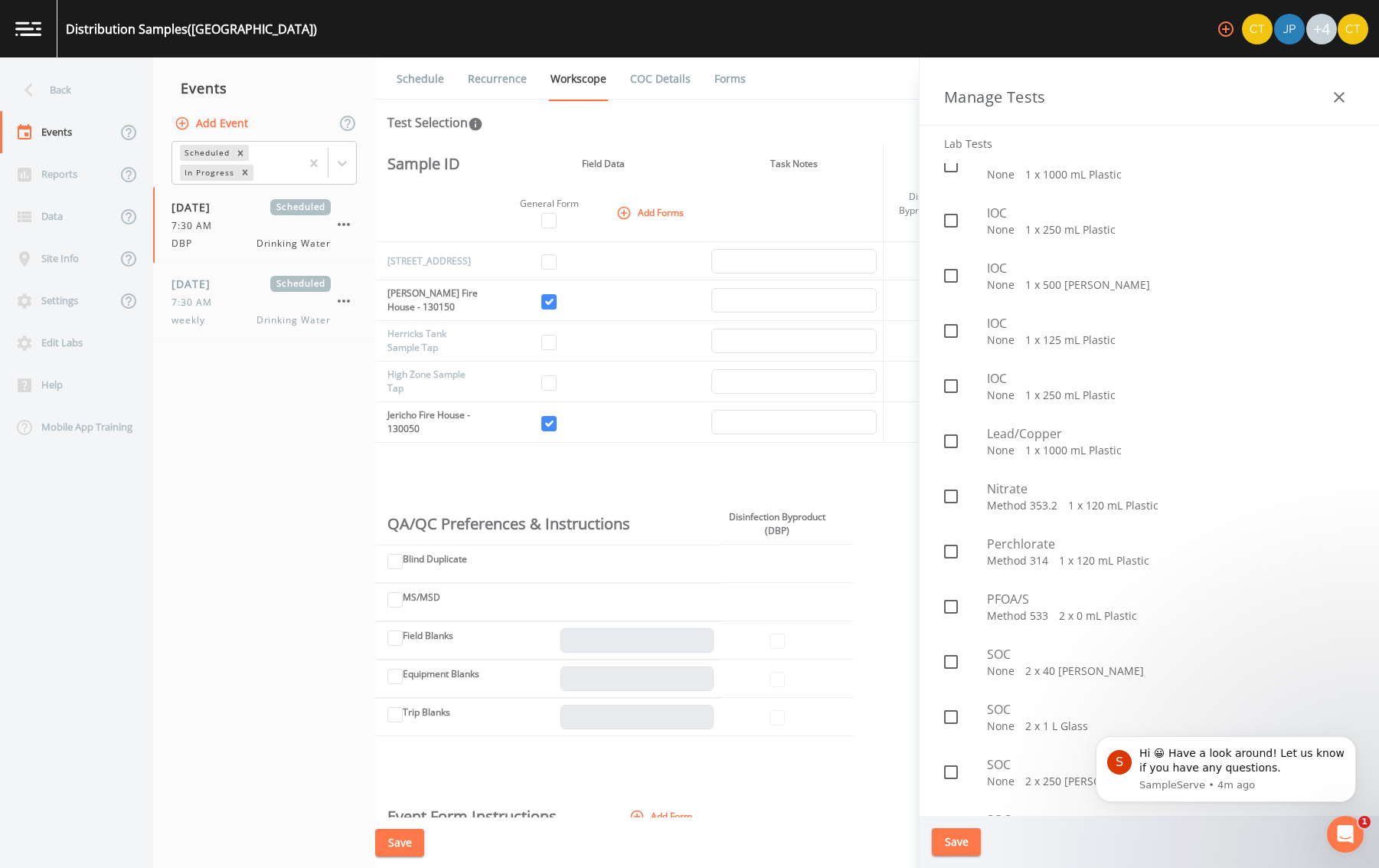
scroll to position [1302, 0]
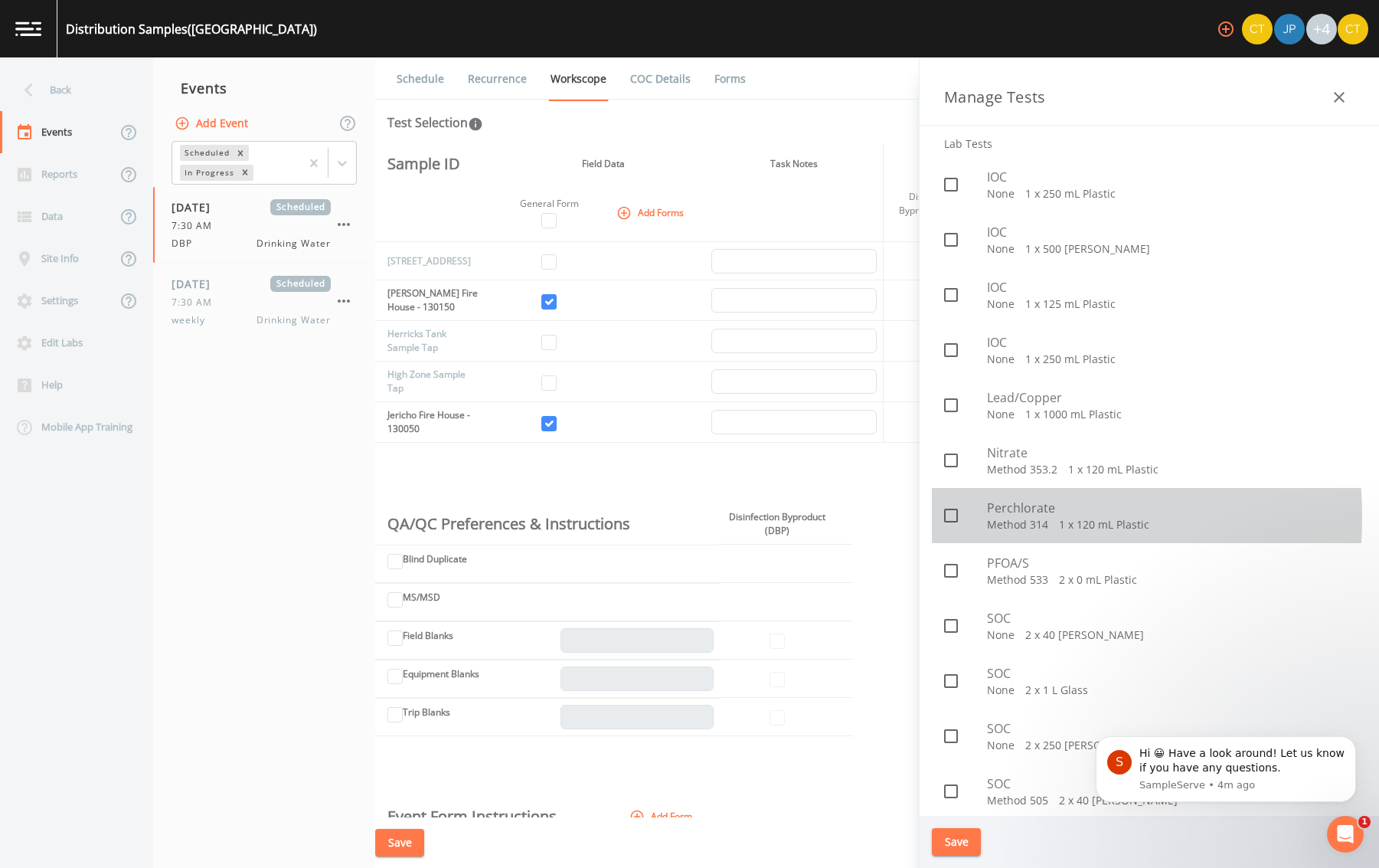
click at [952, 517] on icon at bounding box center [951, 515] width 19 height 19
checkbox input "true"
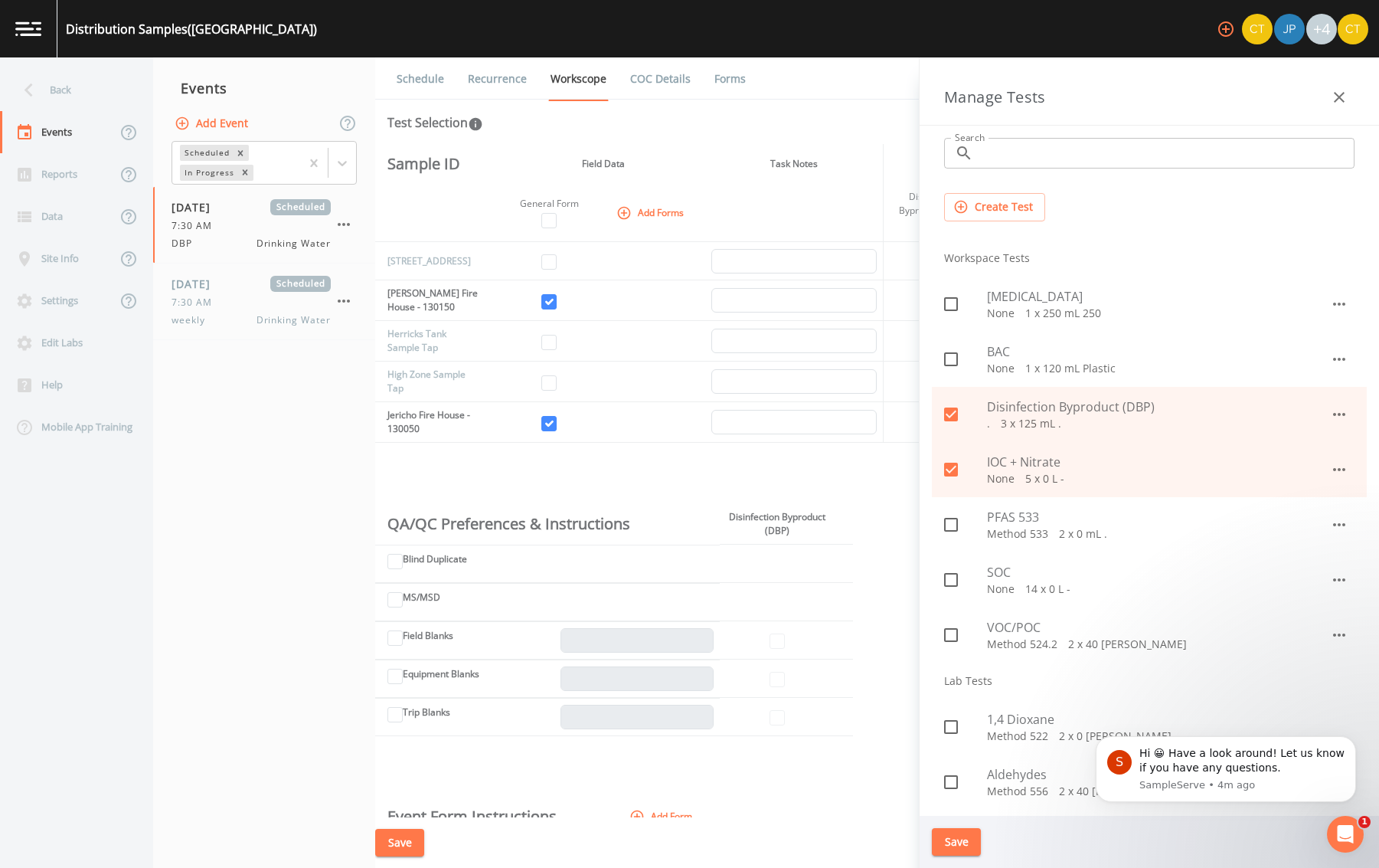
scroll to position [0, 0]
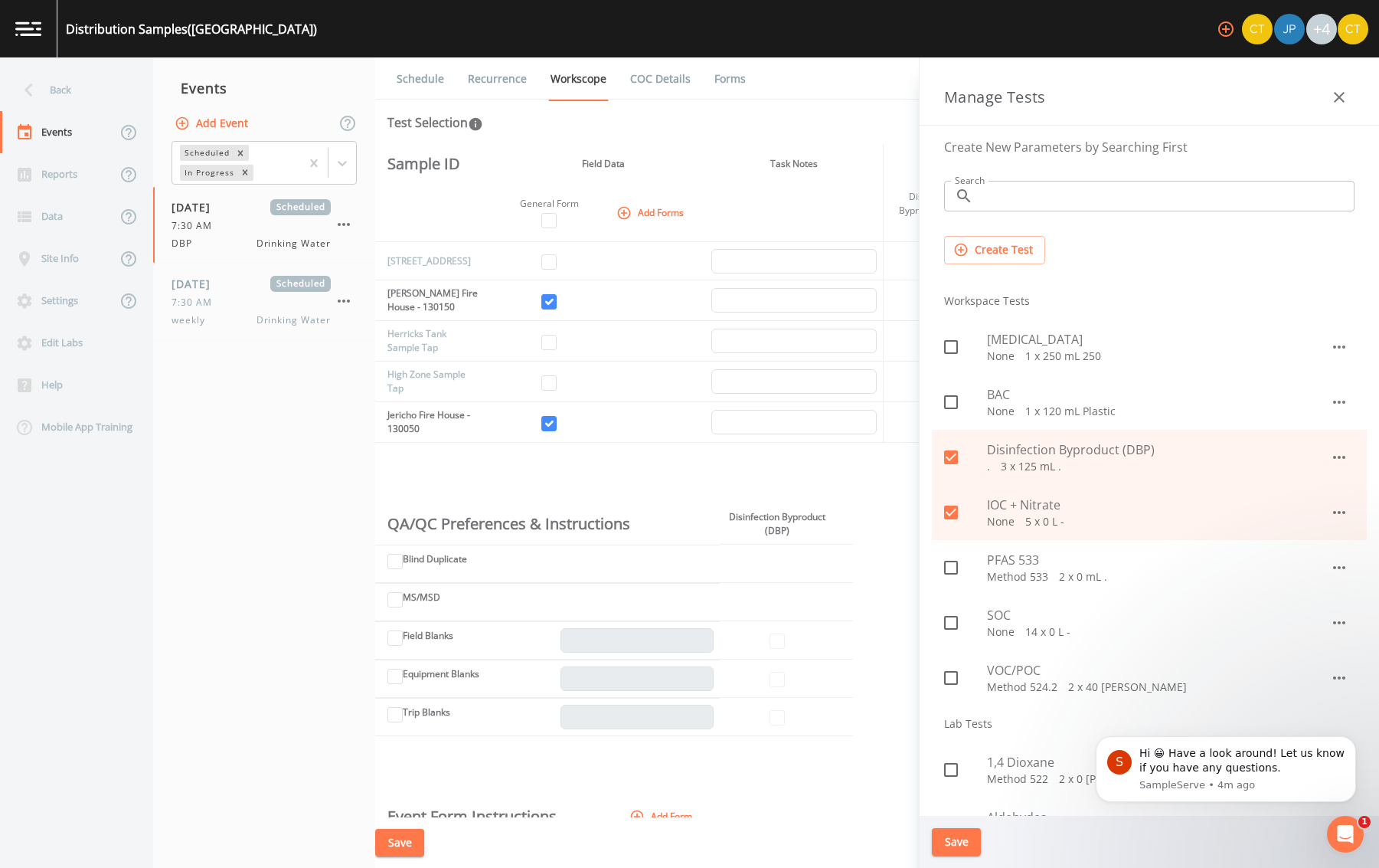
click at [1330, 509] on icon "button" at bounding box center [1339, 512] width 19 height 19
click at [1329, 543] on li "Edit" at bounding box center [1323, 547] width 89 height 28
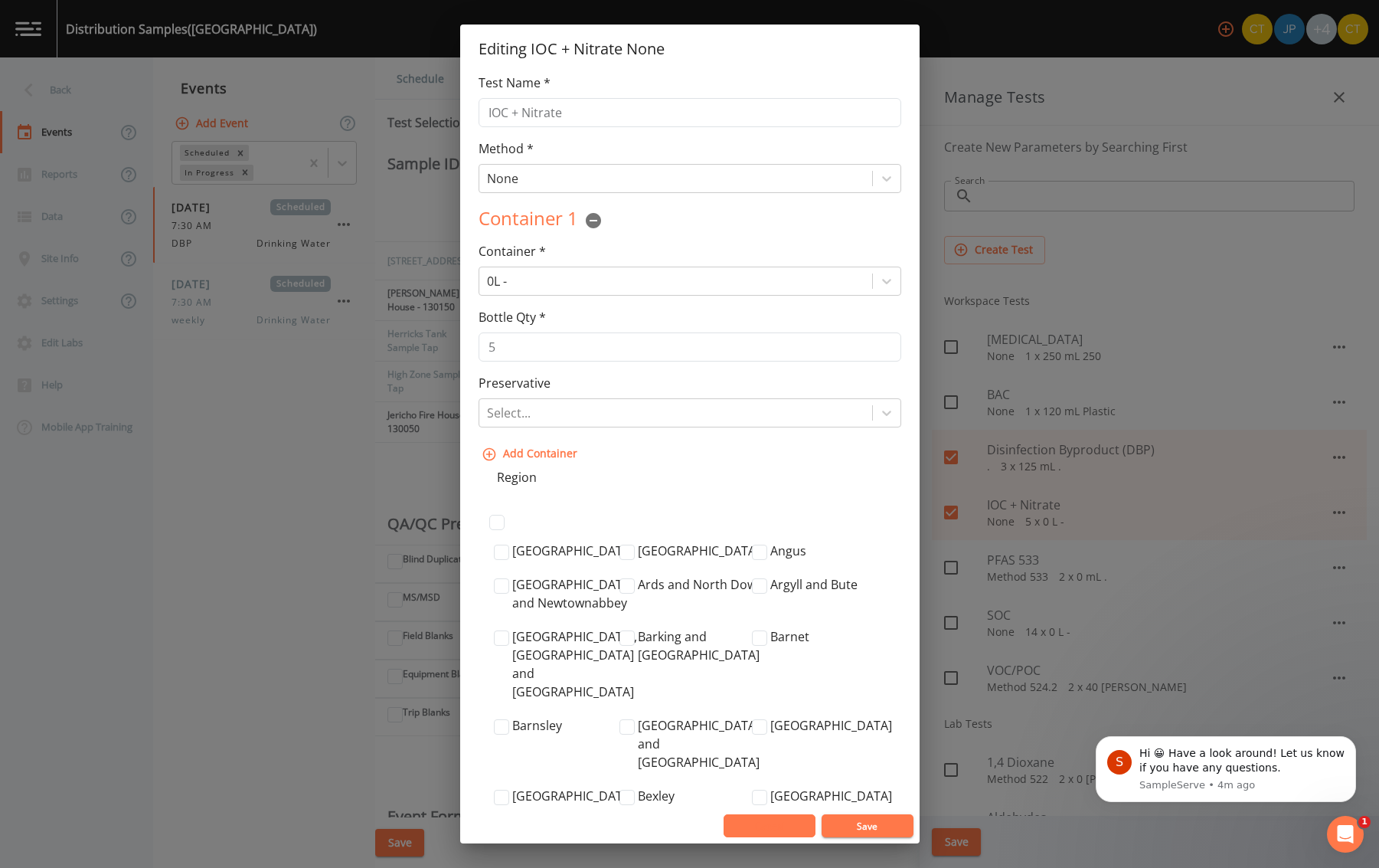
click at [770, 833] on button "Cancel" at bounding box center [770, 826] width 92 height 23
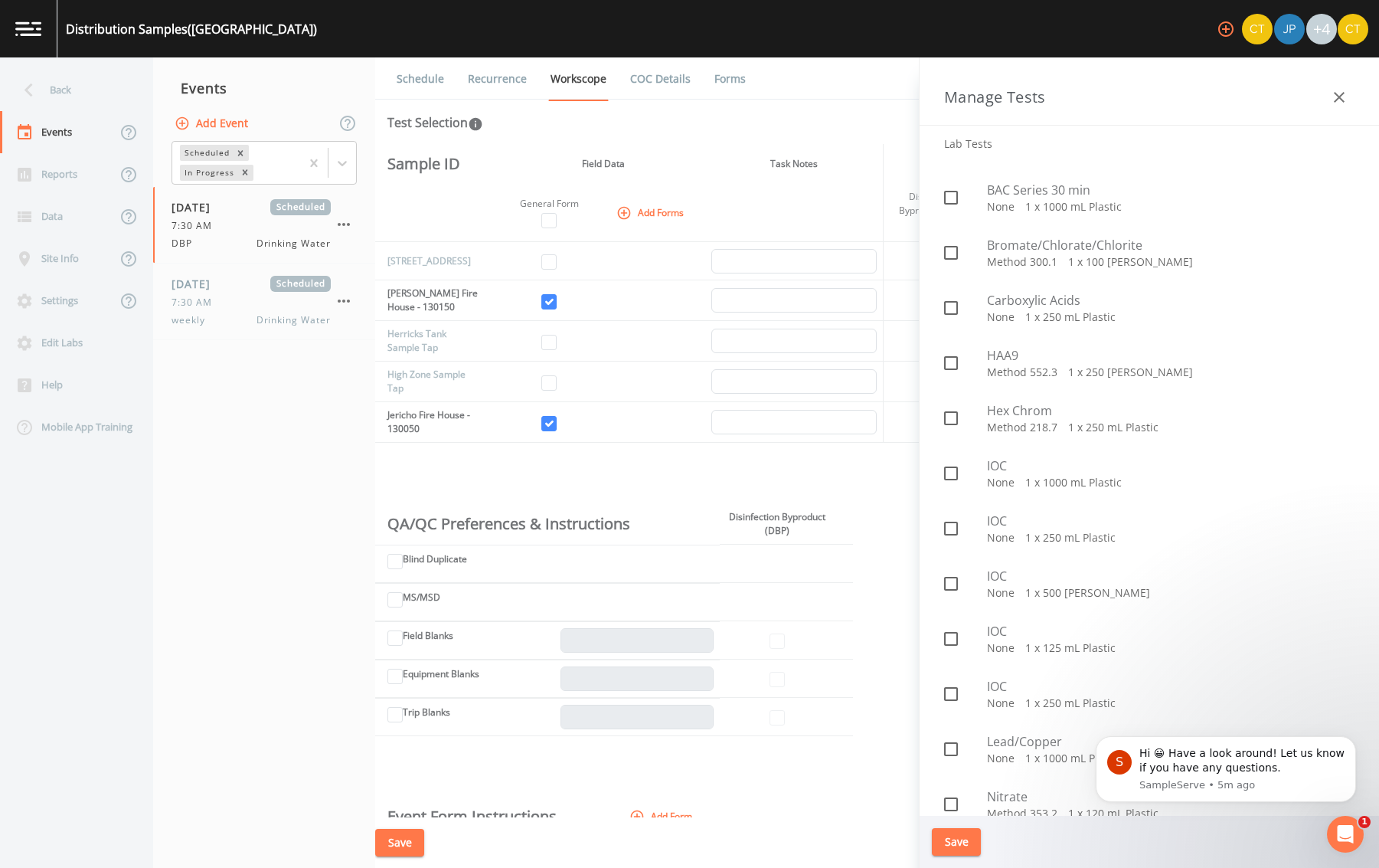
scroll to position [1149, 0]
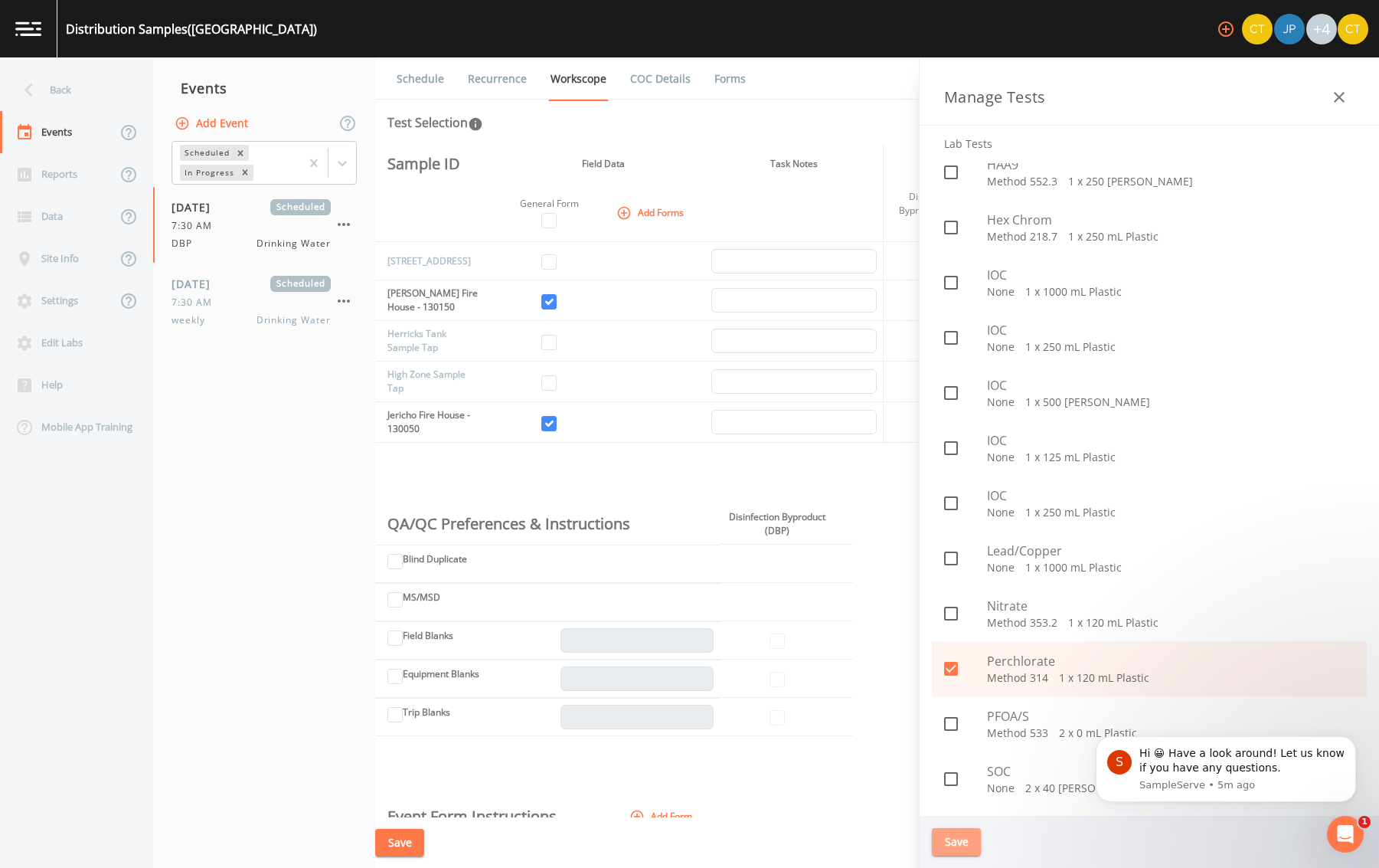
click at [951, 836] on button "Save" at bounding box center [957, 842] width 49 height 28
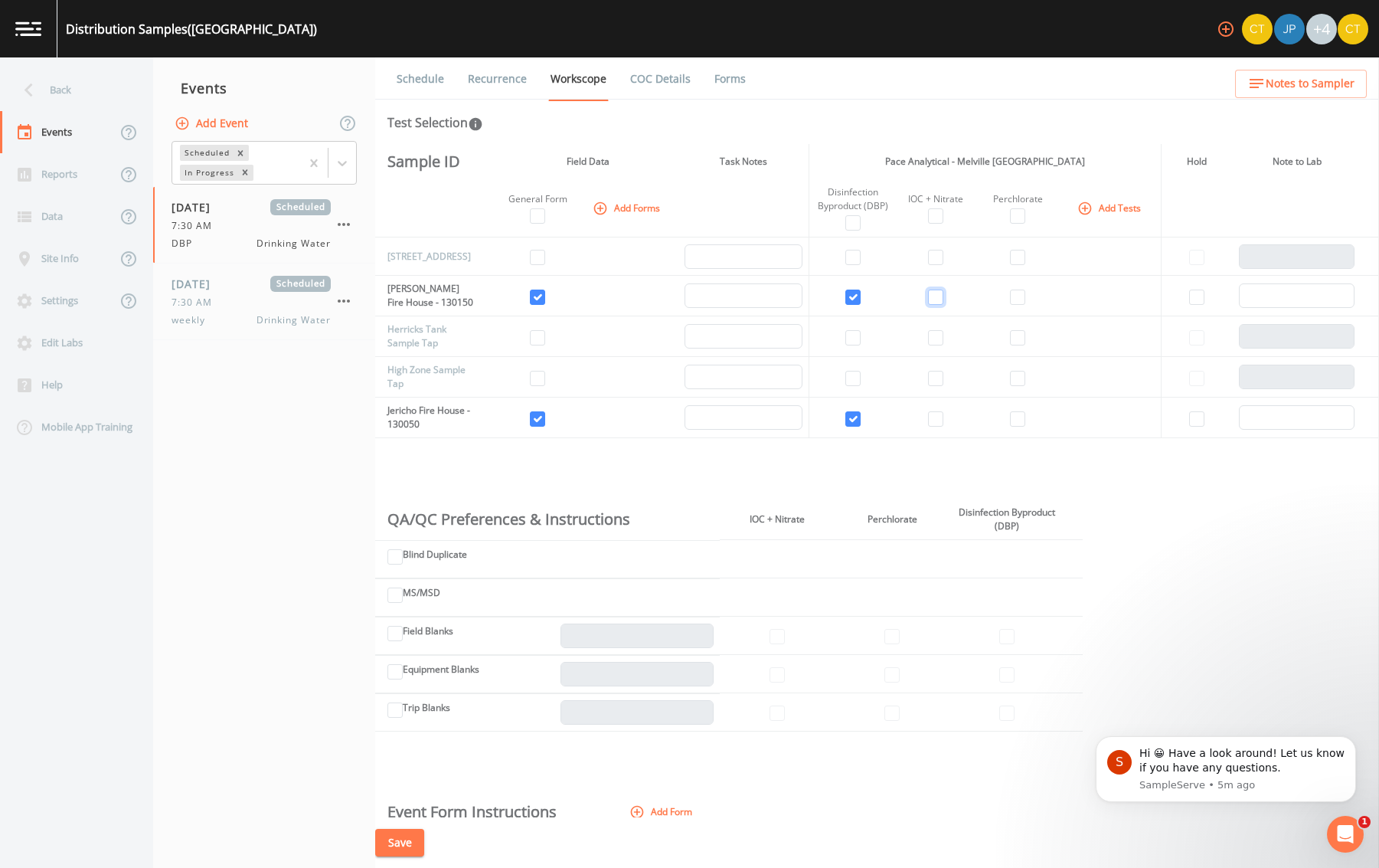
click at [932, 304] on input "checkbox" at bounding box center [936, 297] width 15 height 15
checkbox input "true"
click at [928, 422] on input "checkbox" at bounding box center [936, 418] width 15 height 15
checkbox input "true"
click at [1013, 300] on input "checkbox" at bounding box center [1018, 297] width 15 height 15
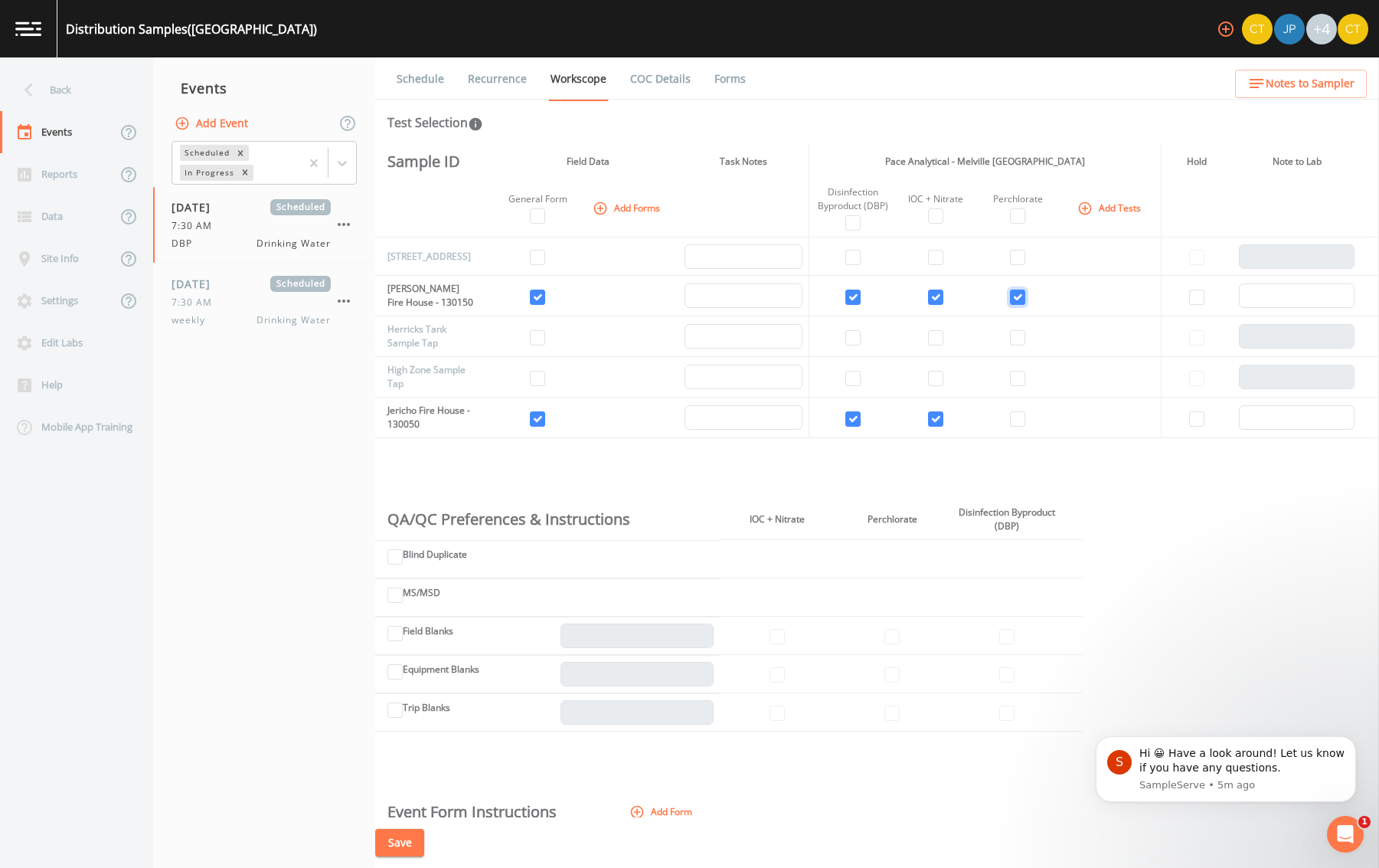
checkbox input "true"
click at [1023, 426] on td at bounding box center [1017, 418] width 87 height 41
click at [1014, 424] on input "checkbox" at bounding box center [1018, 418] width 15 height 15
checkbox input "true"
click at [1080, 450] on div "Sample ID Field Data Task Notes Pace Analytical - Melville NY Hold Note to Lab …" at bounding box center [877, 480] width 1004 height 673
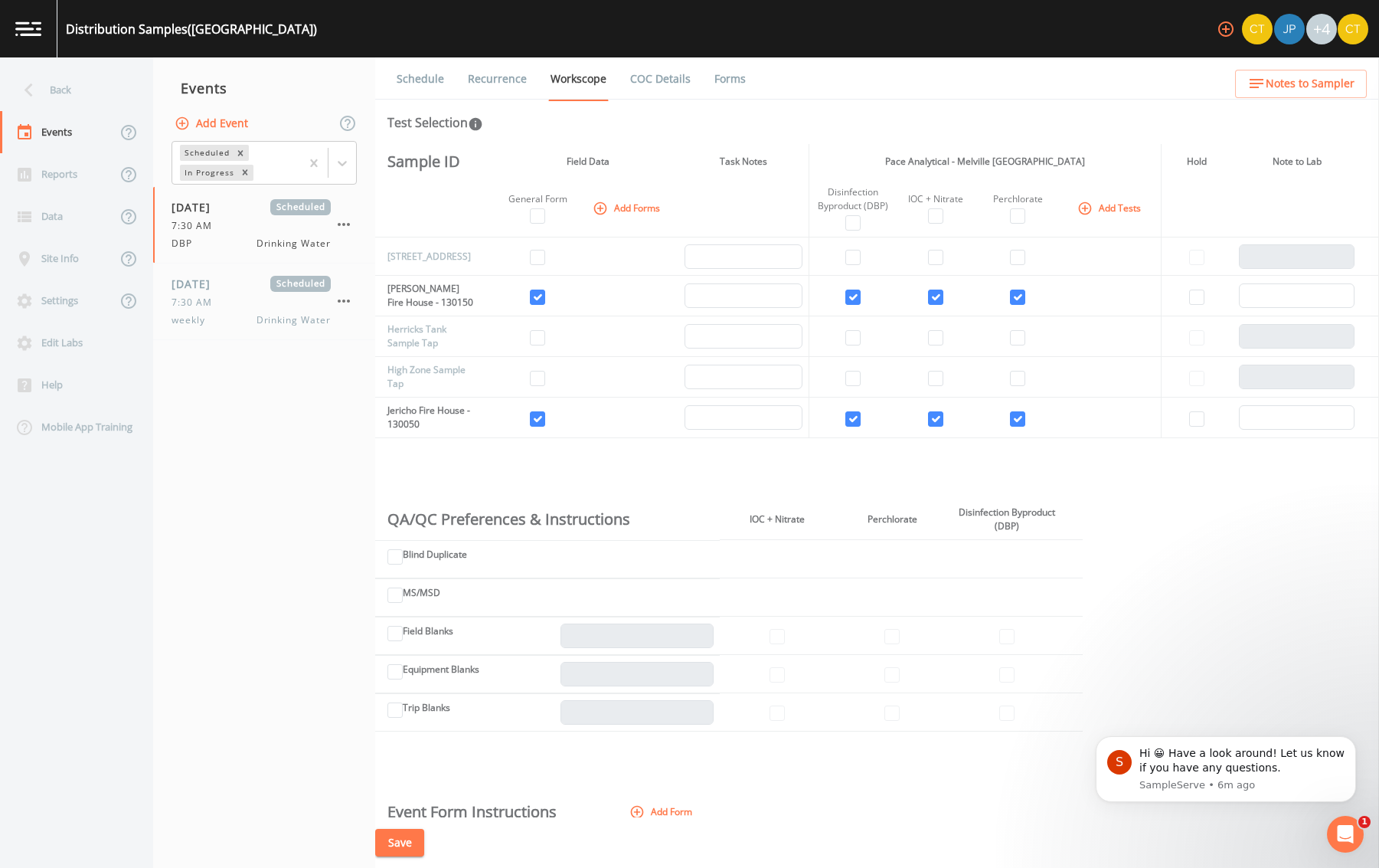
click at [400, 835] on button "Save" at bounding box center [399, 843] width 49 height 28
click at [428, 83] on link "Schedule" at bounding box center [421, 79] width 52 height 43
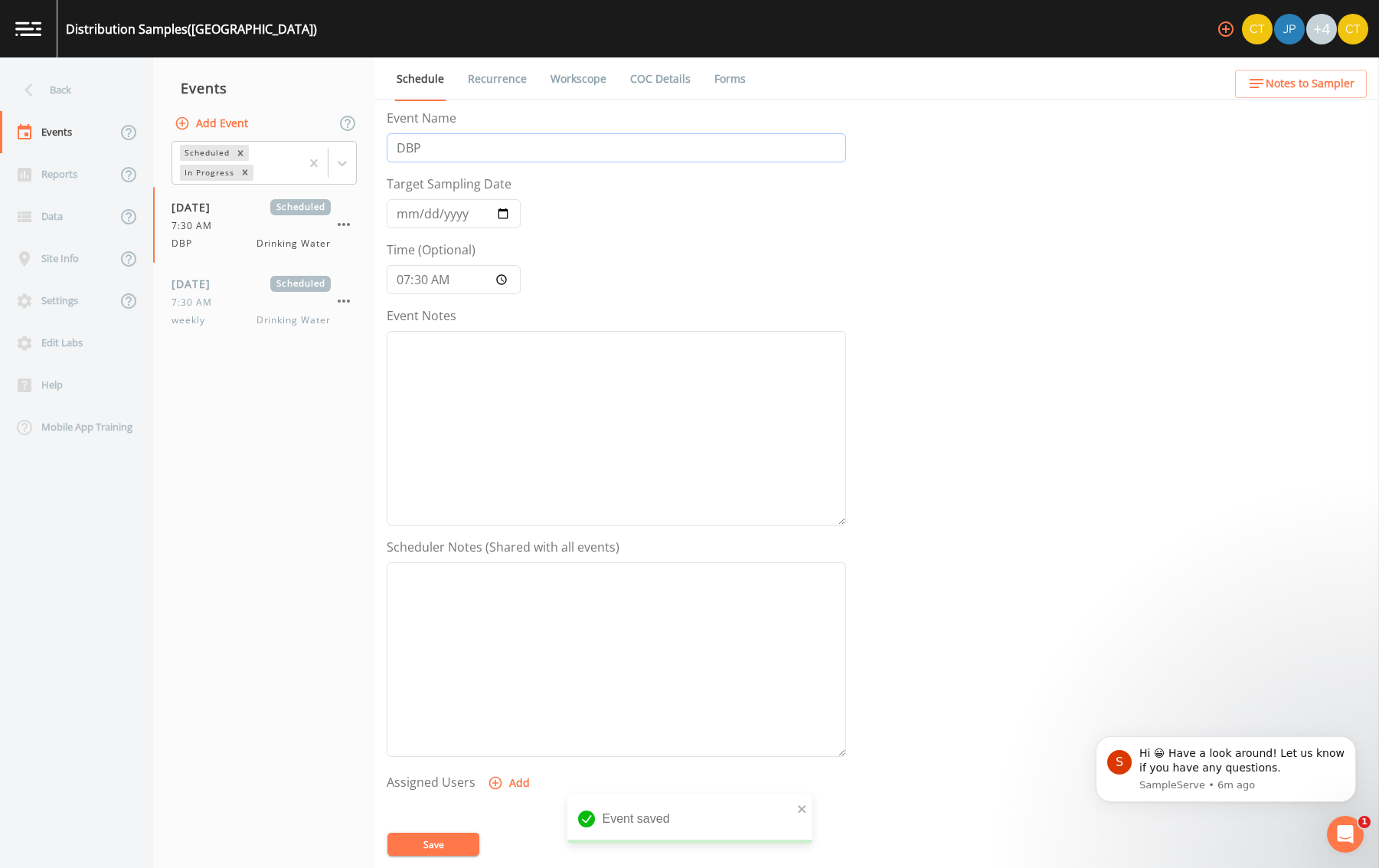
click at [497, 155] on input "DBP" at bounding box center [616, 148] width 460 height 29
click at [425, 137] on input "DBP IOC" at bounding box center [616, 148] width 460 height 29
type input "DBP & IOC"
click at [445, 844] on button "Save" at bounding box center [433, 844] width 92 height 23
click at [514, 77] on link "Recurrence" at bounding box center [497, 79] width 63 height 43
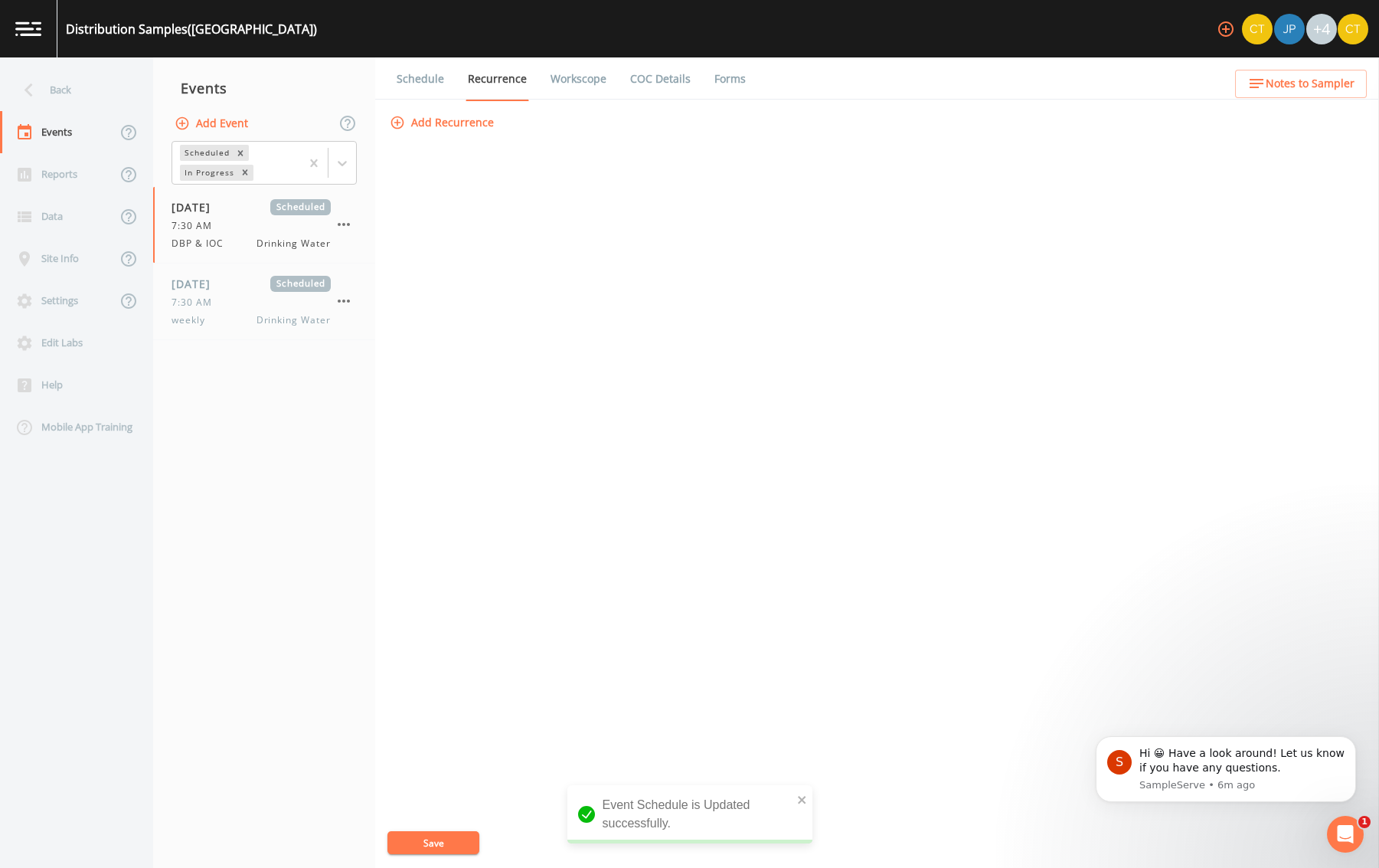
click at [568, 76] on link "Workscope" at bounding box center [578, 79] width 60 height 43
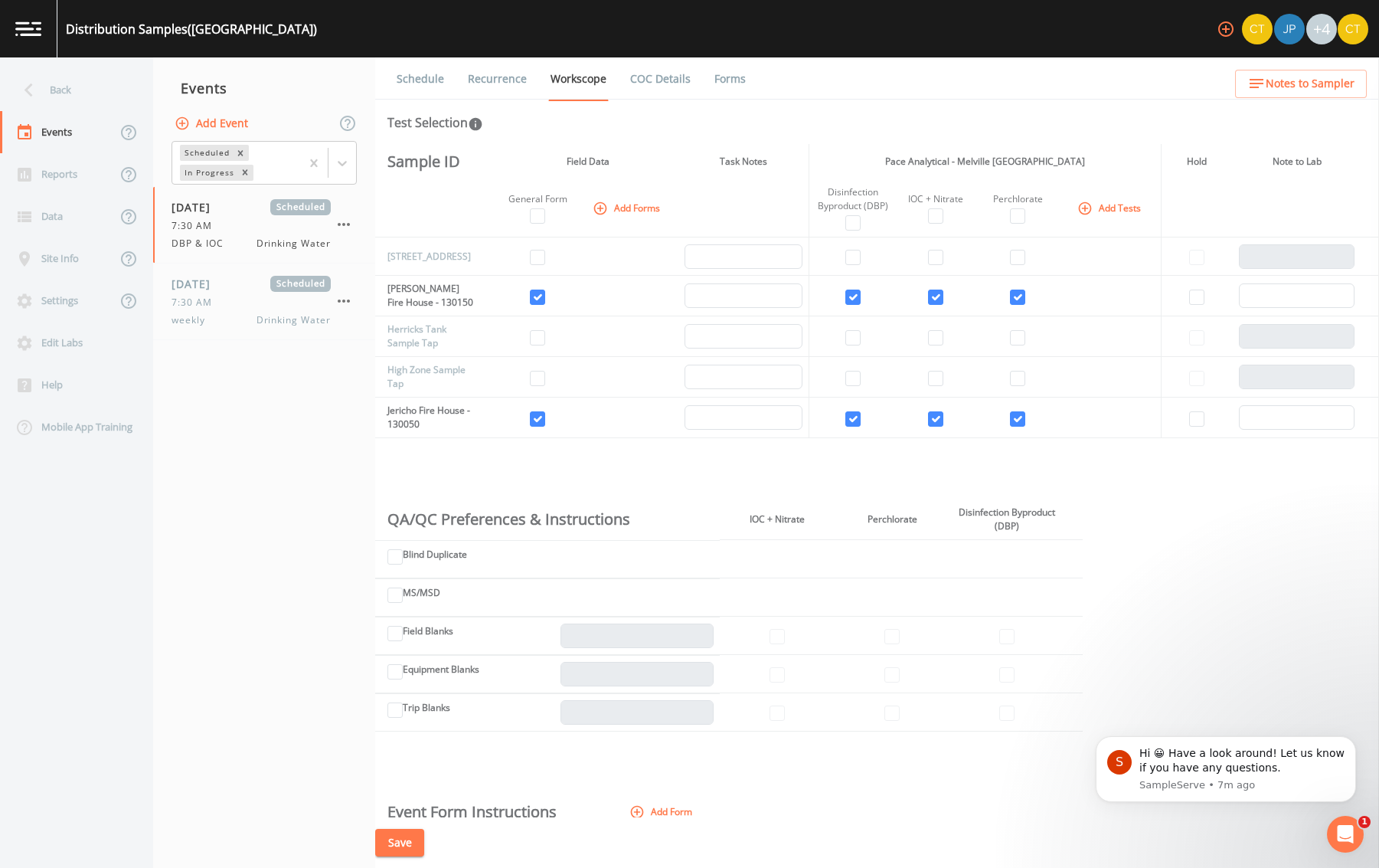
click at [388, 841] on button "Save" at bounding box center [399, 843] width 49 height 28
click at [225, 308] on div "7:30 AM" at bounding box center [251, 302] width 159 height 14
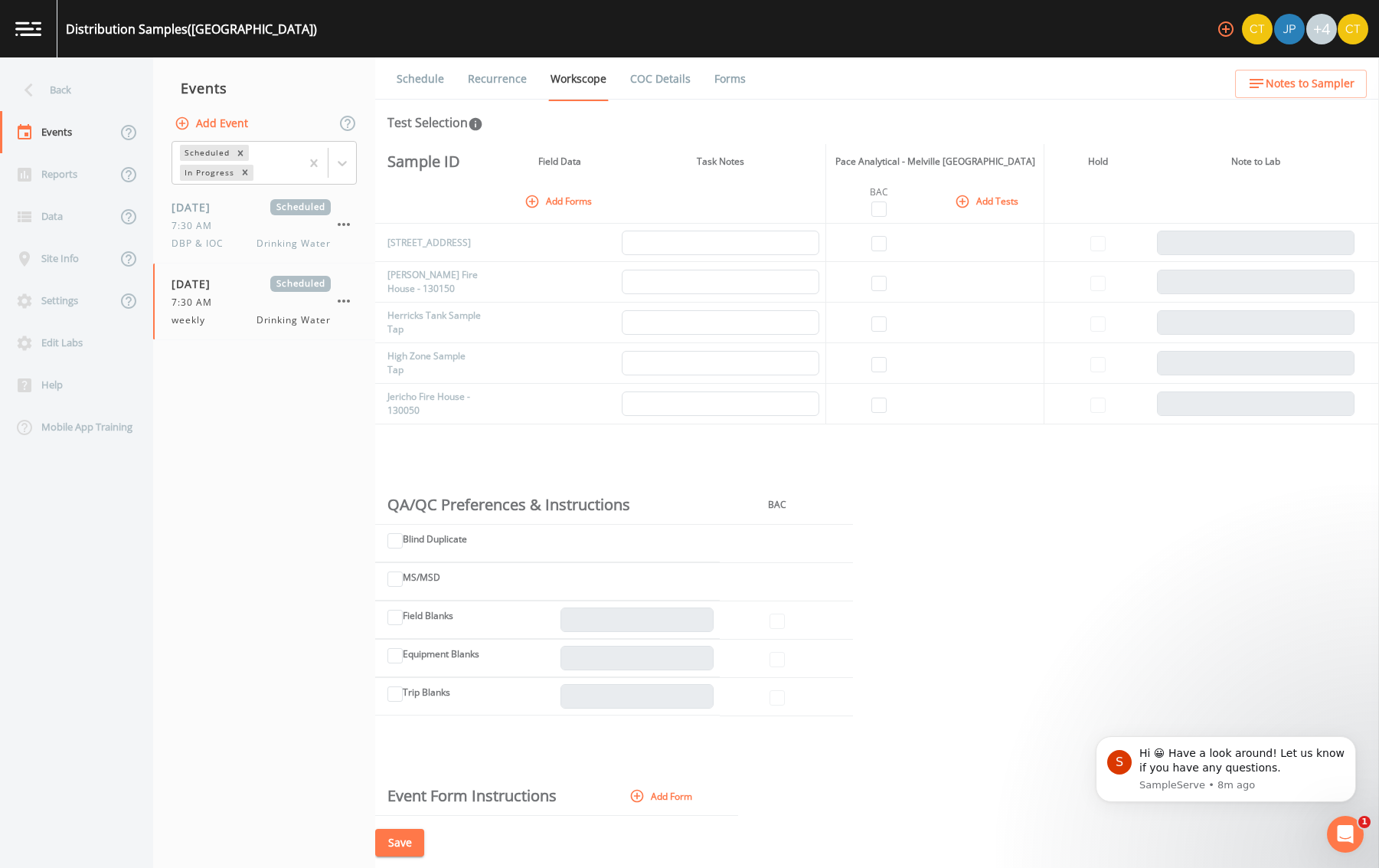
click at [535, 198] on icon "button" at bounding box center [532, 201] width 13 height 13
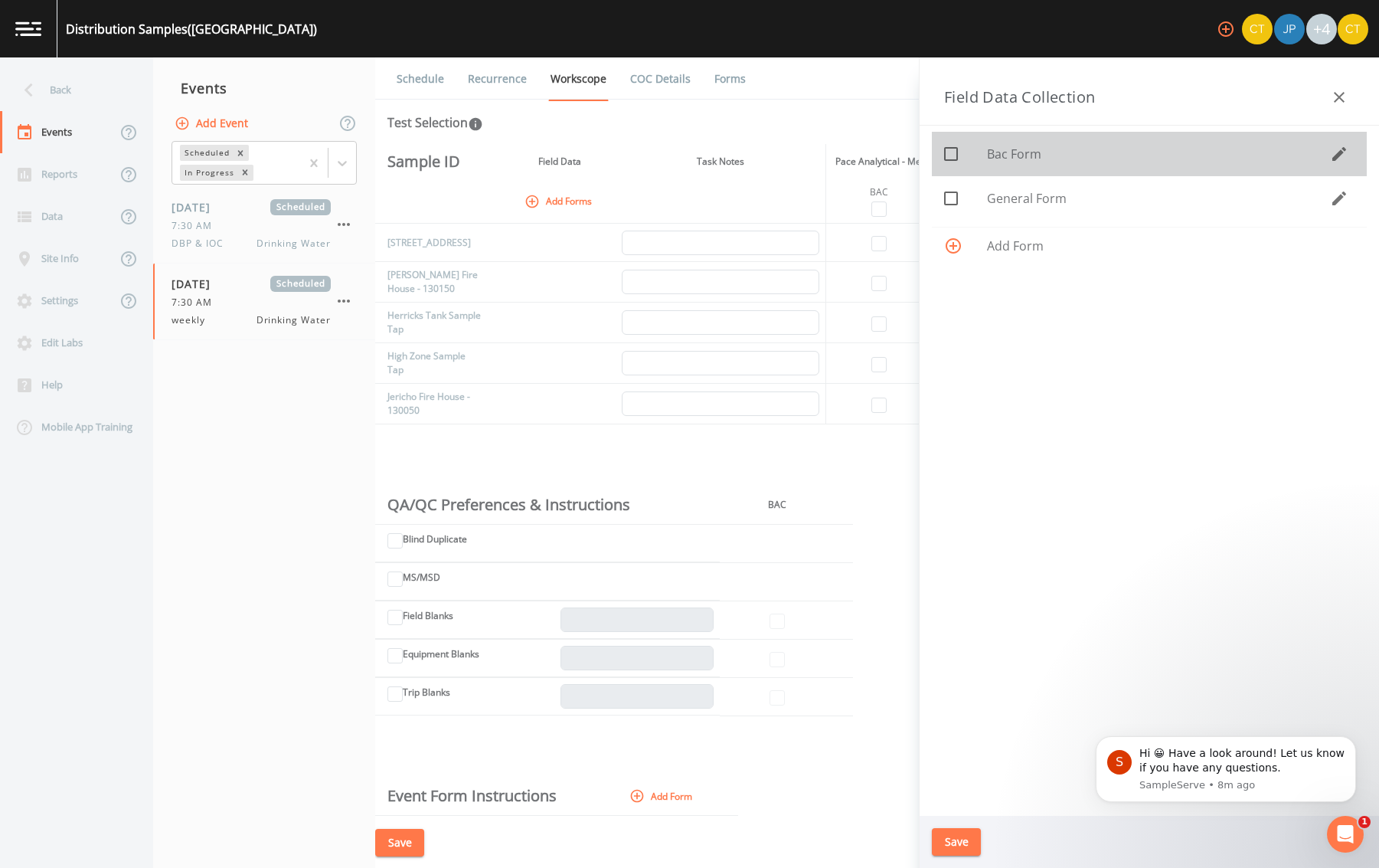
click at [955, 161] on icon at bounding box center [951, 154] width 14 height 14
checkbox input "true"
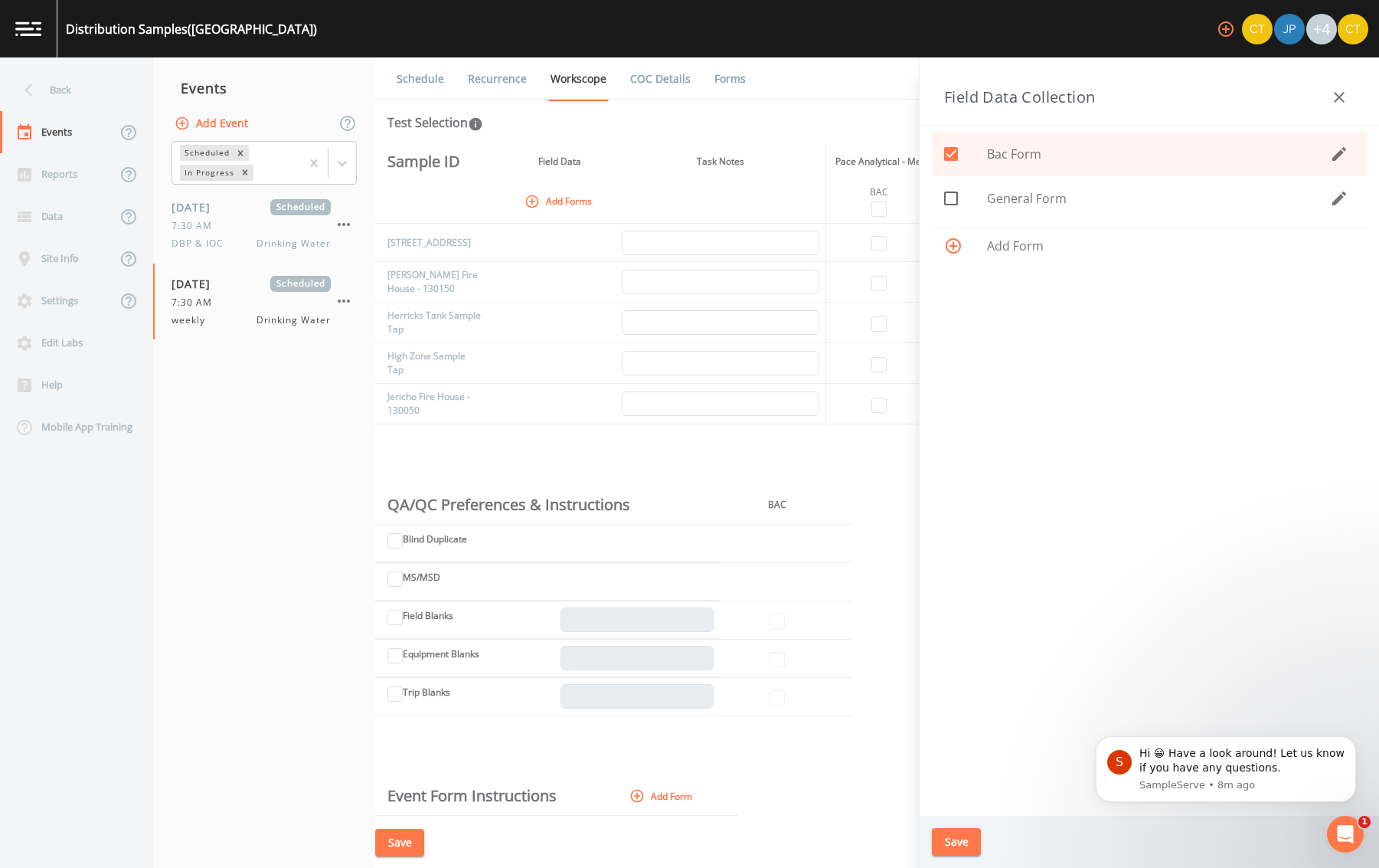
click at [951, 207] on span at bounding box center [951, 198] width 33 height 33
checkbox input "true"
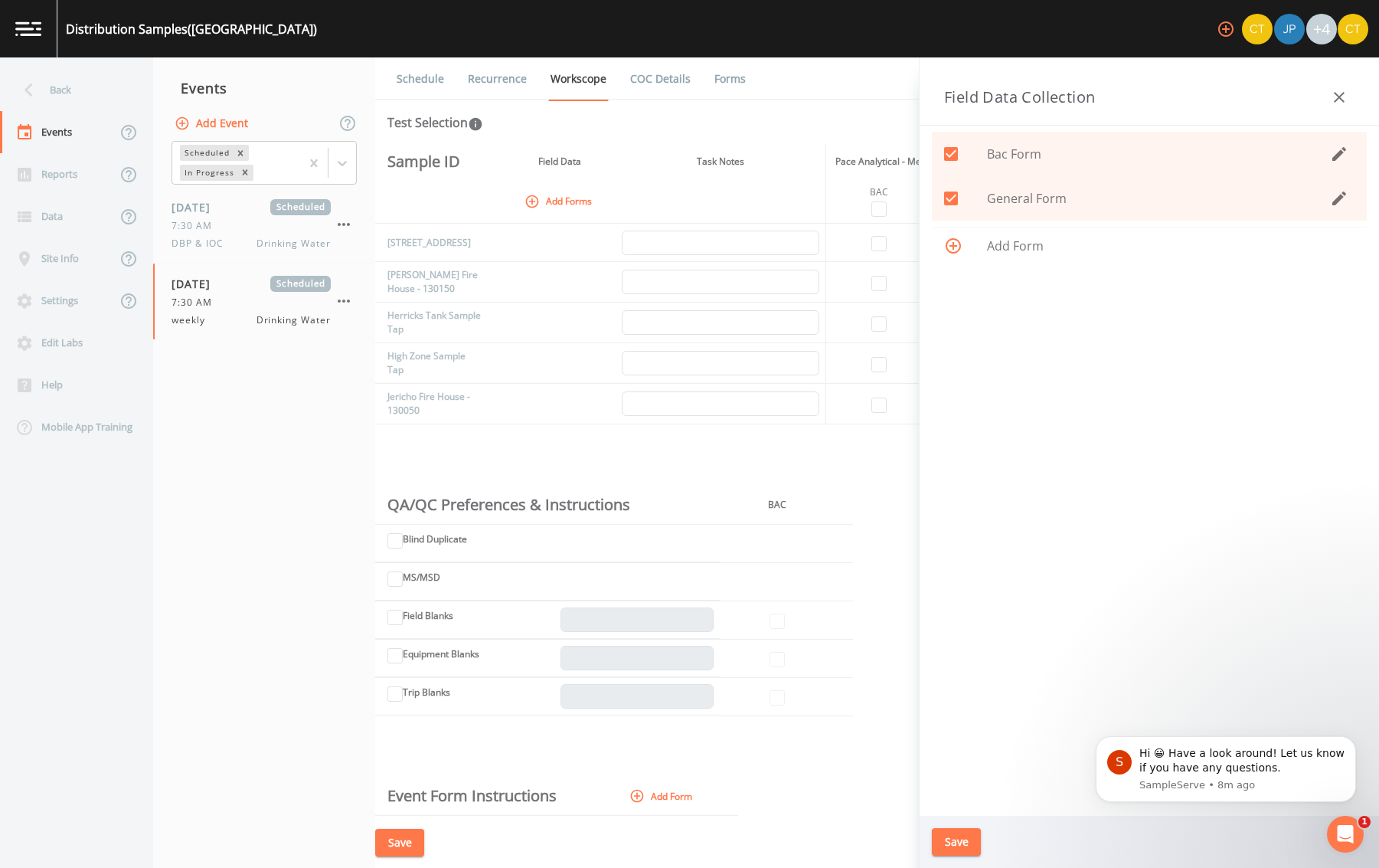
click at [956, 850] on button "Save" at bounding box center [957, 842] width 49 height 28
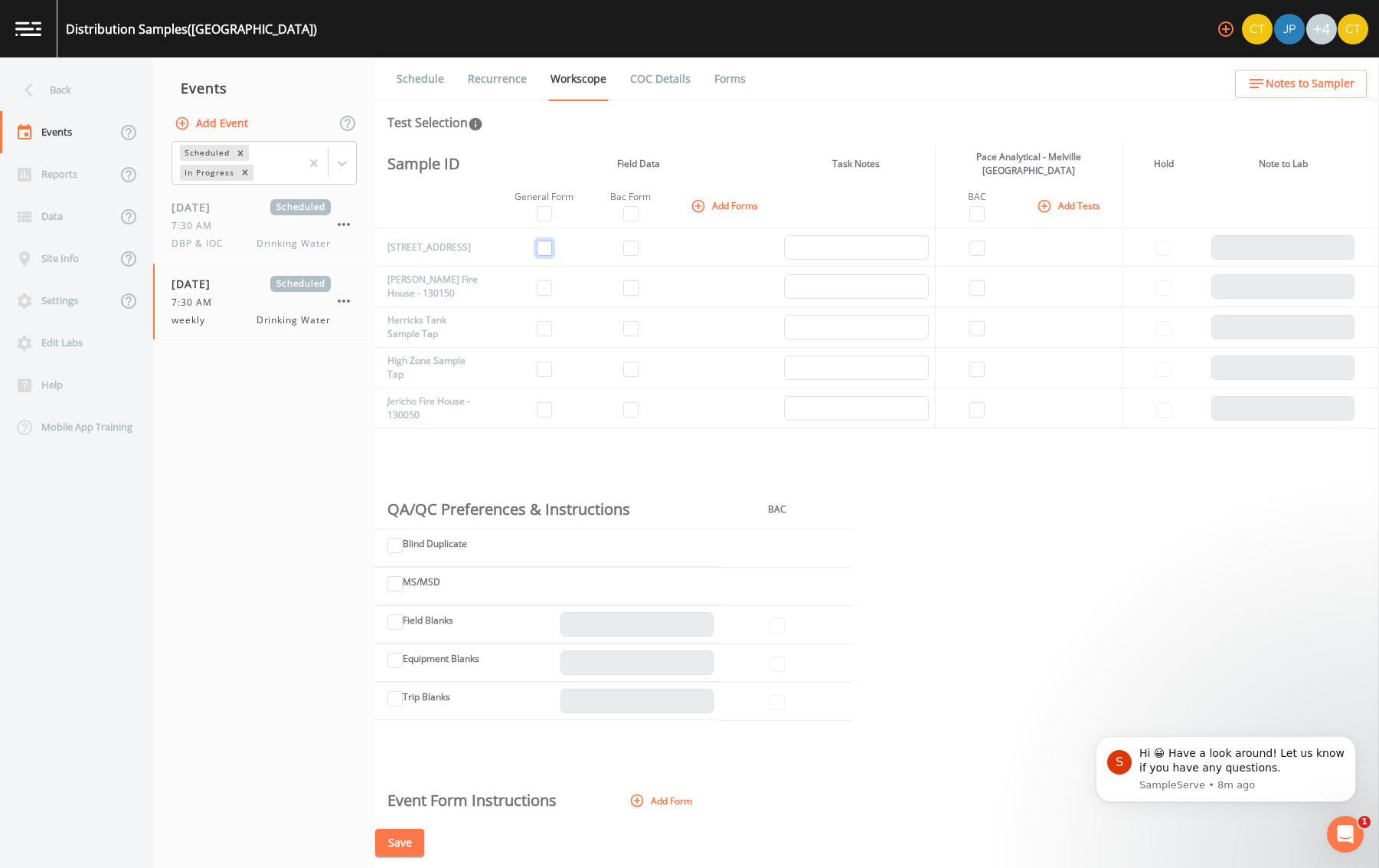
click at [541, 241] on input "checkbox" at bounding box center [544, 248] width 15 height 15
checkbox input "true"
click at [623, 245] on input "checkbox" at bounding box center [631, 248] width 15 height 15
checkbox input "true"
click at [538, 207] on input "checkbox" at bounding box center [544, 213] width 15 height 15
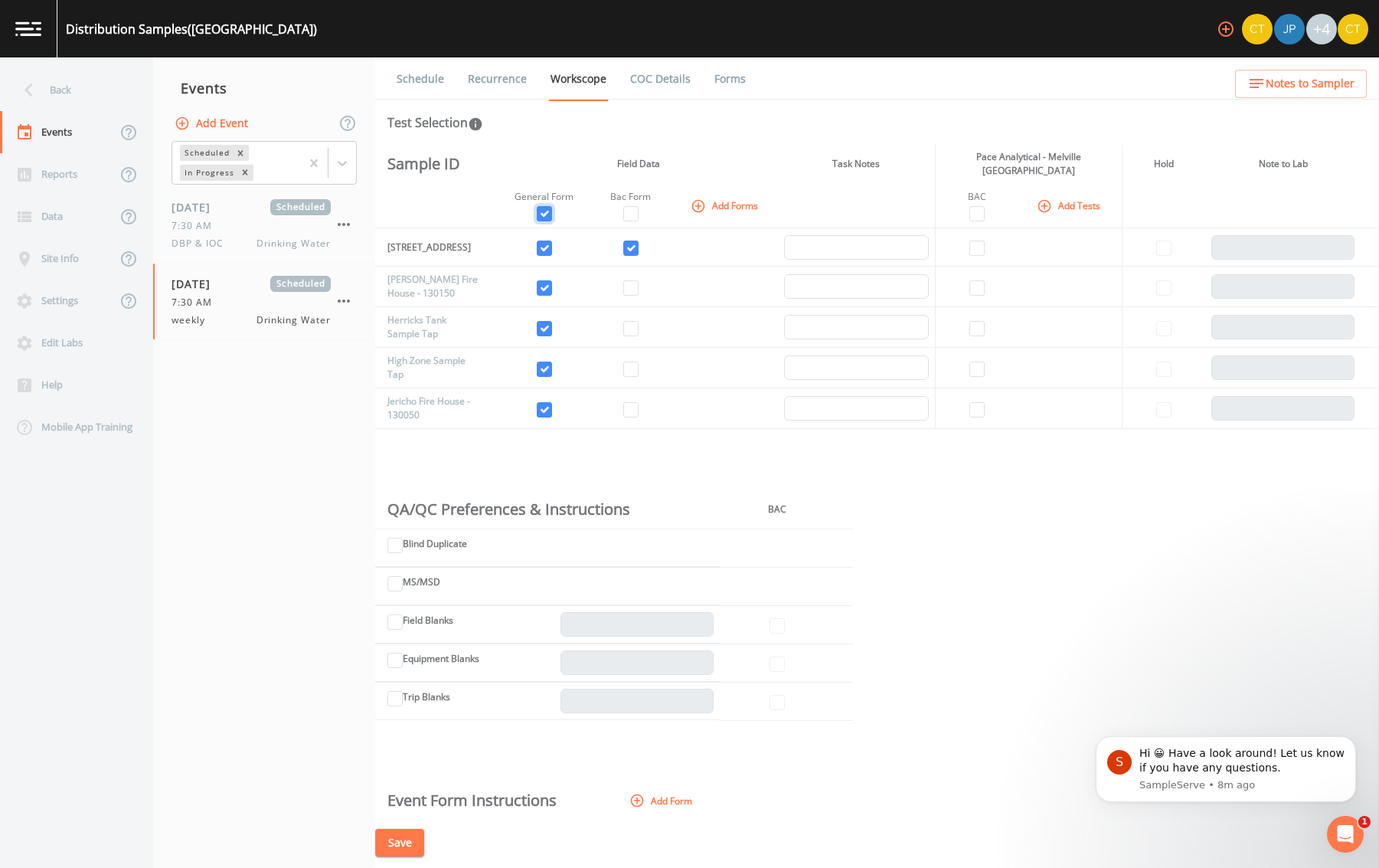
checkbox input "true"
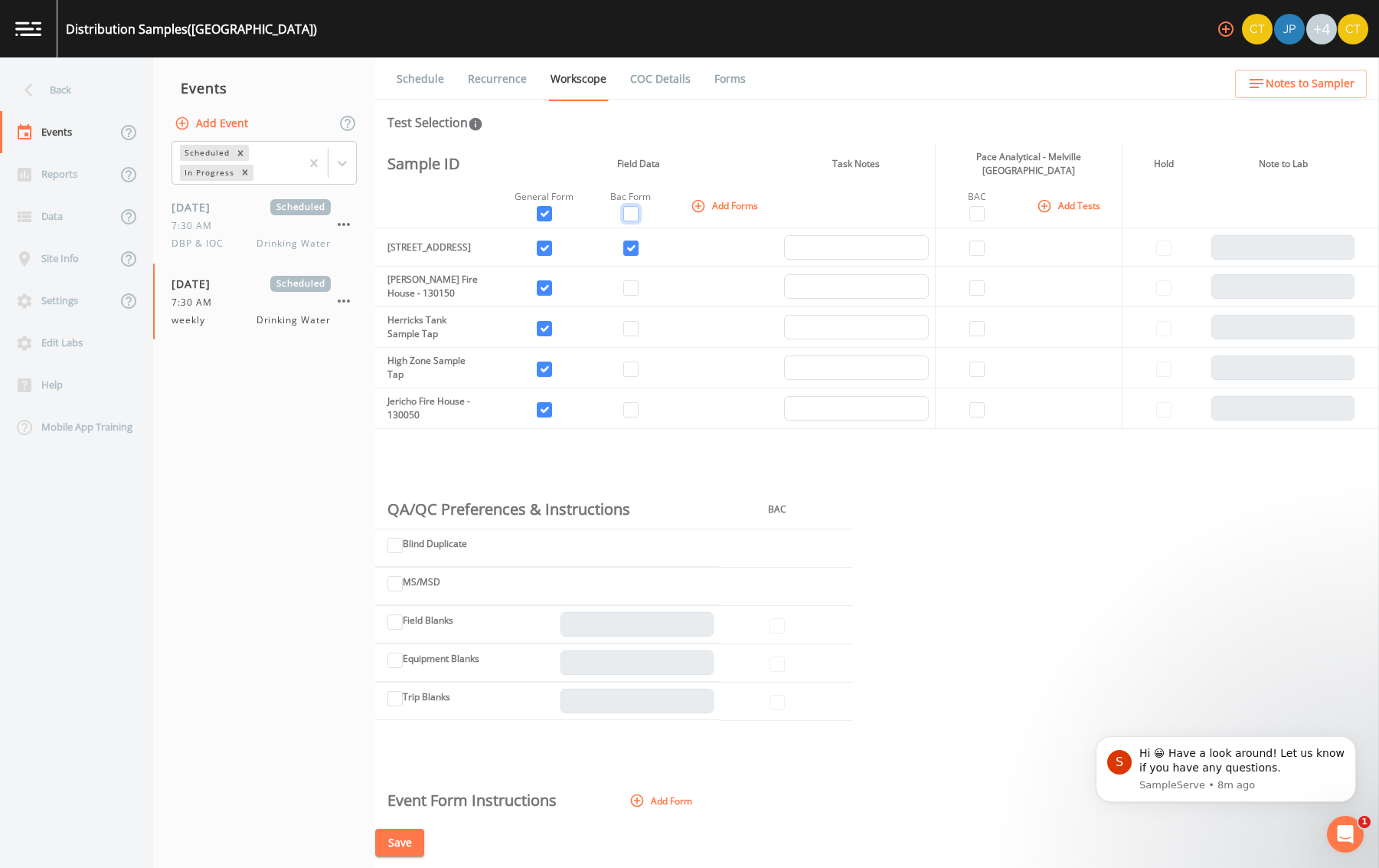
click at [626, 212] on input "checkbox" at bounding box center [631, 213] width 15 height 15
checkbox input "true"
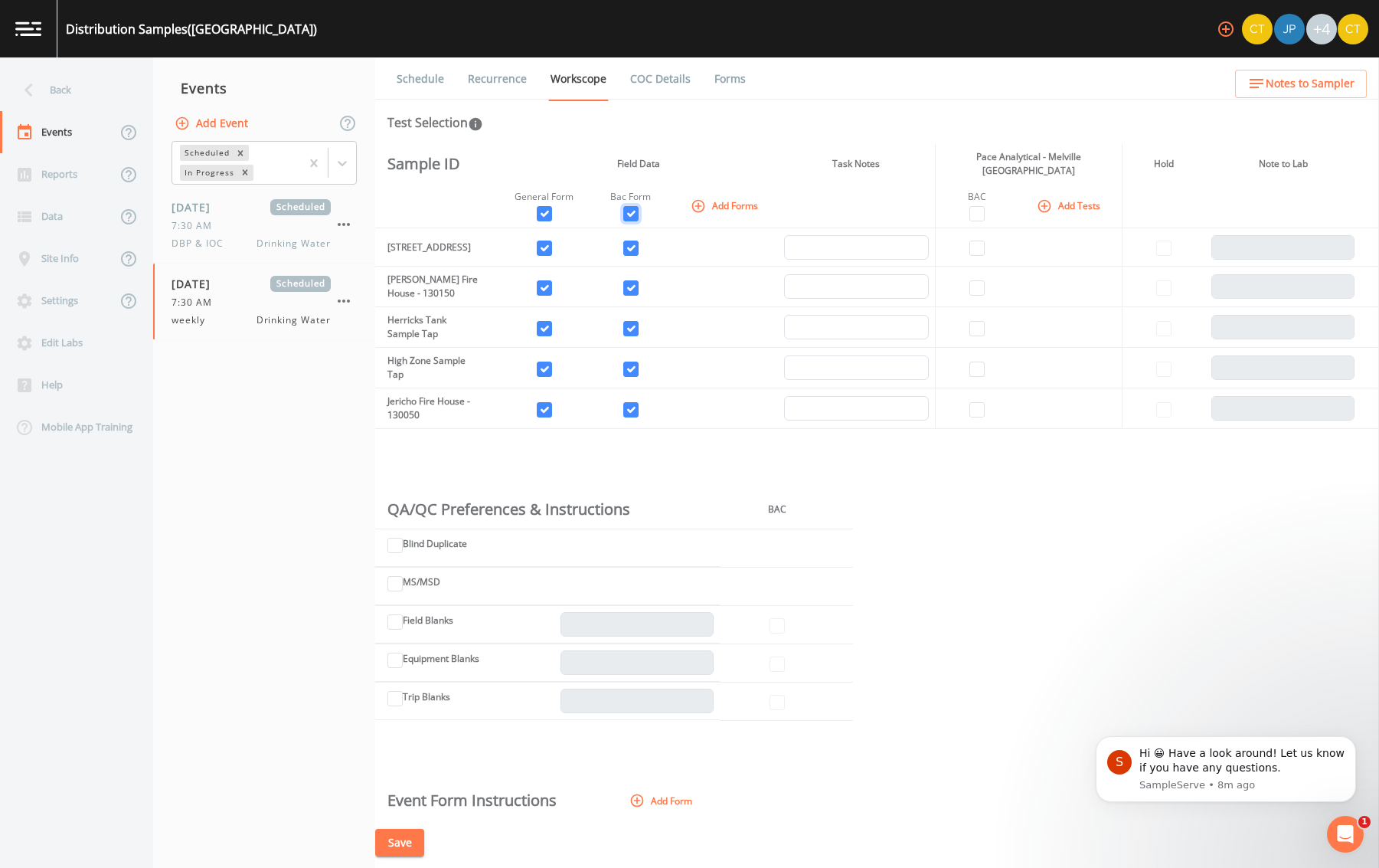
checkbox input "true"
click at [971, 210] on input "checkbox" at bounding box center [977, 213] width 15 height 15
checkbox input "true"
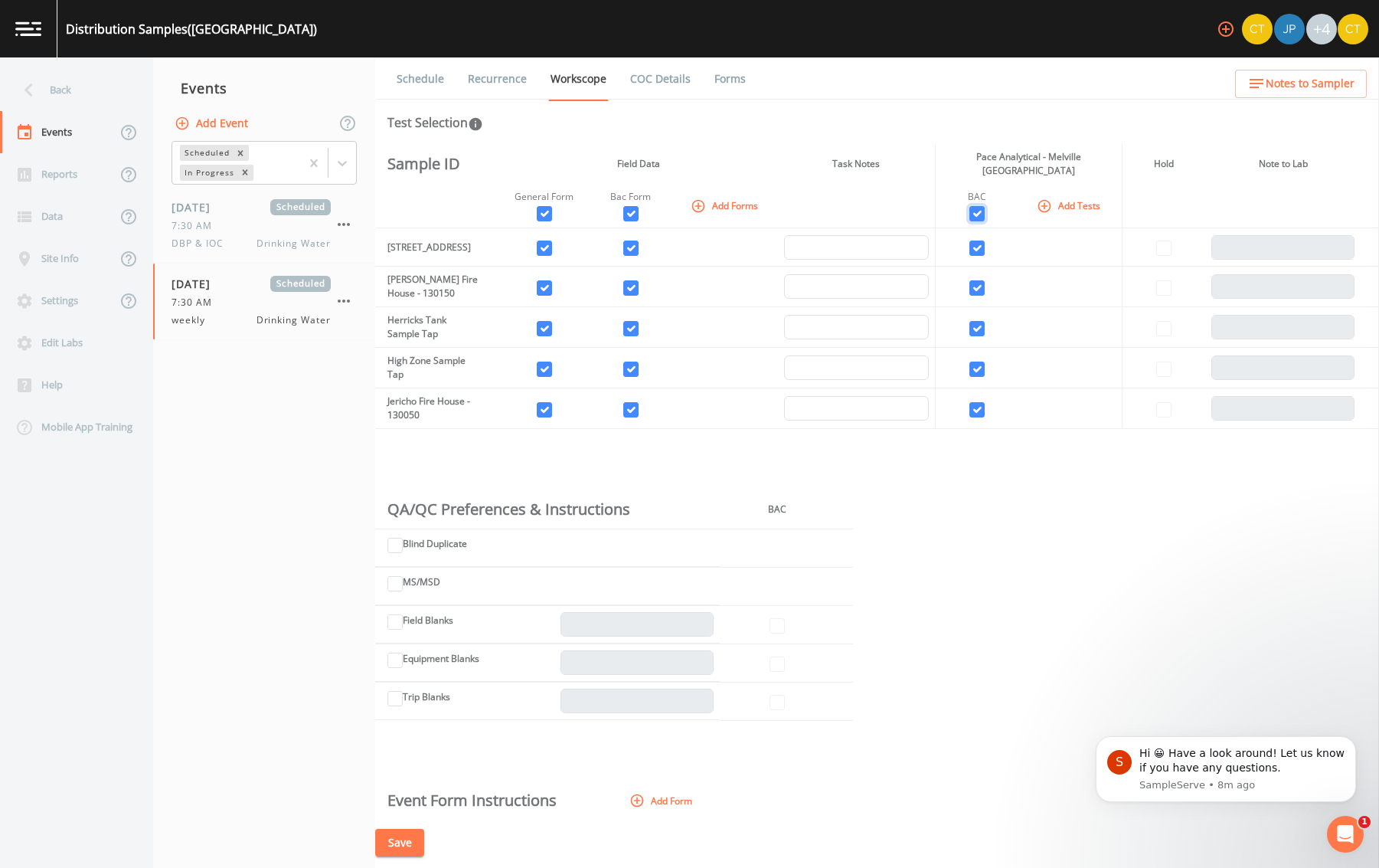
checkbox input "true"
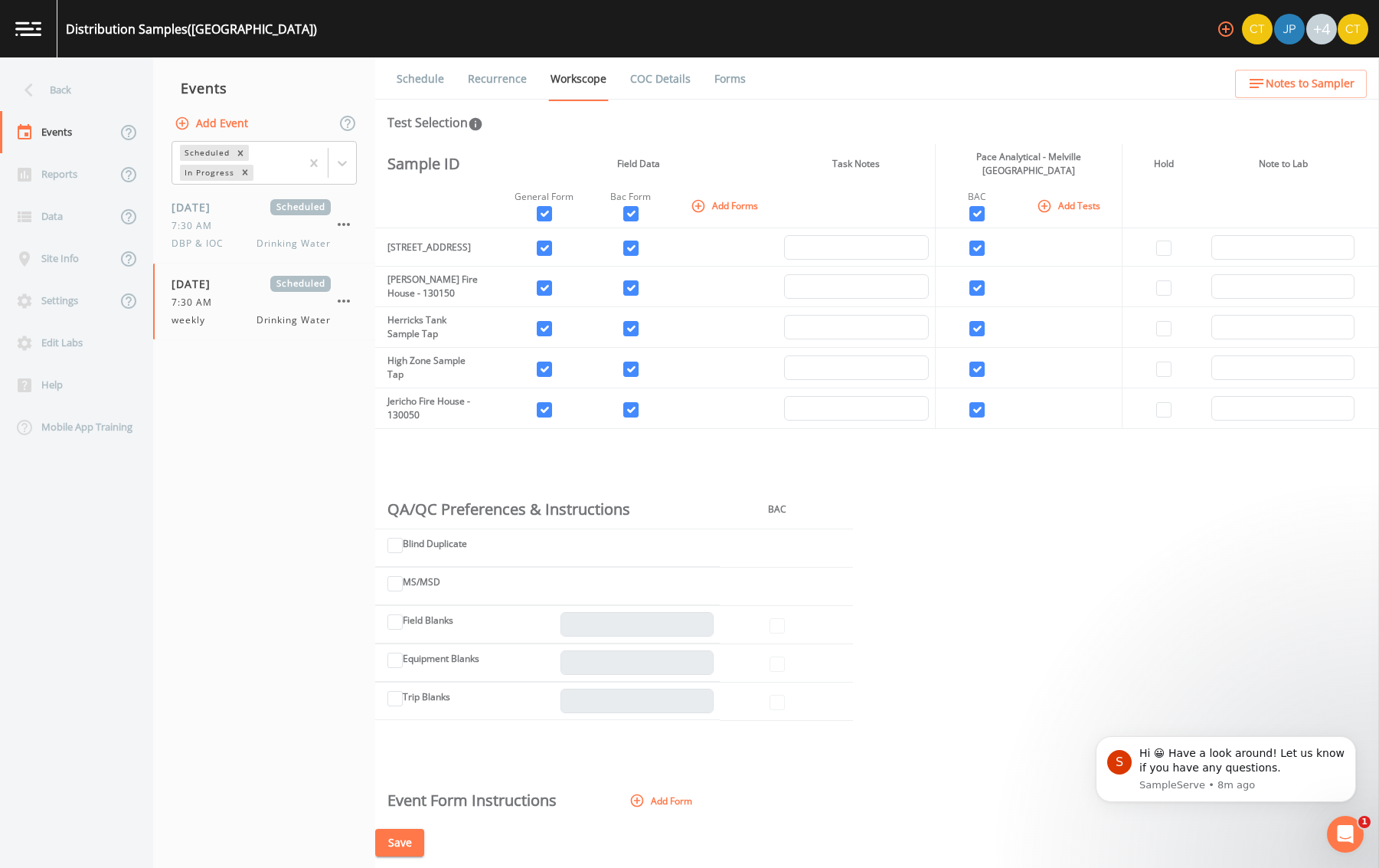
click at [403, 852] on button "Save" at bounding box center [399, 843] width 49 height 28
click at [221, 214] on span "[DATE]" at bounding box center [196, 207] width 50 height 16
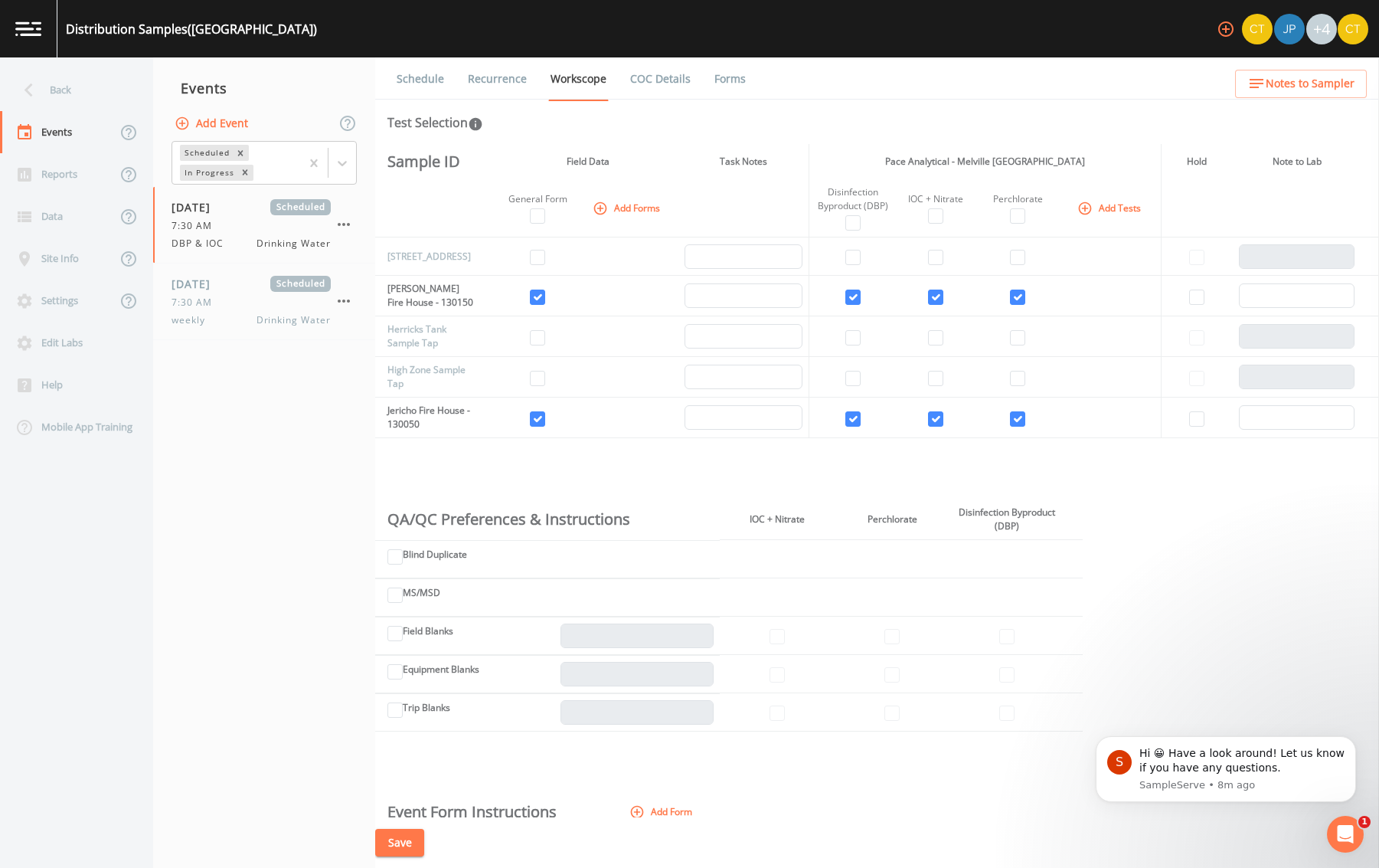
click at [403, 845] on button "Save" at bounding box center [399, 843] width 49 height 28
click at [238, 272] on div "[DATE] Scheduled 7:30 AM weekly Drinking Water" at bounding box center [264, 301] width 222 height 76
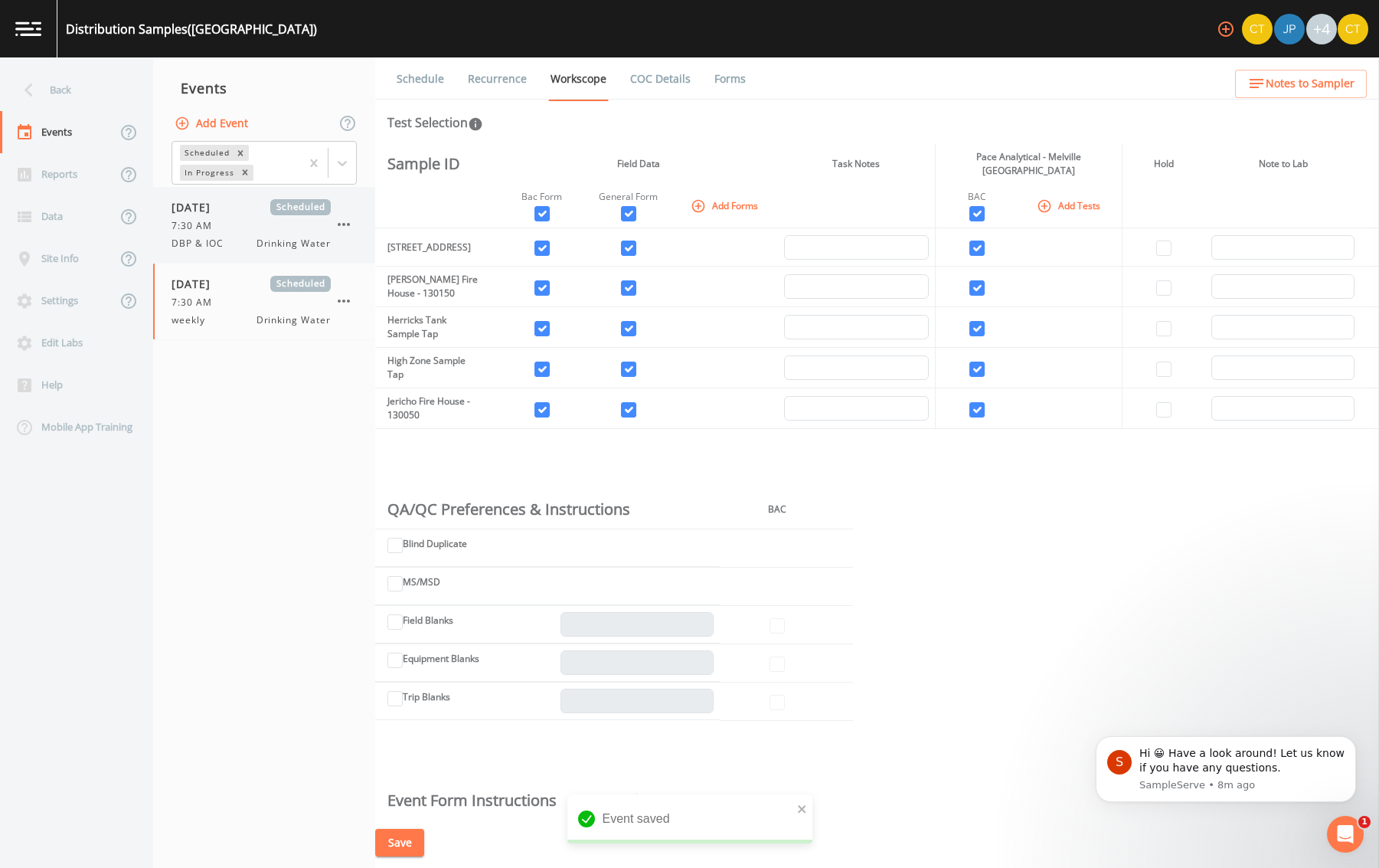
click at [239, 241] on div "DBP & IOC Drinking Water" at bounding box center [251, 243] width 159 height 14
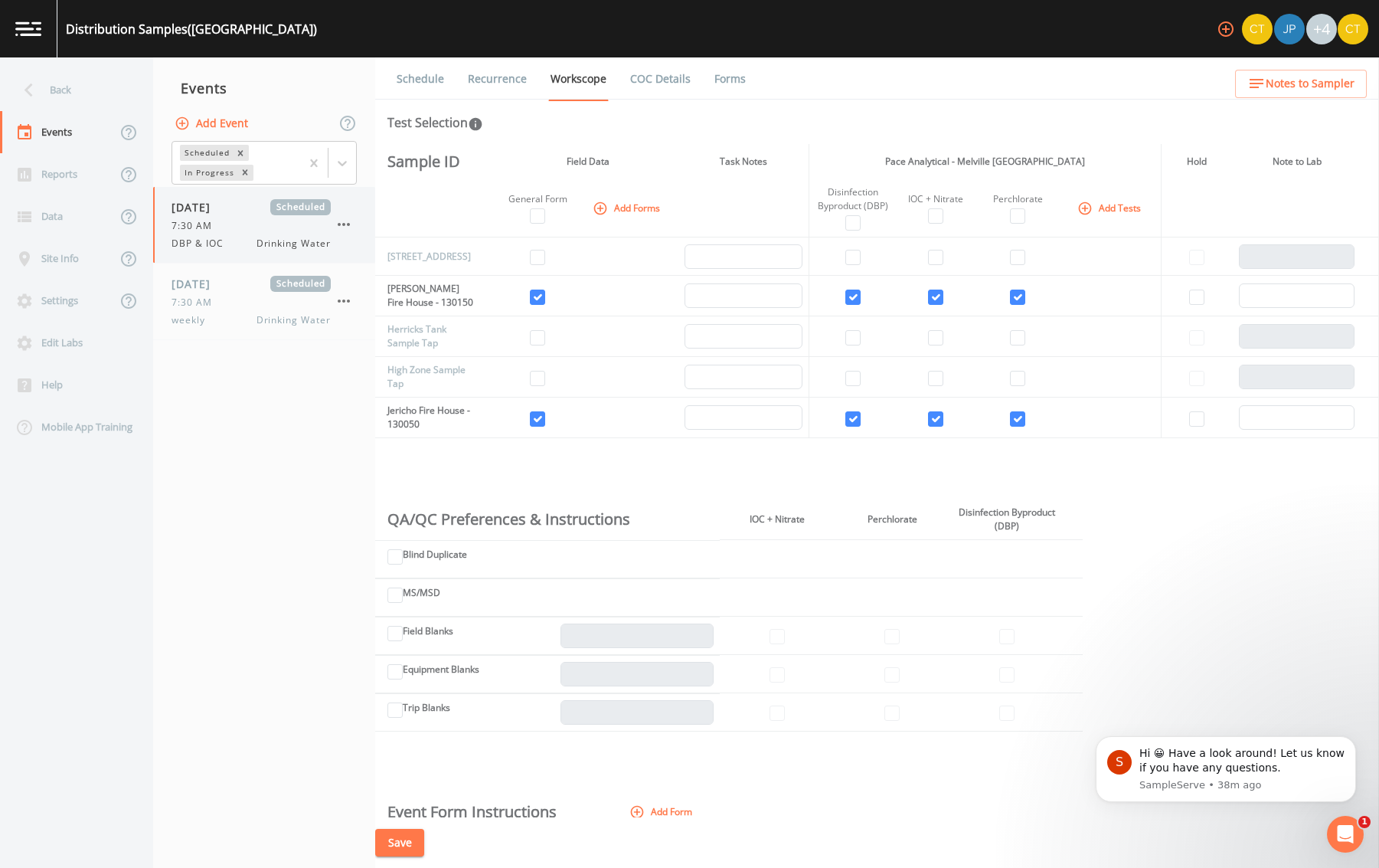
click at [236, 248] on div "DBP & IOC Drinking Water" at bounding box center [251, 243] width 159 height 14
